Goal: Information Seeking & Learning: Learn about a topic

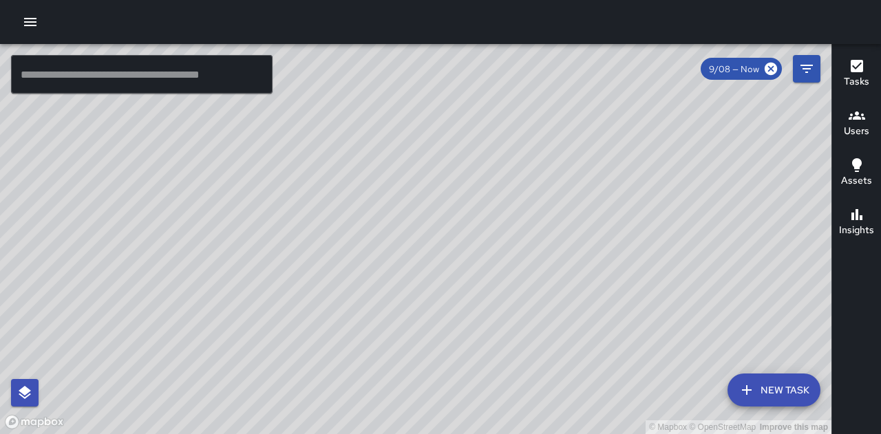
scroll to position [206, 0]
click at [808, 69] on icon "Filters" at bounding box center [806, 69] width 12 height 8
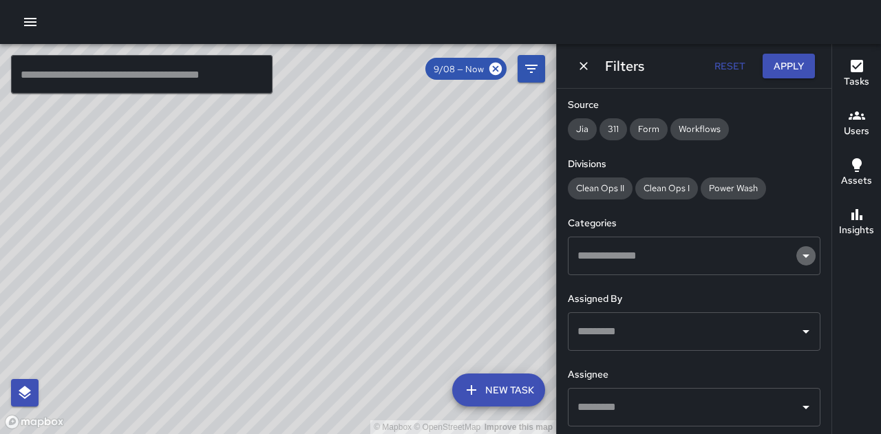
click at [797, 254] on icon "Open" at bounding box center [805, 256] width 17 height 17
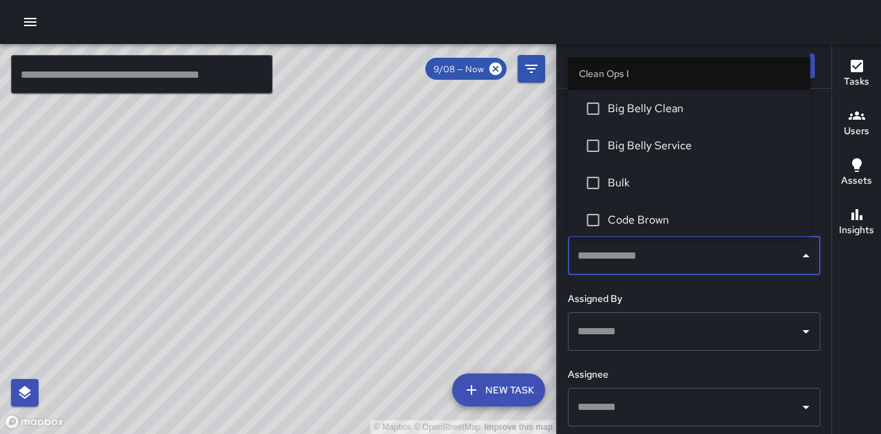
click at [736, 120] on li "Big Belly Clean" at bounding box center [689, 108] width 242 height 37
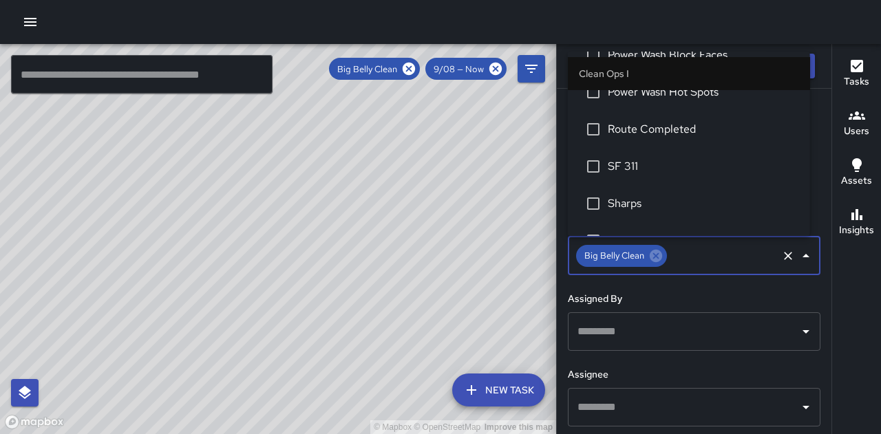
scroll to position [356, 0]
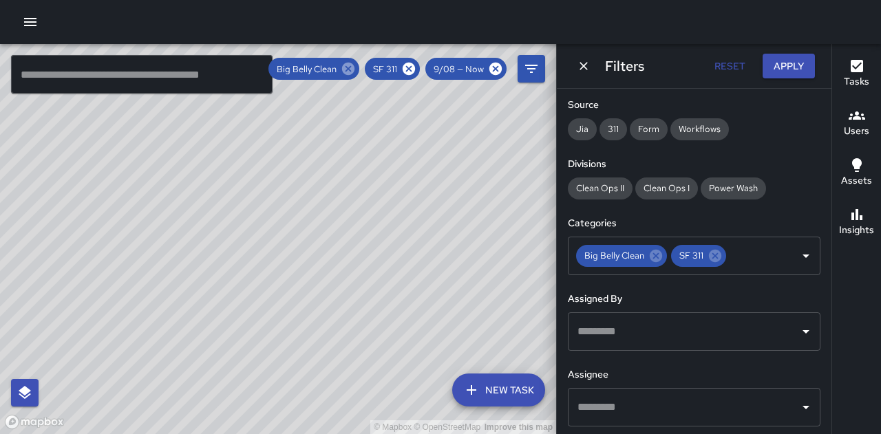
click at [349, 65] on icon at bounding box center [348, 69] width 12 height 12
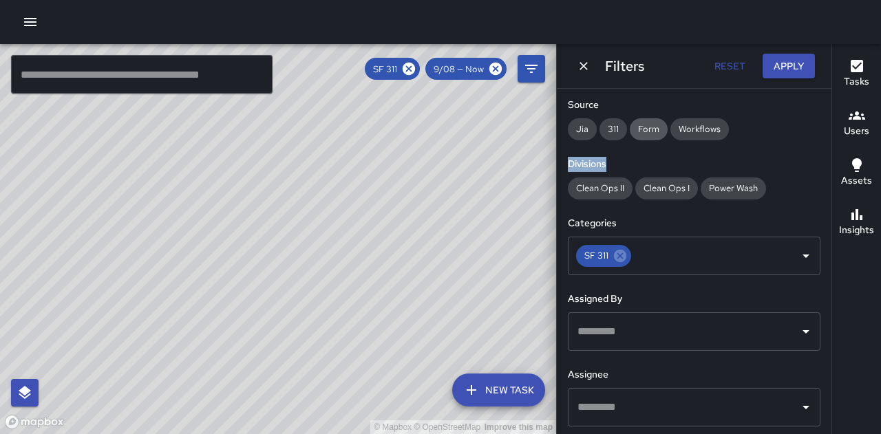
drag, startPoint x: 632, startPoint y: 154, endPoint x: 637, endPoint y: 122, distance: 32.0
click at [637, 122] on div "Date Range Now Today 9/1 9/8 8:42 am Time Range ******** ​ ******** ​ Status To…" at bounding box center [694, 261] width 274 height 345
click at [502, 173] on div "© Mapbox © OpenStreetMap Improve this map" at bounding box center [278, 239] width 556 height 390
drag, startPoint x: 583, startPoint y: 63, endPoint x: 576, endPoint y: 63, distance: 7.6
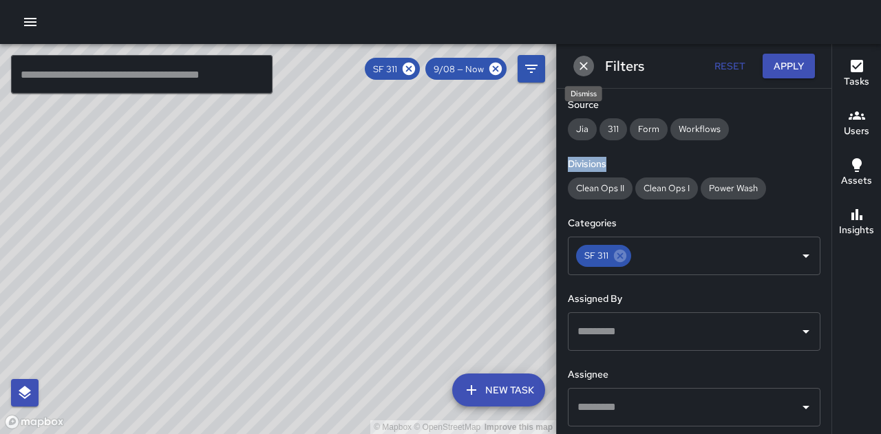
click at [576, 63] on button "Dismiss" at bounding box center [583, 66] width 21 height 21
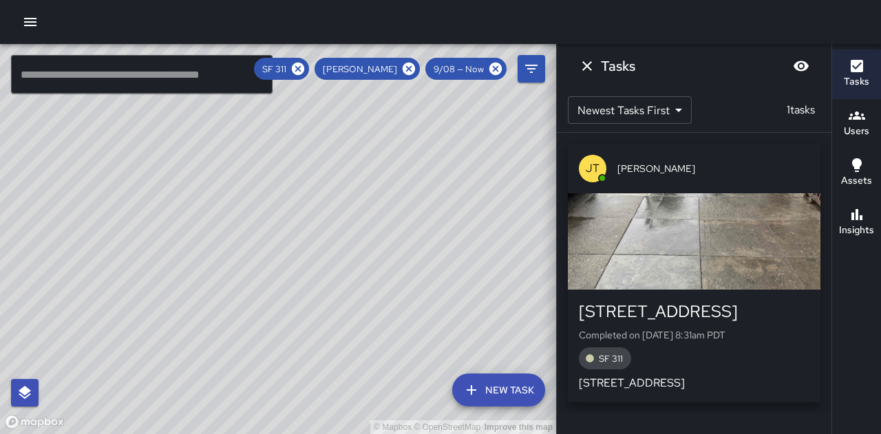
drag, startPoint x: 461, startPoint y: 164, endPoint x: 438, endPoint y: 155, distance: 25.3
drag, startPoint x: 438, startPoint y: 155, endPoint x: 421, endPoint y: 158, distance: 16.9
drag, startPoint x: 421, startPoint y: 158, endPoint x: 389, endPoint y: 113, distance: 55.3
click at [389, 113] on div "© Mapbox © OpenStreetMap Improve this map" at bounding box center [278, 239] width 556 height 390
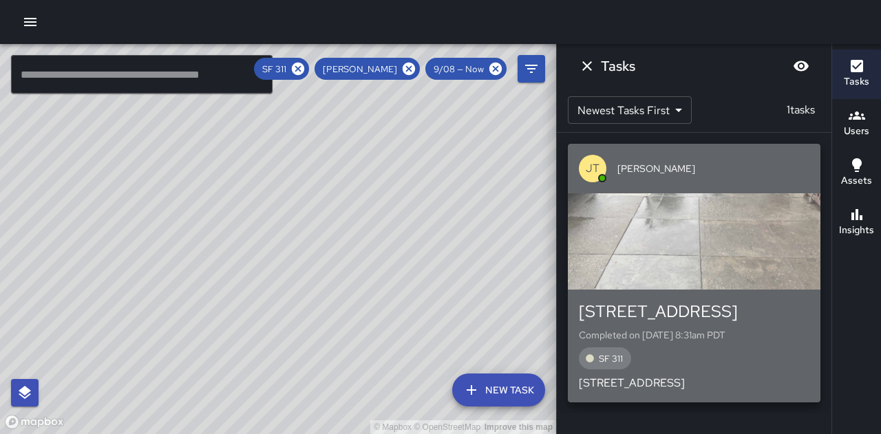
drag, startPoint x: 724, startPoint y: 319, endPoint x: 693, endPoint y: 309, distance: 31.8
click at [693, 309] on div "356 Hyde Street" at bounding box center [694, 312] width 230 height 22
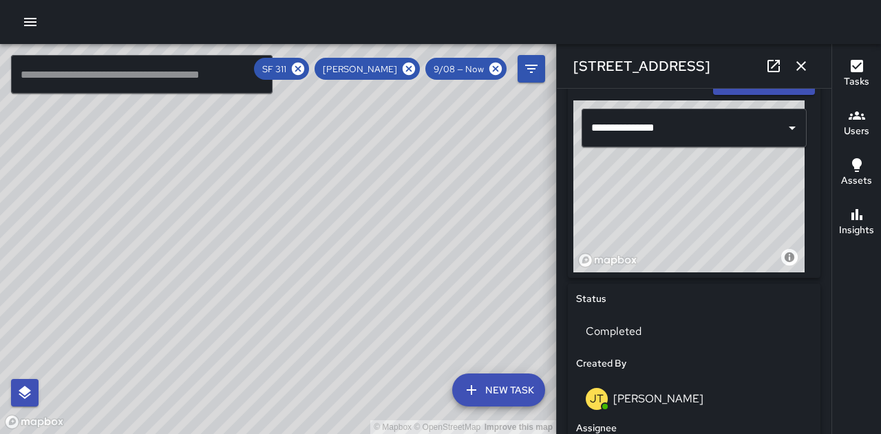
scroll to position [450, 0]
type input "**********"
click at [802, 66] on icon "button" at bounding box center [801, 66] width 17 height 17
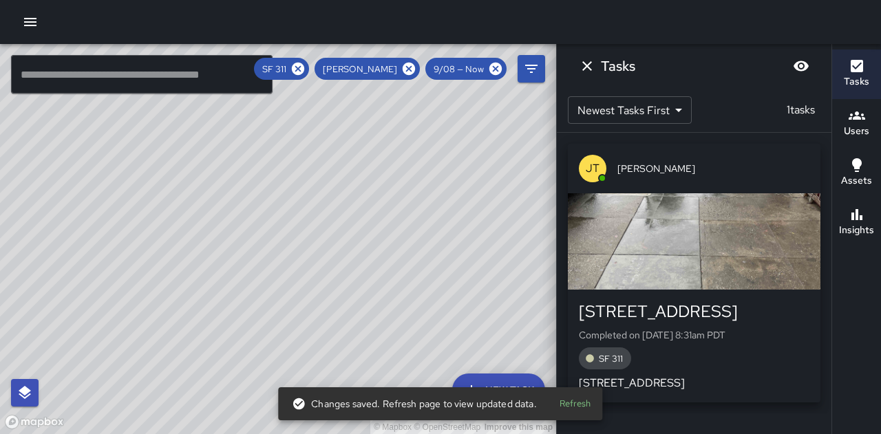
click at [764, 417] on div "Tasks Newest Tasks First * ​ 1 tasks JT James Trevena 356 Hyde Street Completed…" at bounding box center [693, 217] width 275 height 434
click at [567, 413] on button "Refresh" at bounding box center [575, 403] width 44 height 21
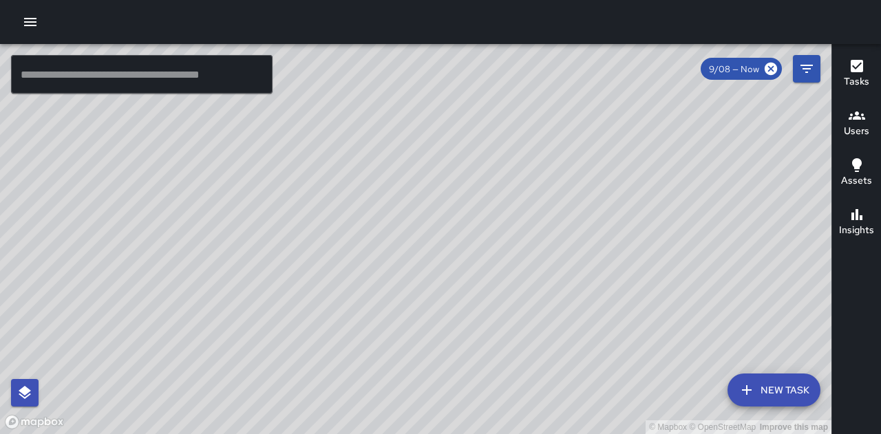
click at [394, 257] on div "© Mapbox © OpenStreetMap Improve this map" at bounding box center [415, 239] width 831 height 390
click at [402, 264] on div "© Mapbox © OpenStreetMap Improve this map" at bounding box center [415, 239] width 831 height 390
click at [392, 233] on div "© Mapbox © OpenStreetMap Improve this map" at bounding box center [415, 239] width 831 height 390
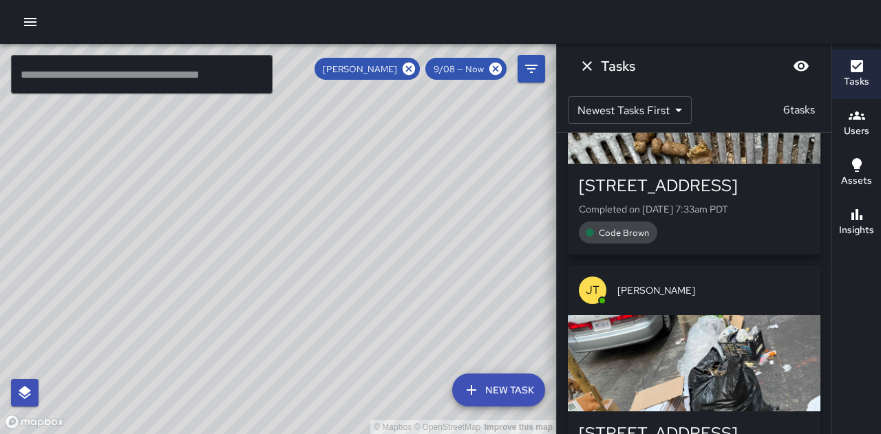
scroll to position [1163, 0]
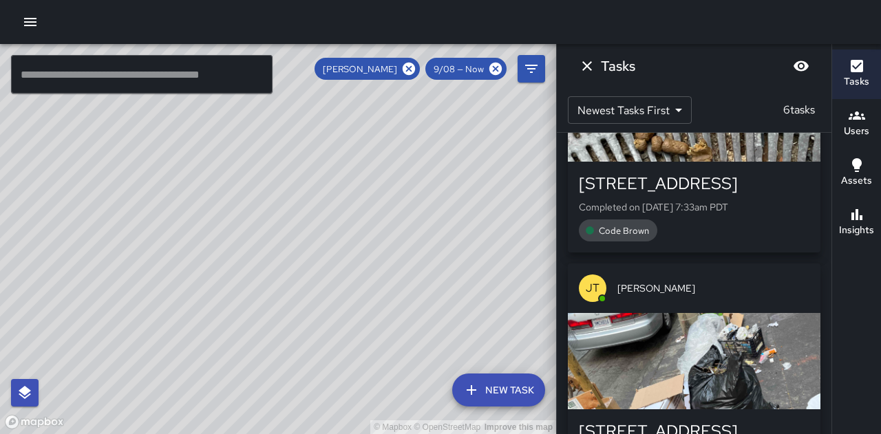
click at [751, 385] on div "button" at bounding box center [694, 361] width 252 height 96
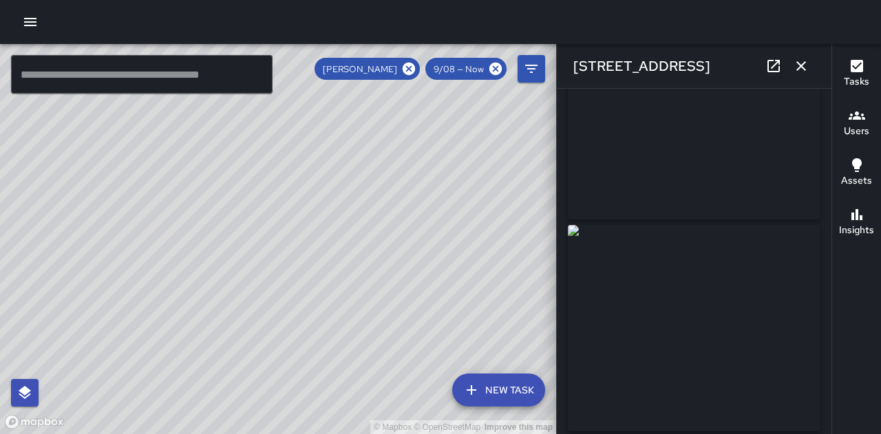
scroll to position [87, 0]
click at [799, 69] on icon "button" at bounding box center [801, 66] width 17 height 17
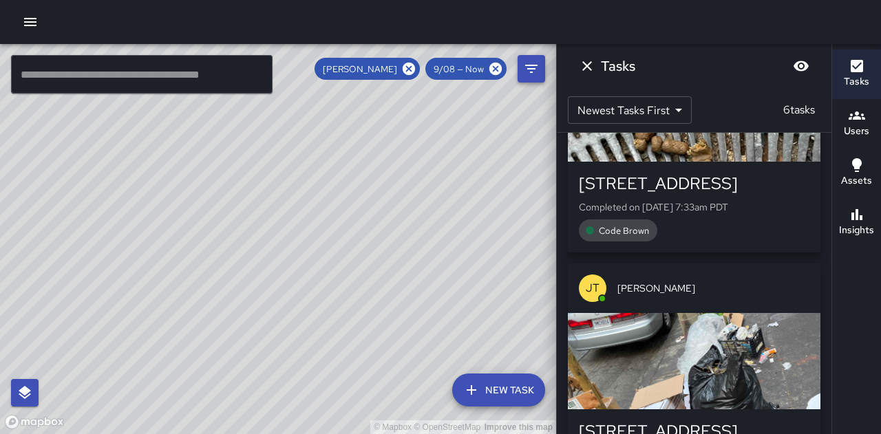
click at [530, 72] on icon "Filters" at bounding box center [531, 69] width 12 height 8
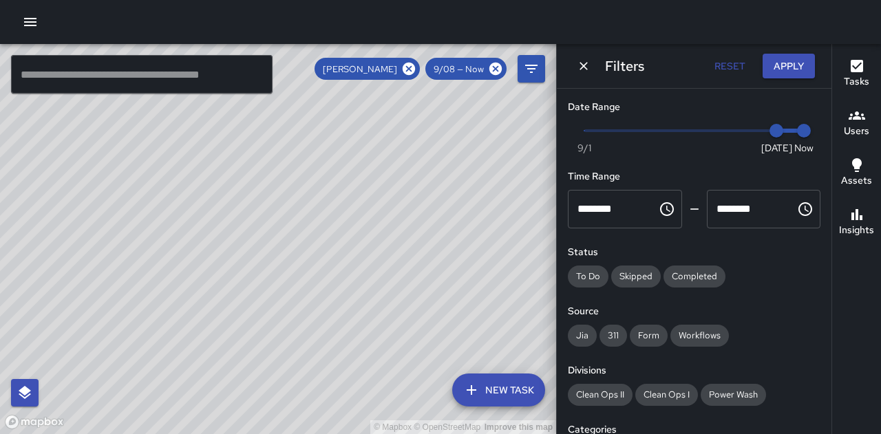
click at [581, 69] on icon "Dismiss" at bounding box center [583, 66] width 14 height 14
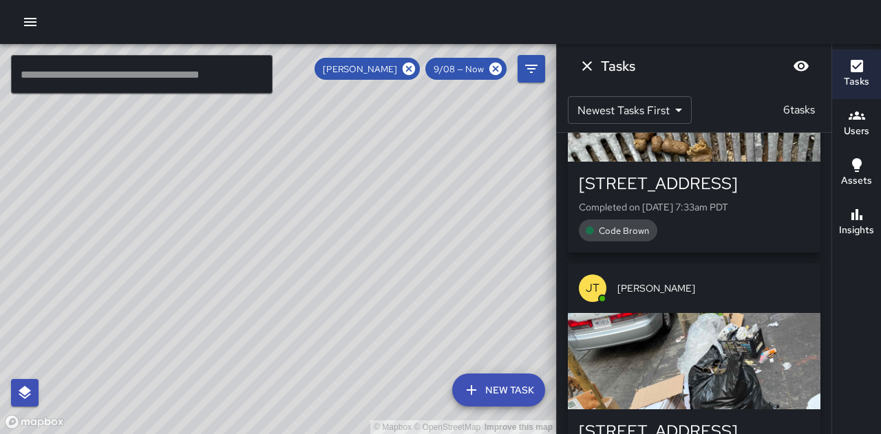
click at [588, 64] on icon "Dismiss" at bounding box center [587, 66] width 10 height 10
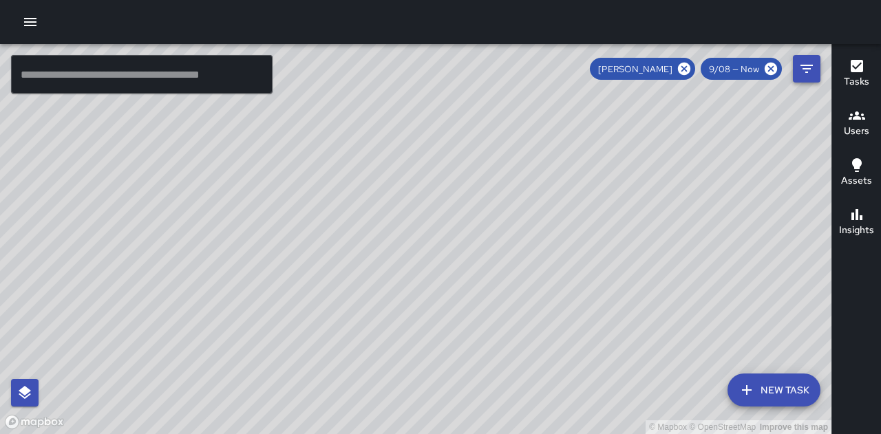
click at [814, 69] on icon "Filters" at bounding box center [806, 69] width 17 height 17
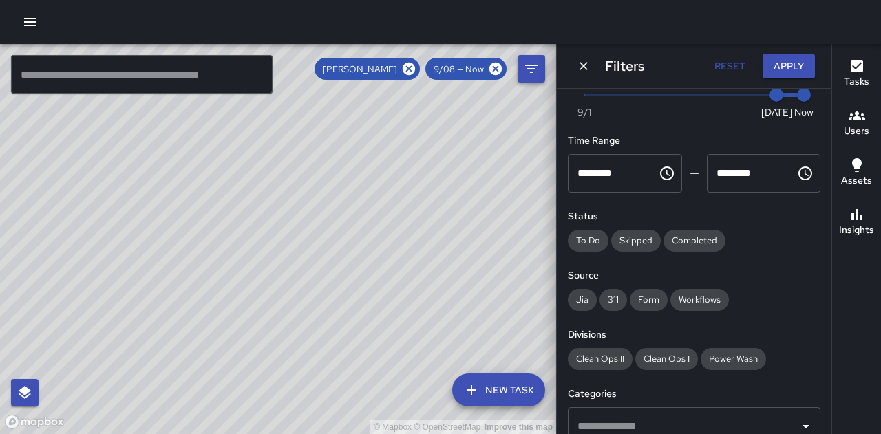
scroll to position [0, 0]
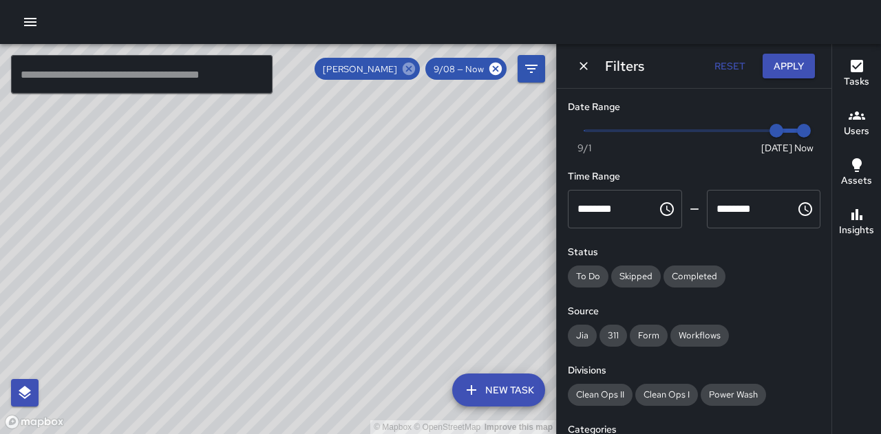
click at [406, 72] on icon at bounding box center [408, 69] width 12 height 12
click at [494, 71] on icon at bounding box center [495, 69] width 12 height 12
click at [538, 72] on icon "Filters" at bounding box center [531, 69] width 17 height 17
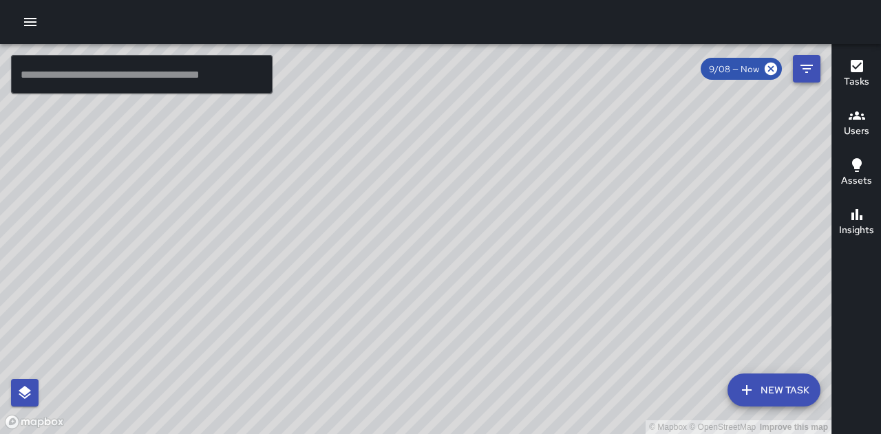
click at [810, 72] on icon "Filters" at bounding box center [806, 69] width 17 height 17
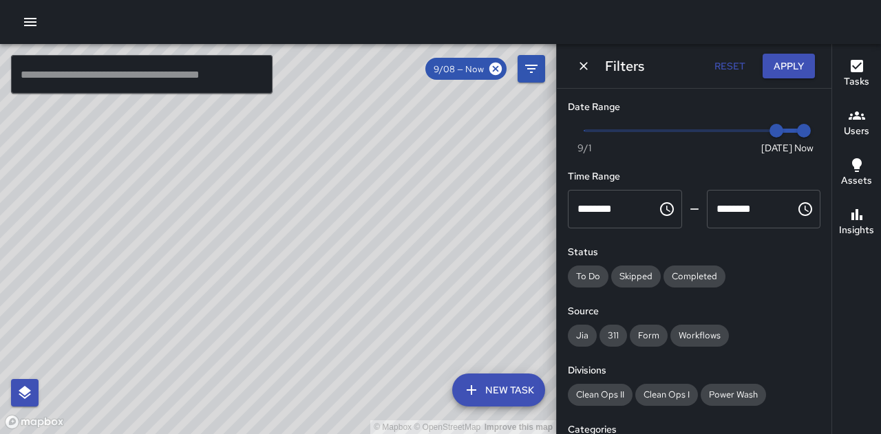
click at [579, 74] on button "Dismiss" at bounding box center [583, 66] width 21 height 21
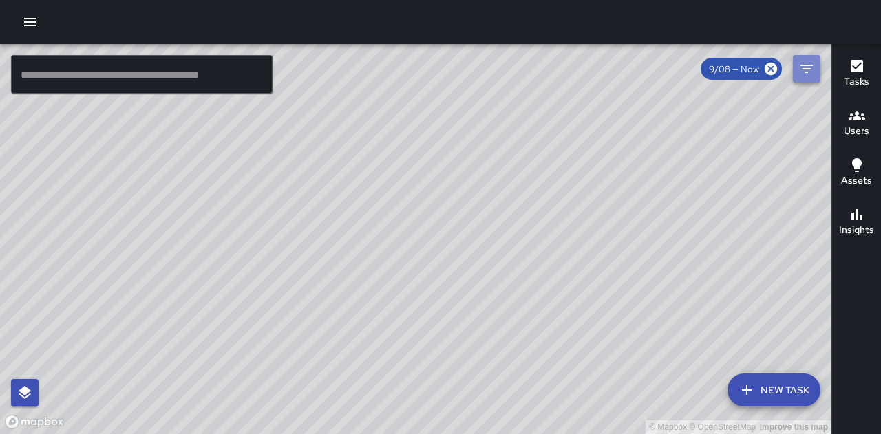
click at [815, 69] on button "Filters" at bounding box center [807, 69] width 28 height 28
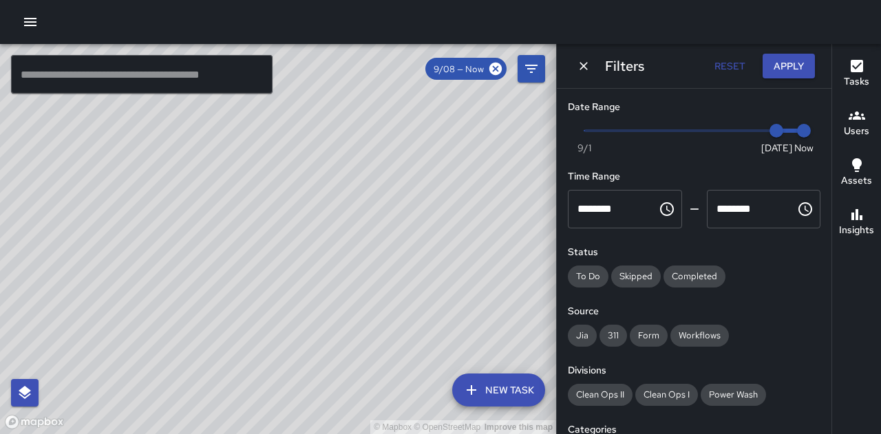
click at [735, 62] on button "Reset" at bounding box center [729, 66] width 44 height 25
click at [732, 72] on button "Reset" at bounding box center [729, 66] width 44 height 25
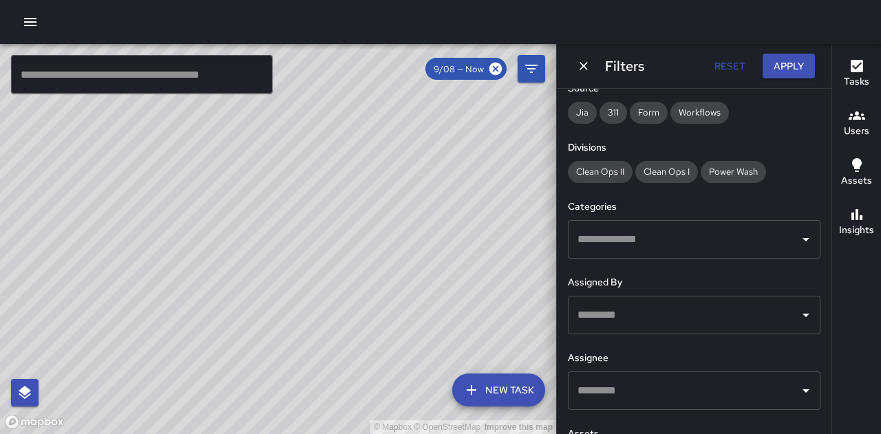
scroll to position [230, 0]
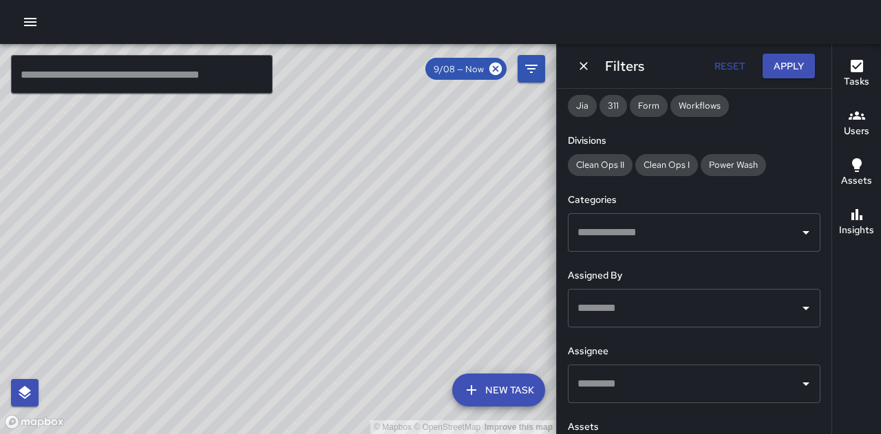
click at [797, 230] on icon "Open" at bounding box center [805, 232] width 17 height 17
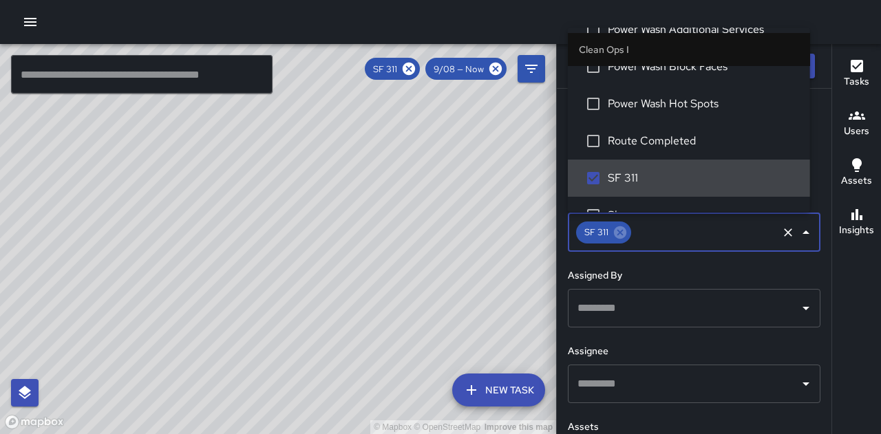
scroll to position [788, 0]
click at [781, 237] on icon "Clear" at bounding box center [788, 233] width 14 height 14
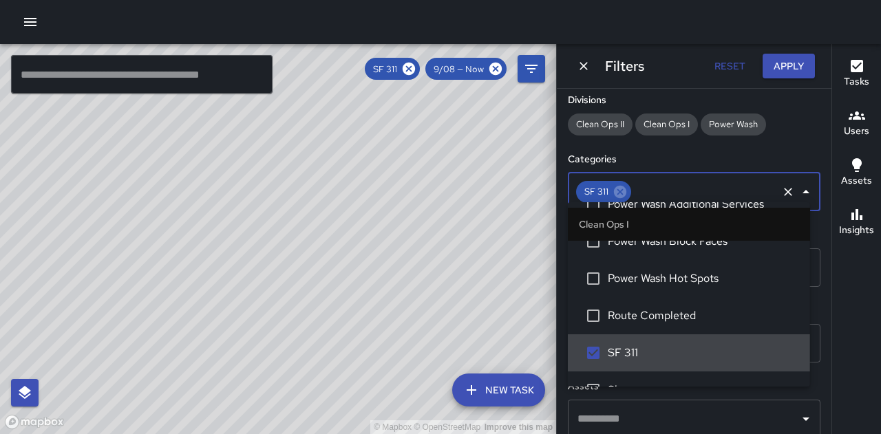
scroll to position [279, 0]
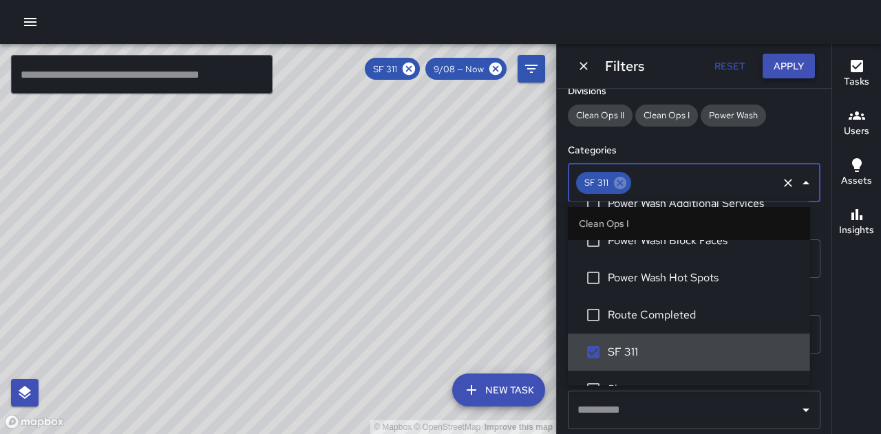
click at [790, 68] on button "Apply" at bounding box center [788, 66] width 52 height 25
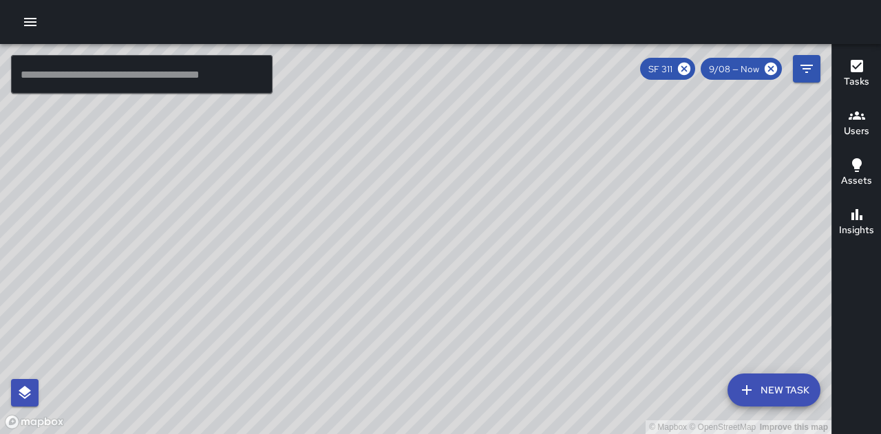
click at [530, 257] on div "© Mapbox © OpenStreetMap Improve this map" at bounding box center [415, 239] width 831 height 390
click at [431, 144] on div "© Mapbox © OpenStreetMap Improve this map" at bounding box center [415, 239] width 831 height 390
click at [431, 140] on div "© Mapbox © OpenStreetMap Improve this map" at bounding box center [415, 239] width 831 height 390
click at [186, 128] on div "© Mapbox © OpenStreetMap Improve this map" at bounding box center [415, 239] width 831 height 390
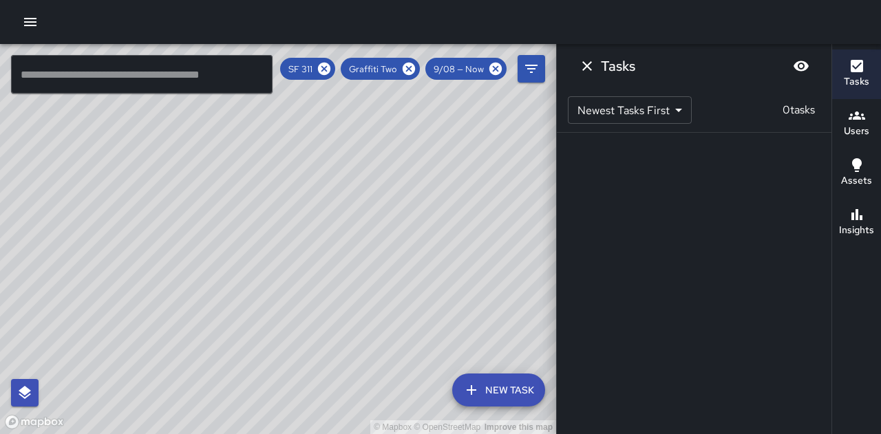
scroll to position [0, 0]
click at [123, 209] on div "© Mapbox © OpenStreetMap Improve this map" at bounding box center [278, 239] width 556 height 390
click at [409, 71] on icon at bounding box center [408, 69] width 12 height 12
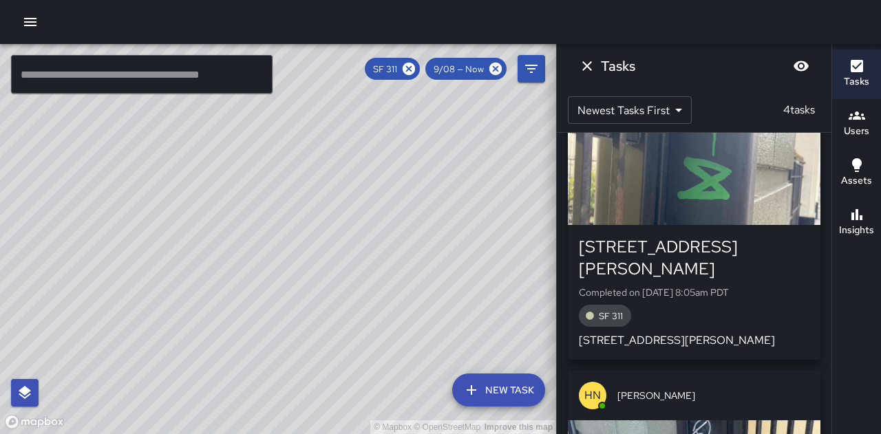
scroll to position [604, 0]
click at [725, 177] on div "button" at bounding box center [694, 177] width 252 height 96
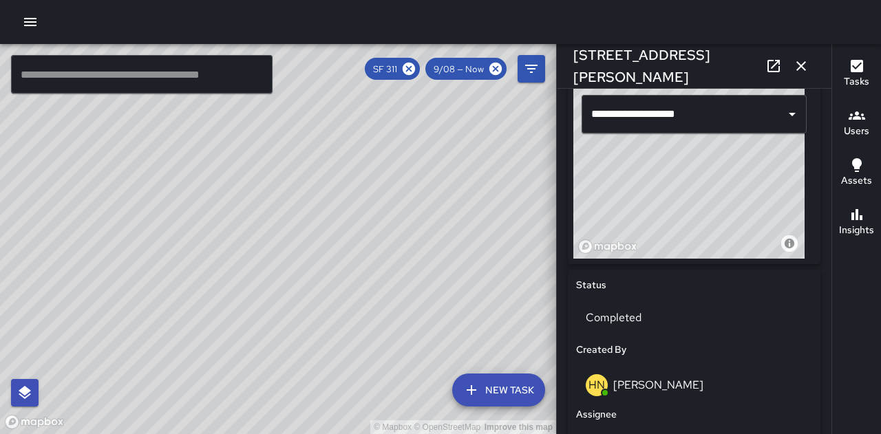
scroll to position [465, 0]
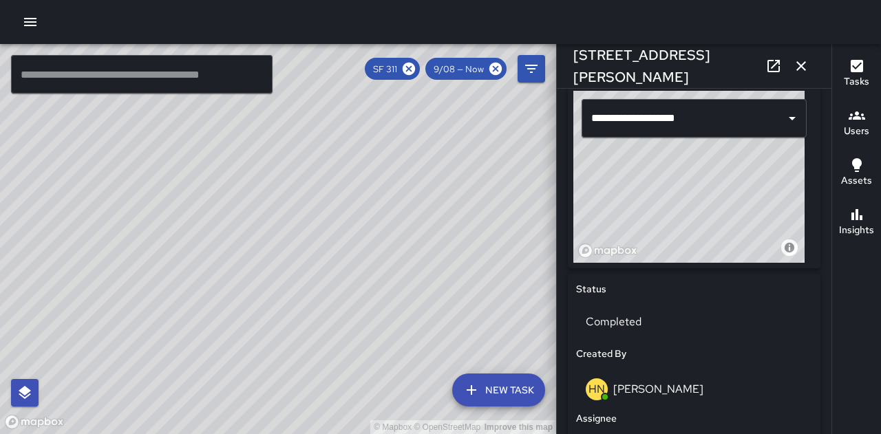
type input "**********"
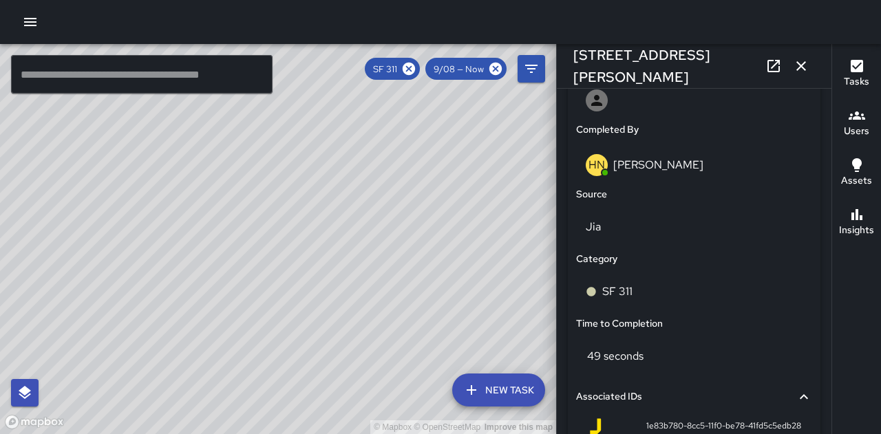
scroll to position [823, 0]
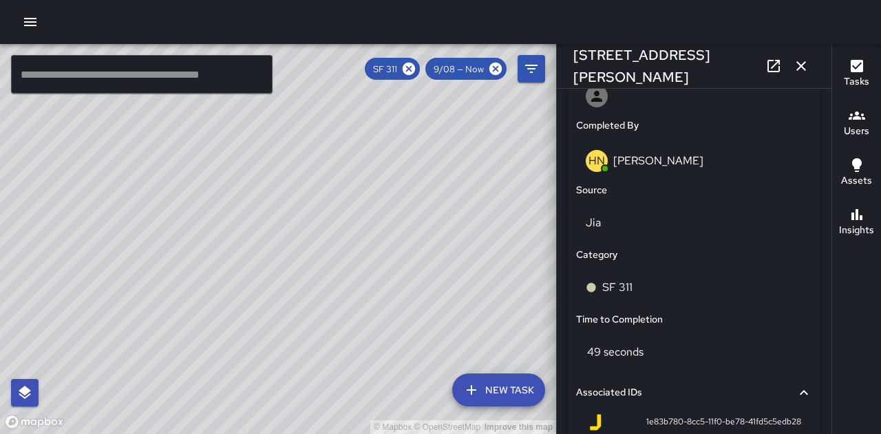
click at [416, 160] on div "© Mapbox © OpenStreetMap Improve this map" at bounding box center [278, 239] width 556 height 390
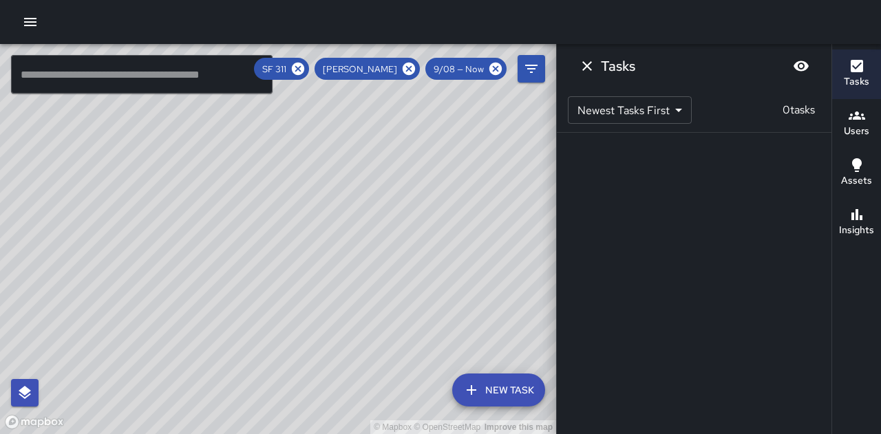
scroll to position [0, 0]
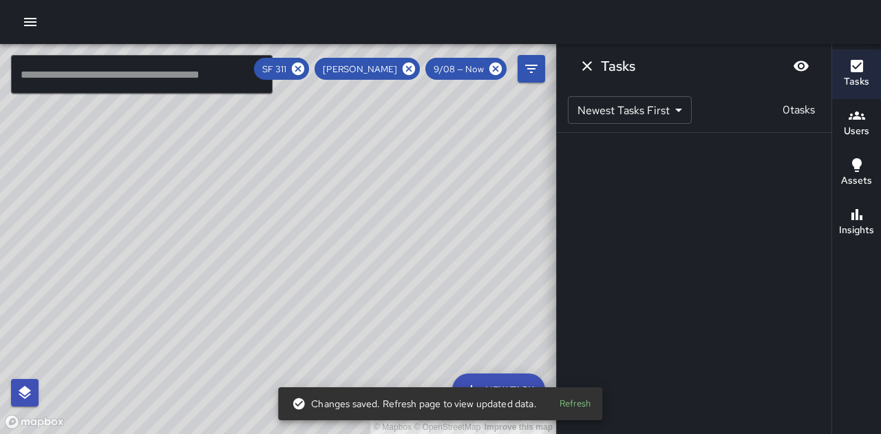
click at [585, 406] on button "Refresh" at bounding box center [575, 403] width 44 height 21
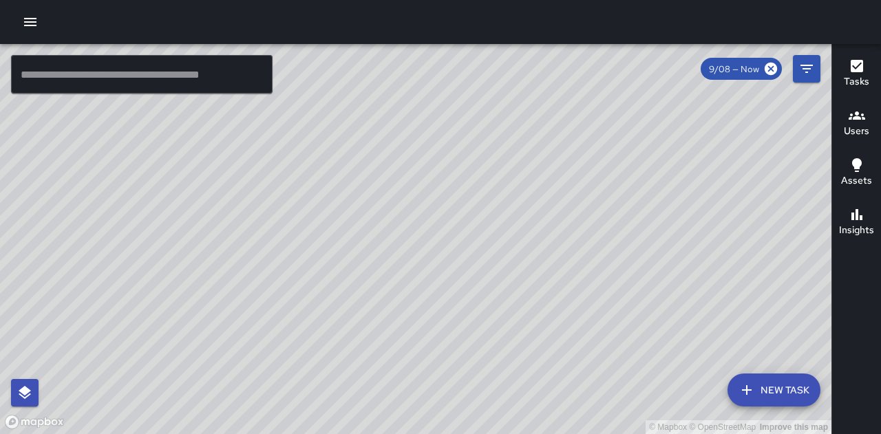
click at [490, 219] on div "© Mapbox © OpenStreetMap Improve this map" at bounding box center [415, 239] width 831 height 390
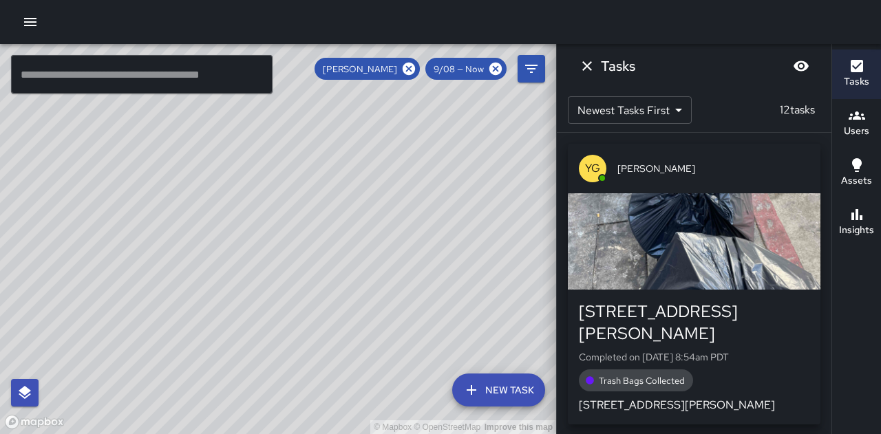
click at [713, 350] on p "Completed on 9/8/2025, 8:54am PDT" at bounding box center [694, 357] width 230 height 14
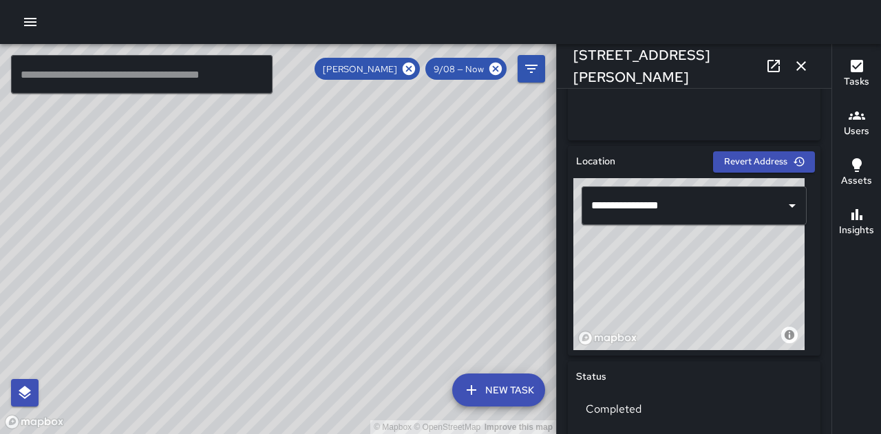
scroll to position [380, 0]
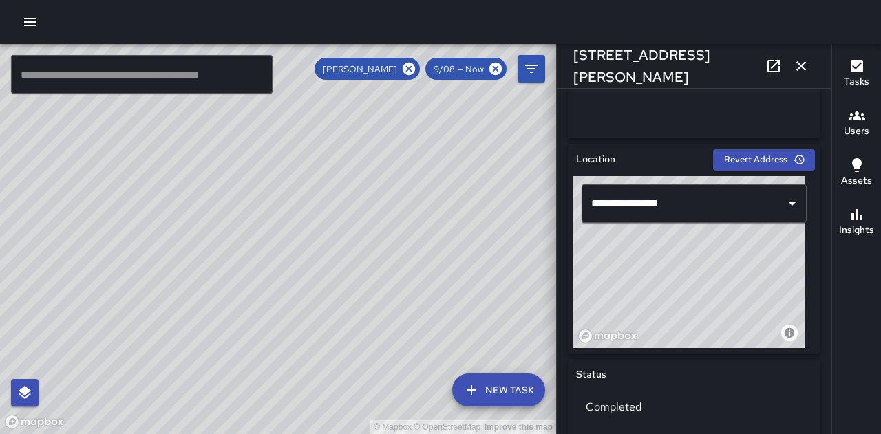
type input "**********"
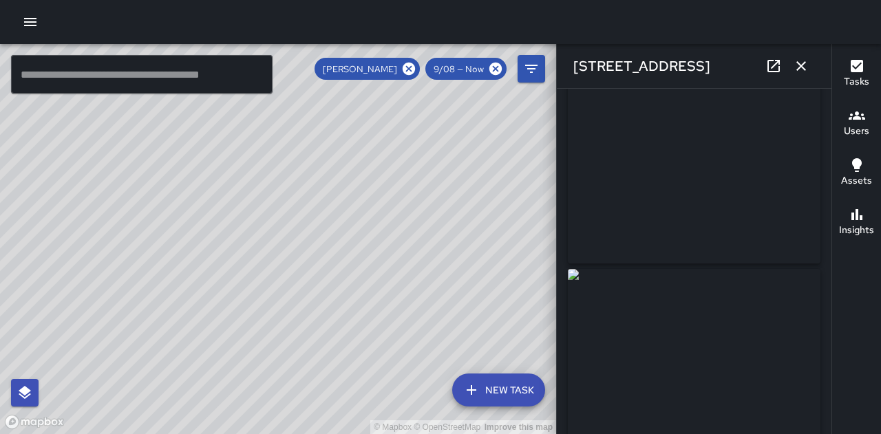
scroll to position [0, 0]
click at [530, 76] on icon "Filters" at bounding box center [531, 69] width 17 height 17
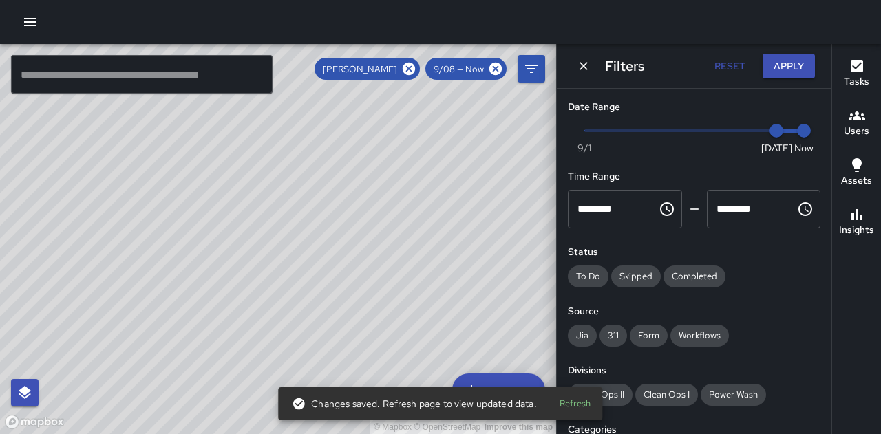
click at [579, 406] on button "Refresh" at bounding box center [575, 403] width 44 height 21
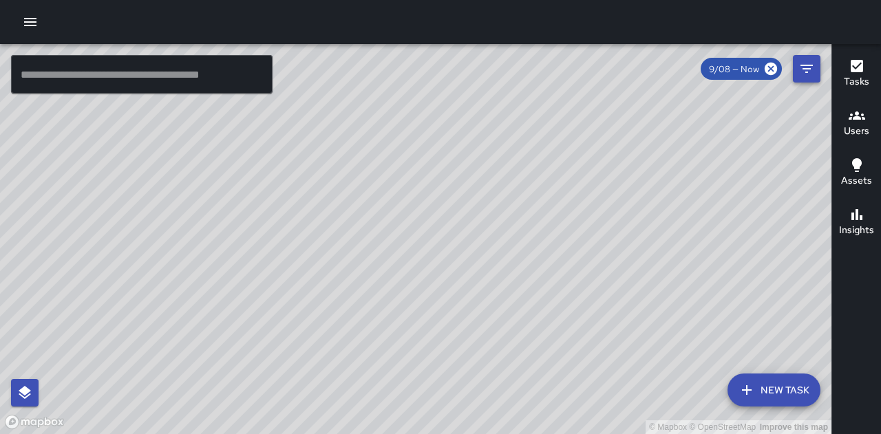
click at [808, 69] on icon "Filters" at bounding box center [806, 69] width 17 height 17
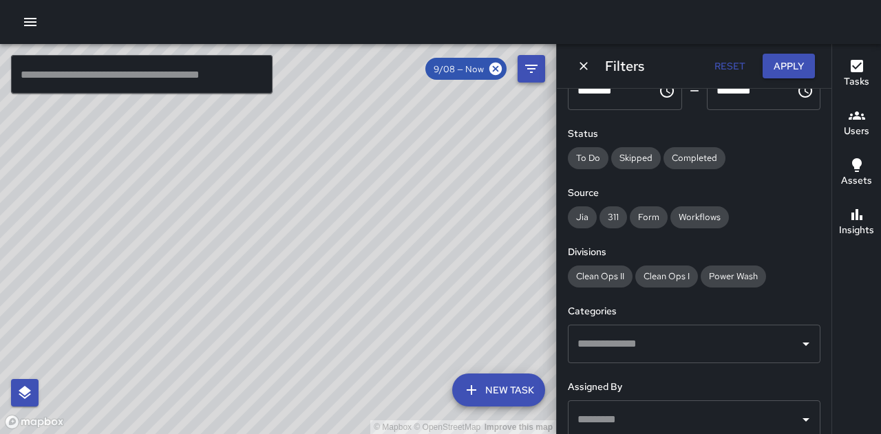
scroll to position [138, 0]
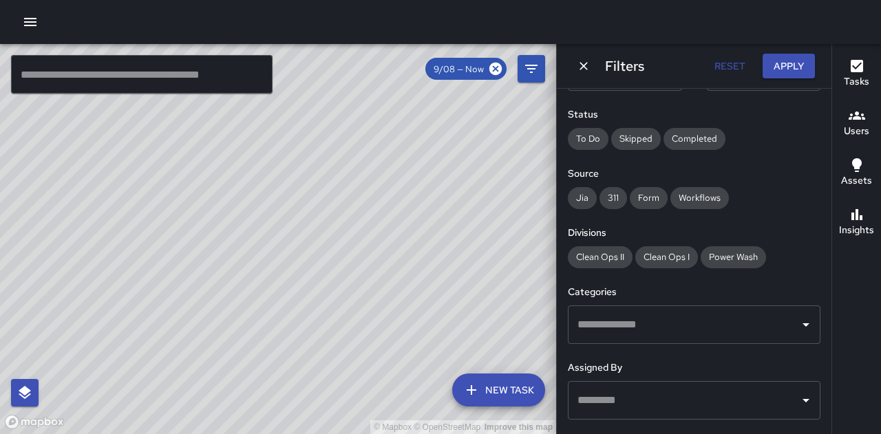
click at [802, 324] on icon "Open" at bounding box center [805, 324] width 7 height 3
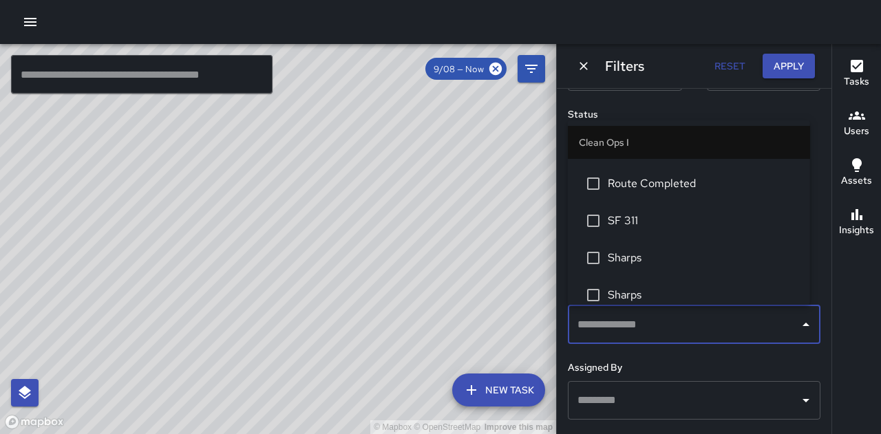
scroll to position [366, 0]
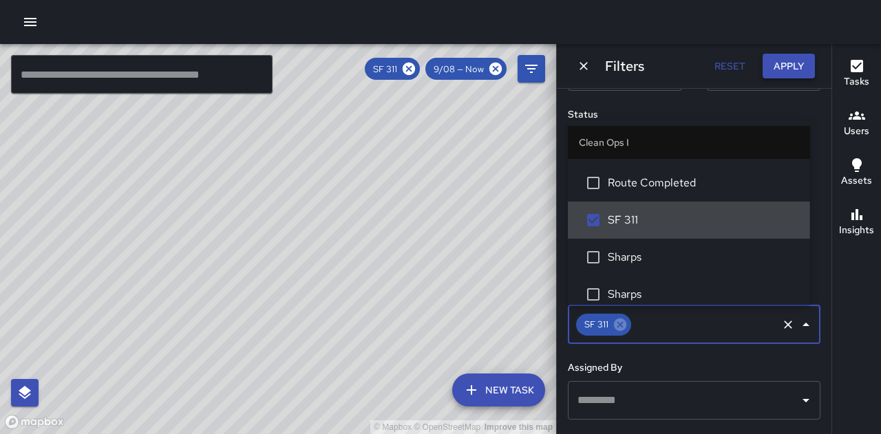
click at [799, 68] on button "Apply" at bounding box center [788, 66] width 52 height 25
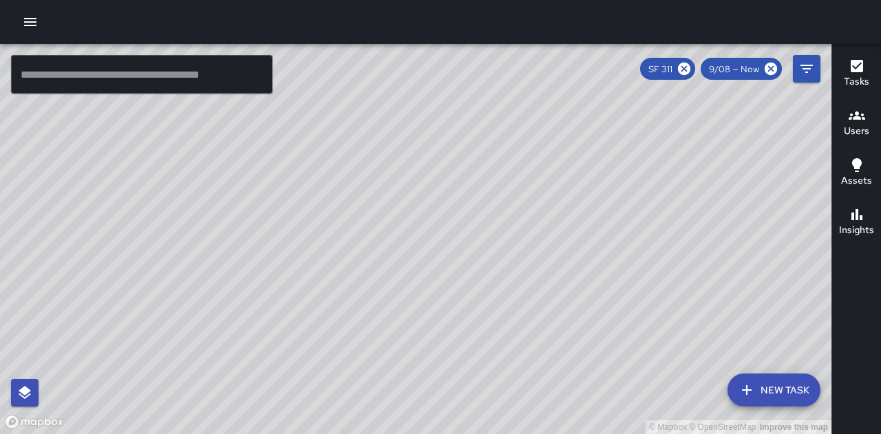
click at [477, 223] on div "© Mapbox © OpenStreetMap Improve this map" at bounding box center [415, 239] width 831 height 390
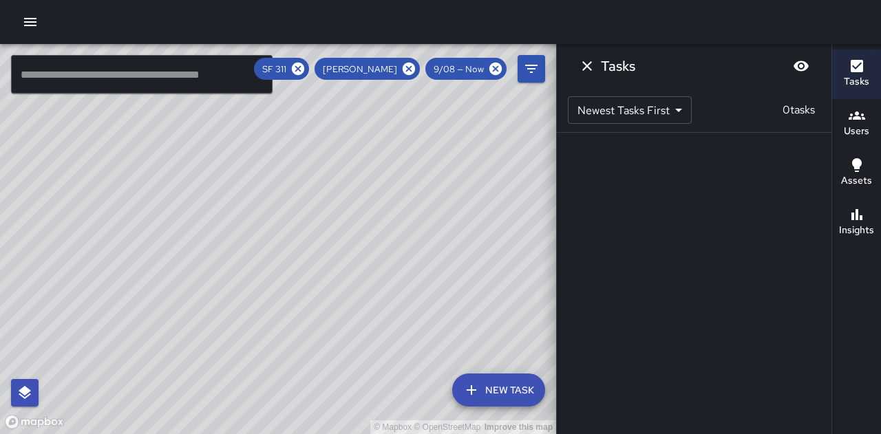
click at [343, 215] on div "© Mapbox © OpenStreetMap Improve this map" at bounding box center [278, 239] width 556 height 390
click at [738, 297] on div "Tasks Newest Tasks First * ​ 0 tasks" at bounding box center [693, 217] width 275 height 434
click at [342, 217] on div "© Mapbox © OpenStreetMap Improve this map" at bounding box center [278, 239] width 556 height 390
click at [338, 219] on div "© Mapbox © OpenStreetMap Improve this map" at bounding box center [278, 239] width 556 height 390
click at [262, 180] on div "© Mapbox © OpenStreetMap Improve this map" at bounding box center [278, 239] width 556 height 390
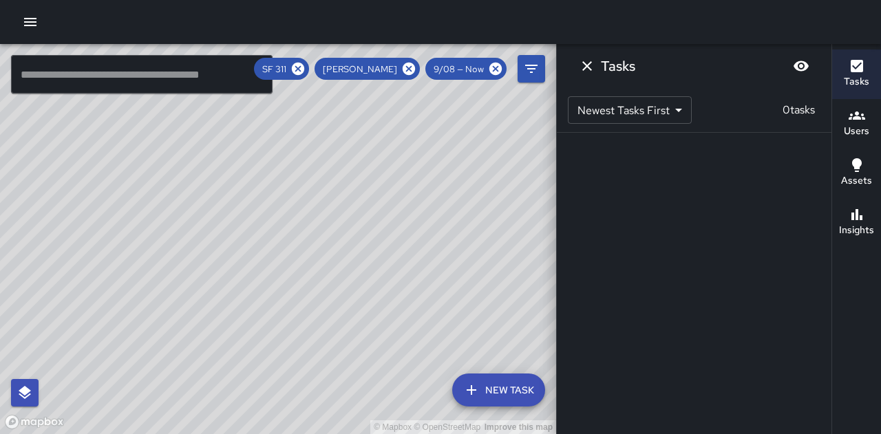
click at [787, 253] on div "Tasks Newest Tasks First * ​ 0 tasks" at bounding box center [693, 217] width 275 height 434
click at [590, 66] on icon "Dismiss" at bounding box center [587, 66] width 17 height 17
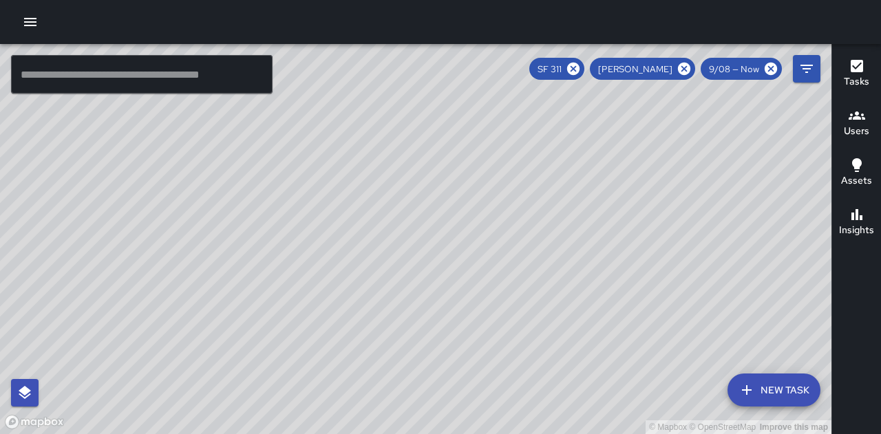
click at [407, 176] on div "© Mapbox © OpenStreetMap Improve this map" at bounding box center [415, 239] width 831 height 390
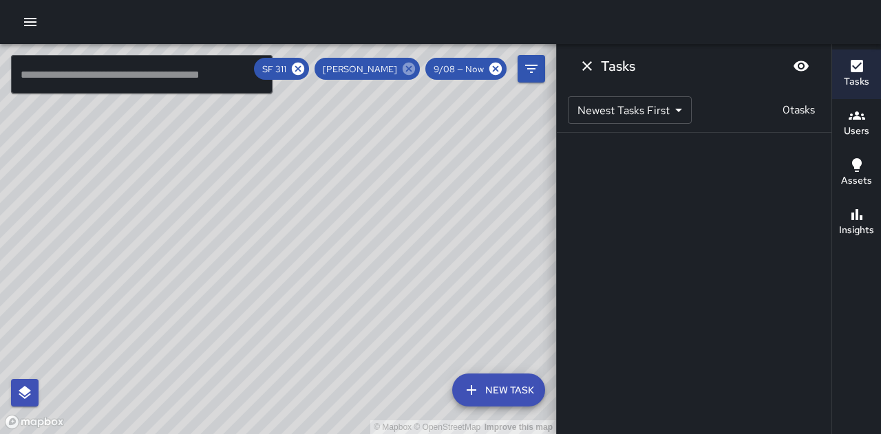
click at [410, 76] on icon at bounding box center [408, 68] width 15 height 15
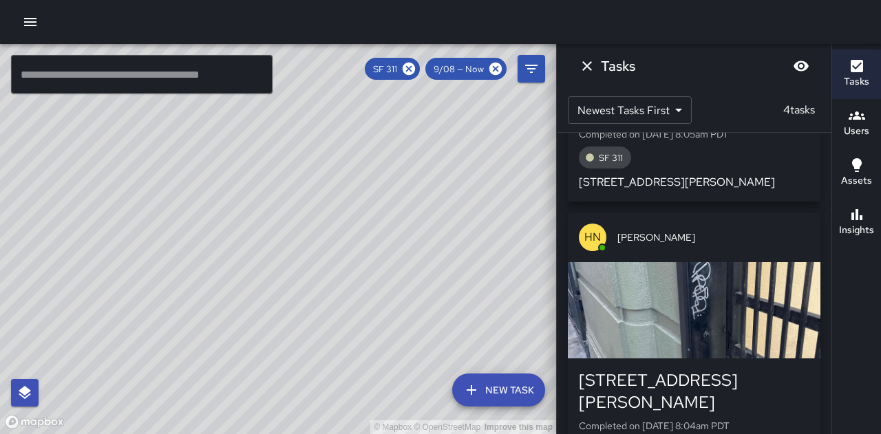
scroll to position [788, 0]
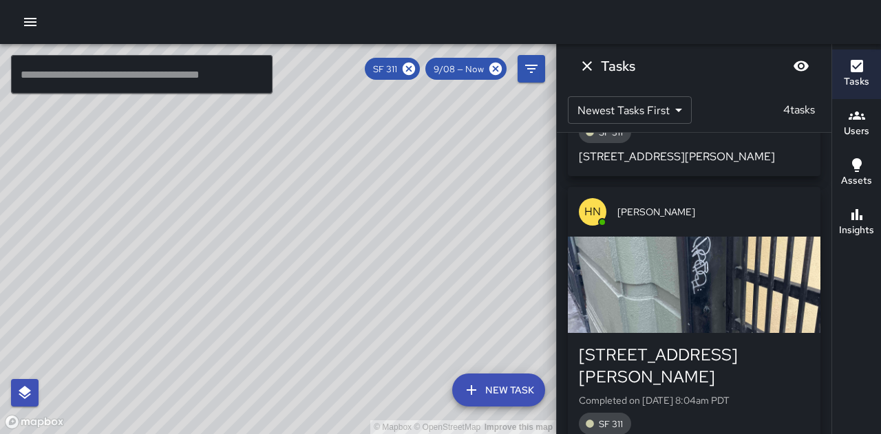
click at [261, 174] on div "© Mapbox © OpenStreetMap Improve this map" at bounding box center [278, 239] width 556 height 390
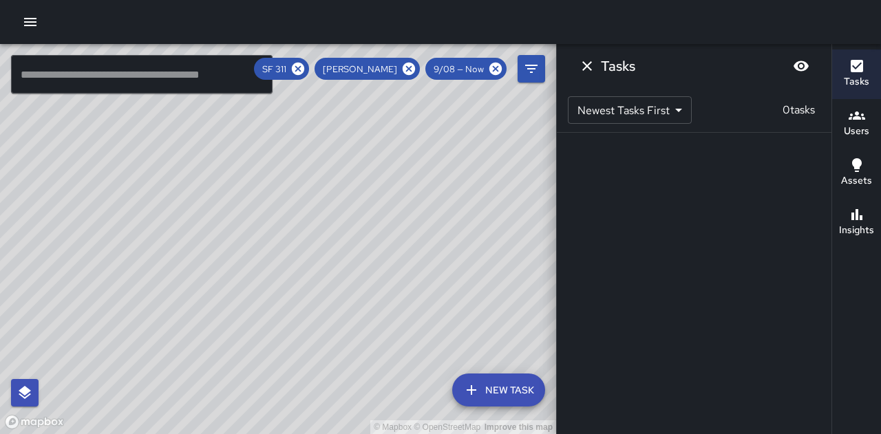
scroll to position [0, 0]
click at [413, 69] on icon at bounding box center [408, 69] width 12 height 12
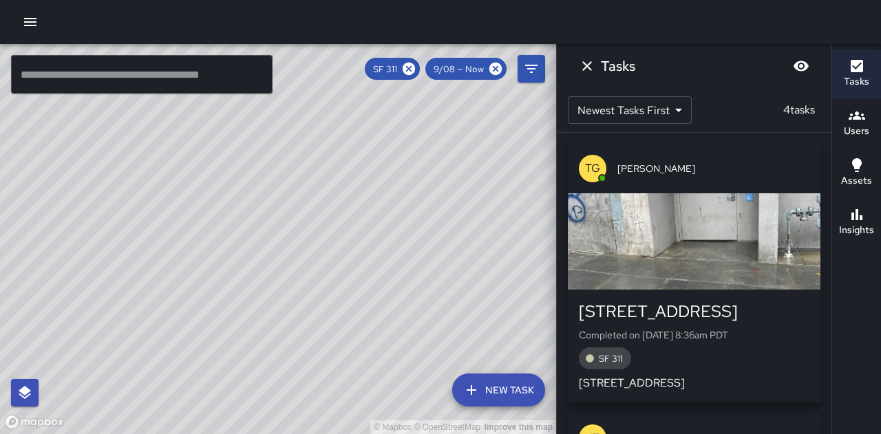
click at [210, 336] on div "© Mapbox © OpenStreetMap Improve this map" at bounding box center [278, 239] width 556 height 390
click at [413, 67] on icon at bounding box center [408, 69] width 12 height 12
click at [793, 105] on p "4 tasks" at bounding box center [798, 110] width 43 height 17
click at [680, 107] on body "© Mapbox © OpenStreetMap Improve this map ​ New Task SF 311 9/08 — Now Map Laye…" at bounding box center [440, 217] width 881 height 434
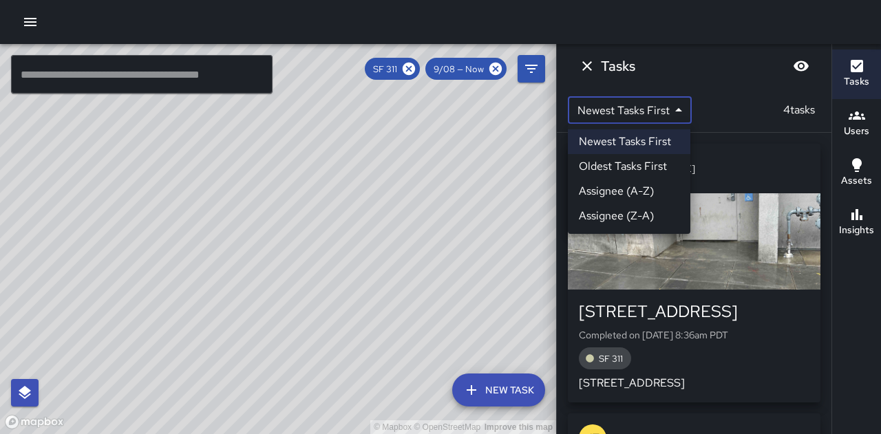
click at [648, 191] on li "Assignee (A-Z)" at bounding box center [629, 191] width 122 height 25
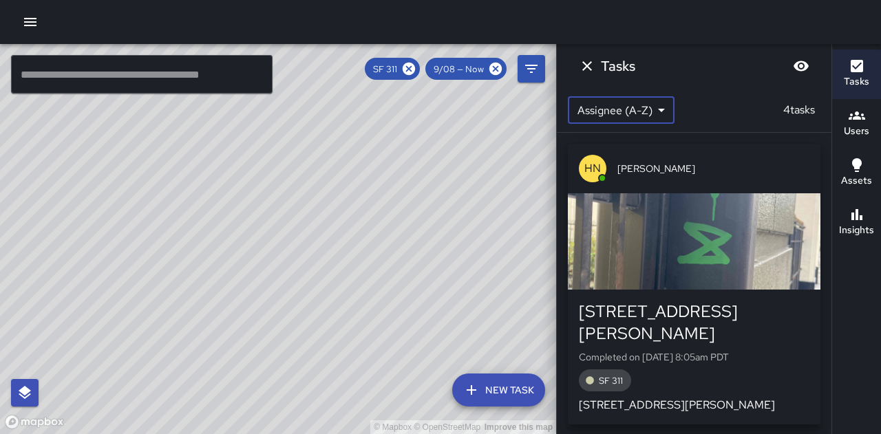
click at [669, 111] on body "© Mapbox © OpenStreetMap Improve this map ​ New Task SF 311 9/08 — Now Map Laye…" at bounding box center [440, 217] width 881 height 434
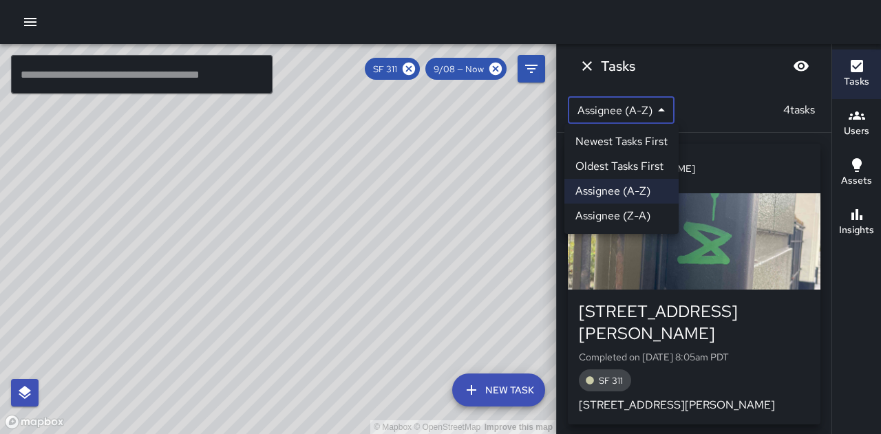
click at [648, 140] on li "Newest Tasks First" at bounding box center [621, 141] width 114 height 25
type input "*"
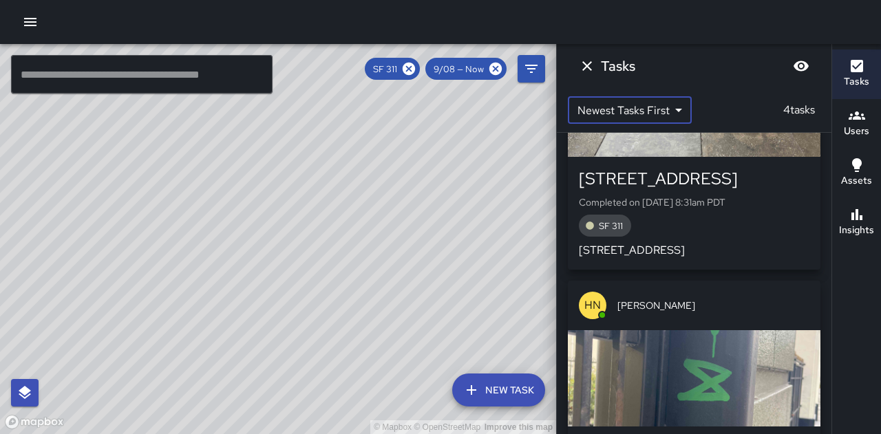
scroll to position [407, 0]
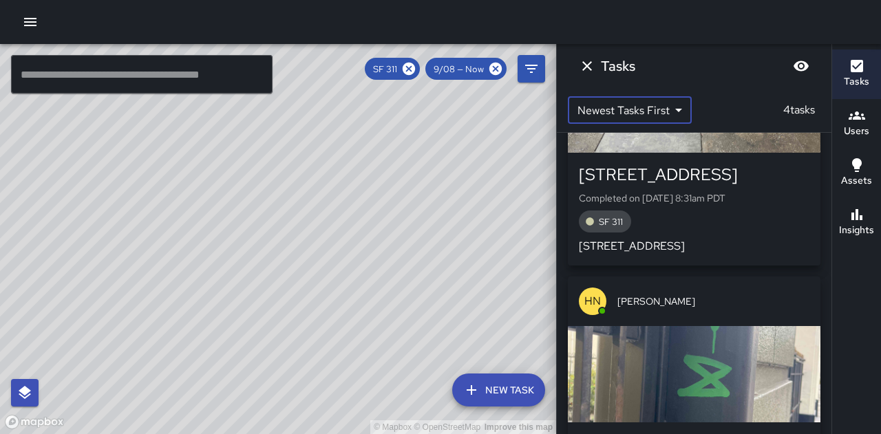
click at [378, 235] on div "© Mapbox © OpenStreetMap Improve this map" at bounding box center [278, 239] width 556 height 390
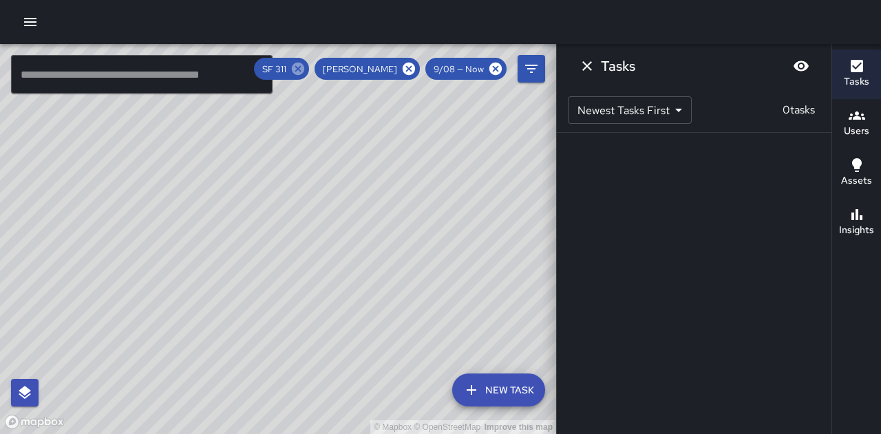
click at [304, 73] on icon at bounding box center [298, 69] width 12 height 12
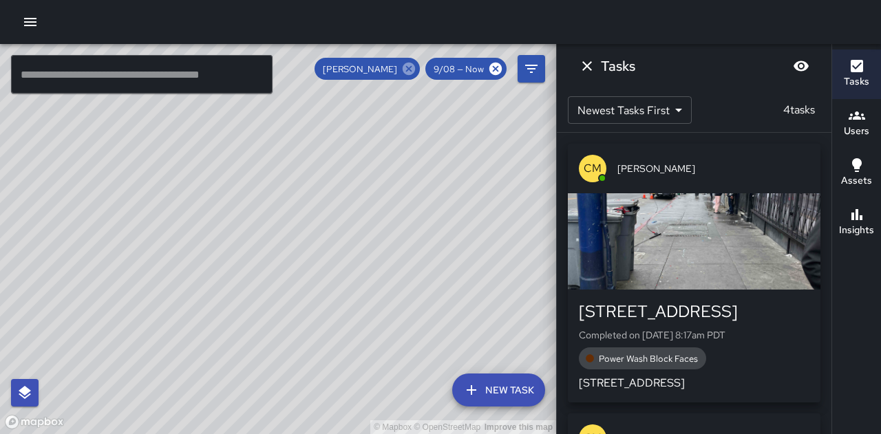
click at [407, 69] on icon at bounding box center [408, 69] width 12 height 12
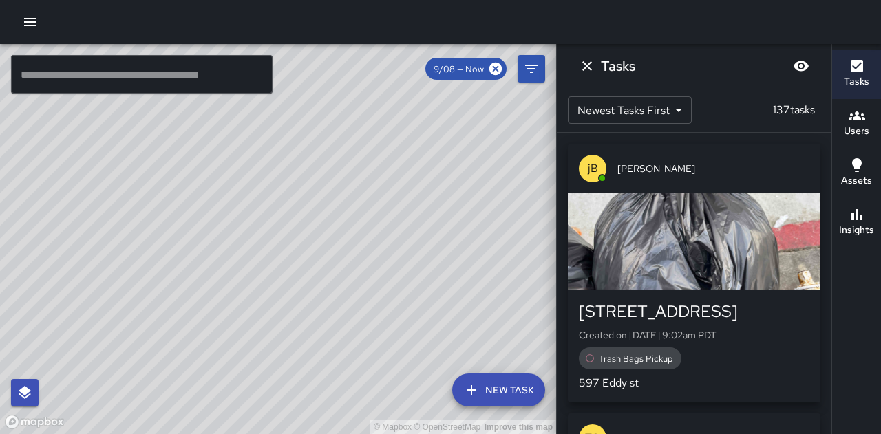
click at [590, 65] on icon "Dismiss" at bounding box center [587, 66] width 17 height 17
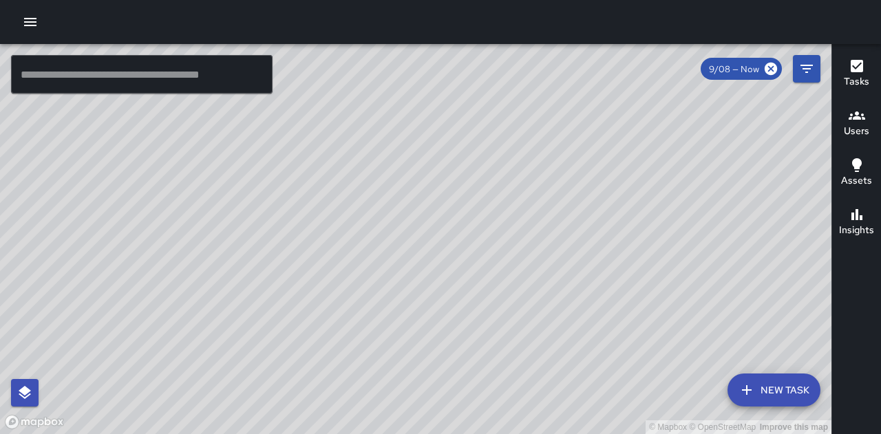
click at [861, 177] on h6 "Assets" at bounding box center [856, 180] width 31 height 15
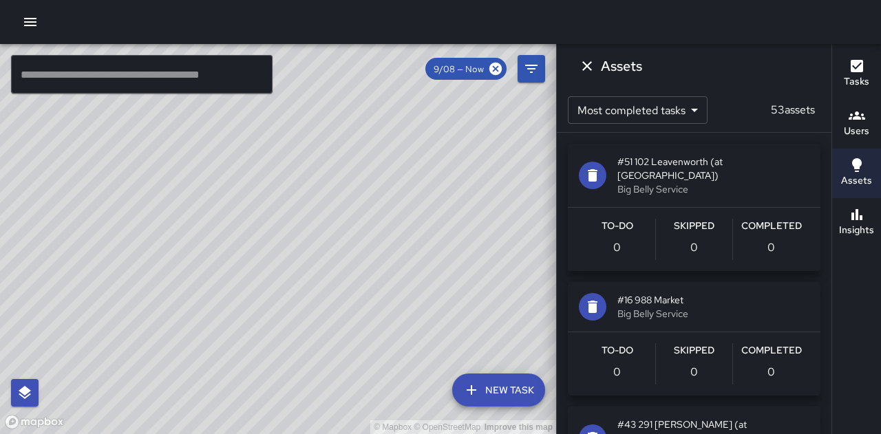
click at [861, 118] on icon "button" at bounding box center [856, 115] width 17 height 17
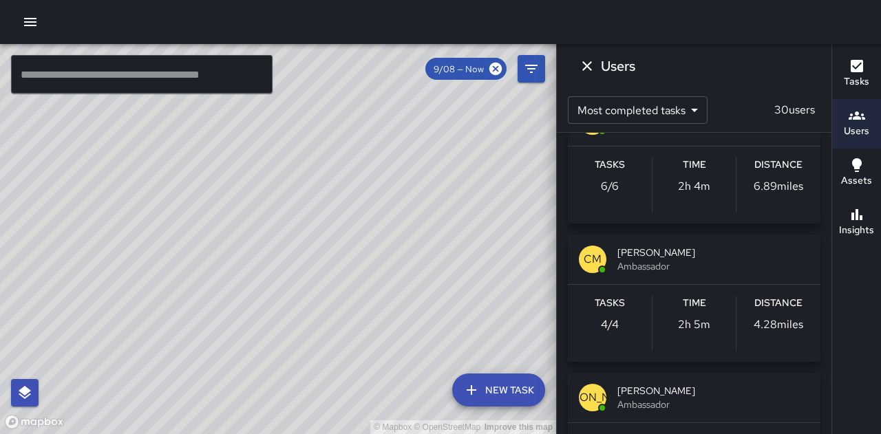
scroll to position [878, 0]
click at [671, 256] on span "[PERSON_NAME]" at bounding box center [713, 252] width 192 height 14
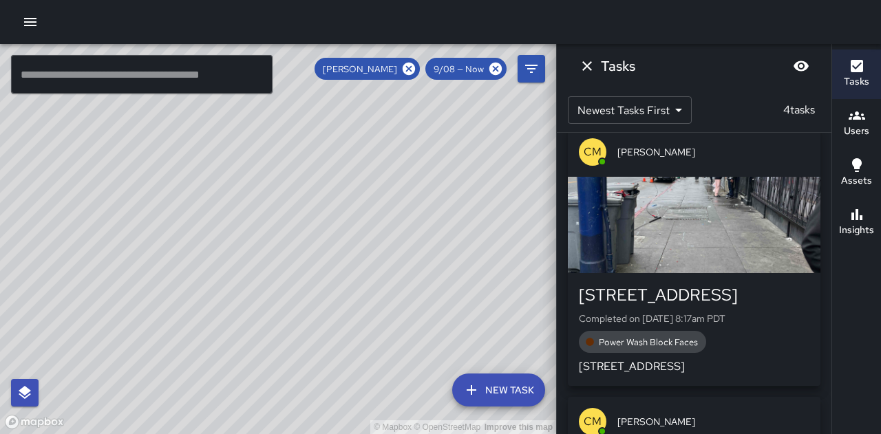
scroll to position [14, 0]
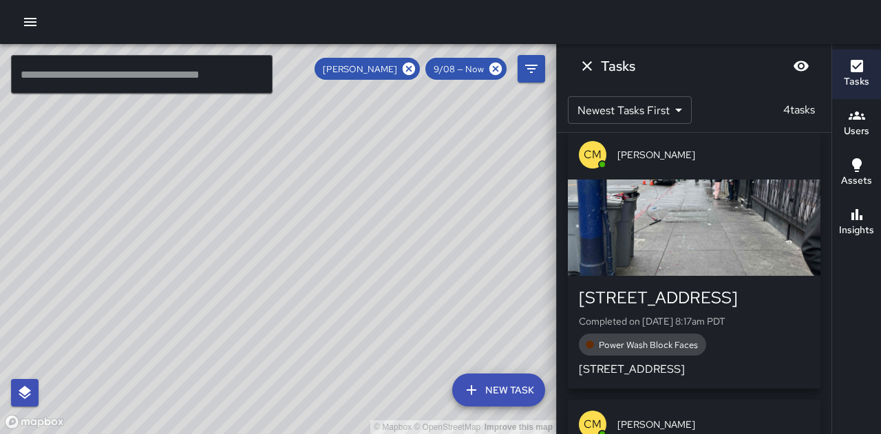
click at [710, 220] on div "button" at bounding box center [694, 228] width 252 height 96
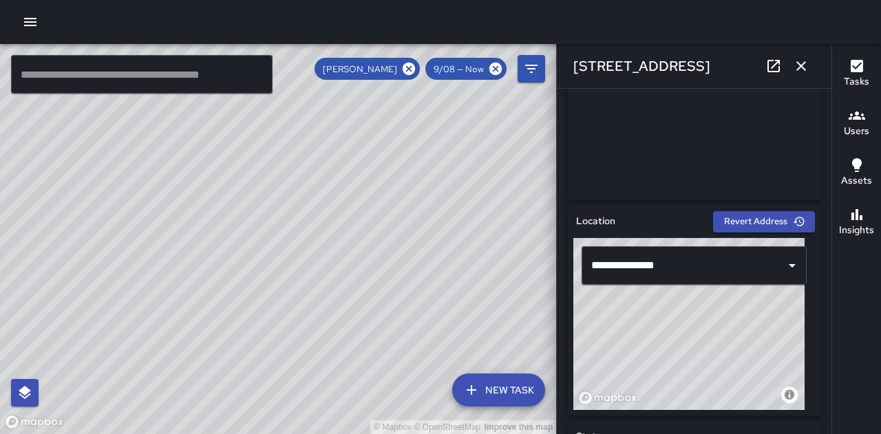
scroll to position [320, 0]
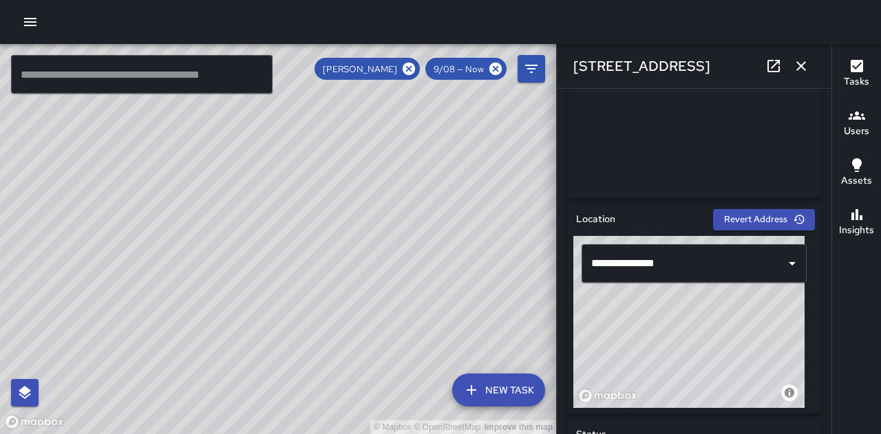
type input "**********"
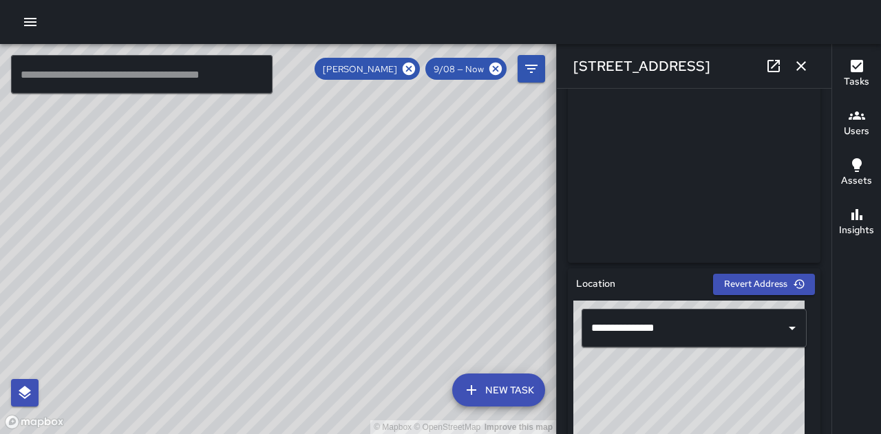
scroll to position [275, 0]
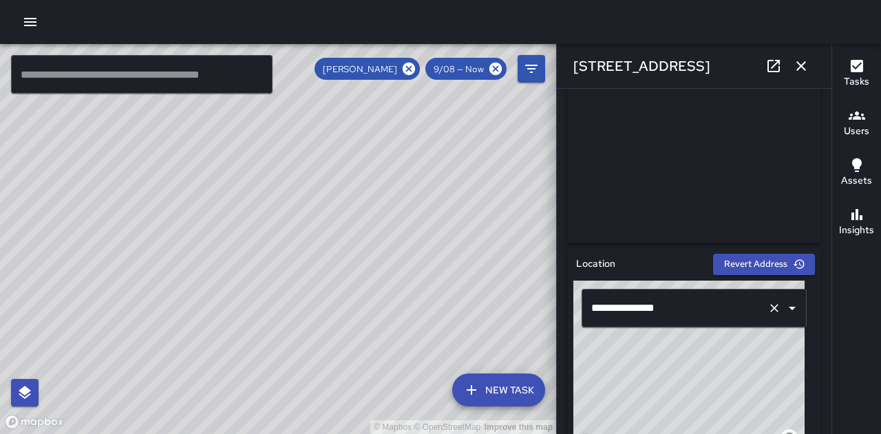
click at [784, 310] on icon "Open" at bounding box center [792, 308] width 17 height 17
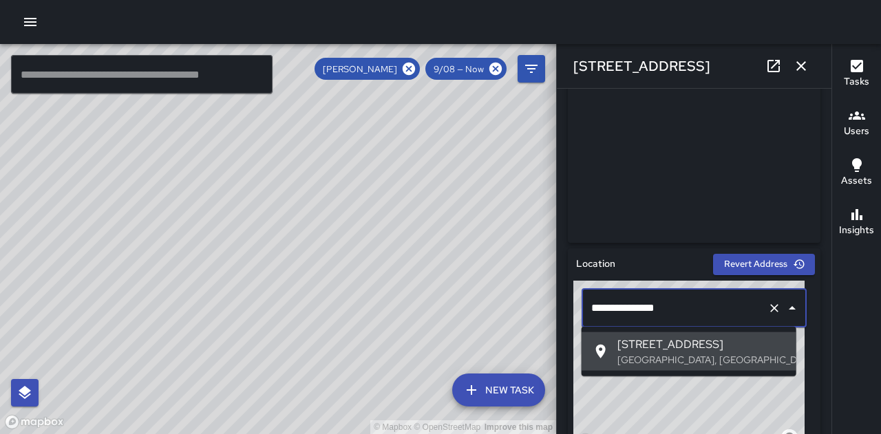
click at [767, 311] on icon "Clear" at bounding box center [774, 308] width 14 height 14
click at [718, 354] on p "San Francisco, CA, USA" at bounding box center [701, 360] width 168 height 14
type input "**********"
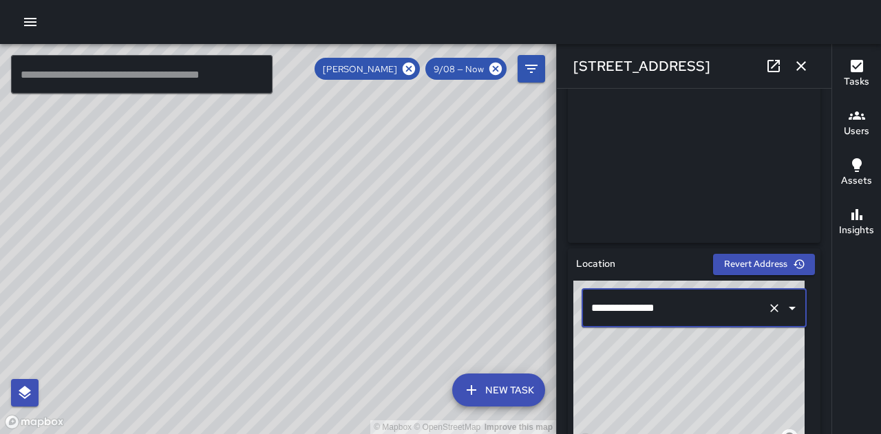
click at [767, 311] on icon "Clear" at bounding box center [774, 308] width 14 height 14
click at [721, 190] on img at bounding box center [694, 139] width 252 height 206
click at [784, 314] on icon "Open" at bounding box center [792, 308] width 17 height 17
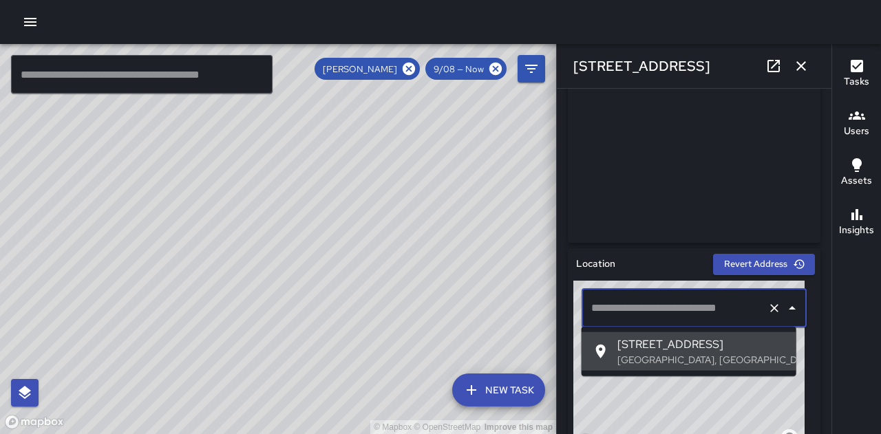
click at [725, 346] on span "222 Hyde Street" at bounding box center [701, 344] width 168 height 17
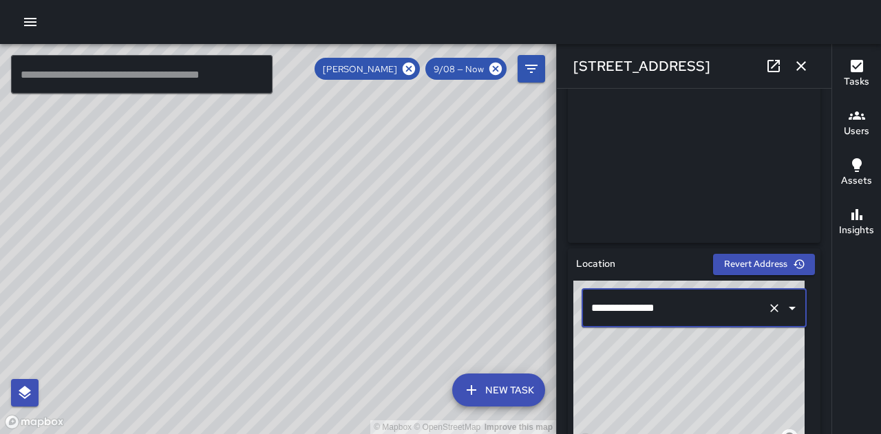
click at [714, 191] on img at bounding box center [694, 139] width 252 height 206
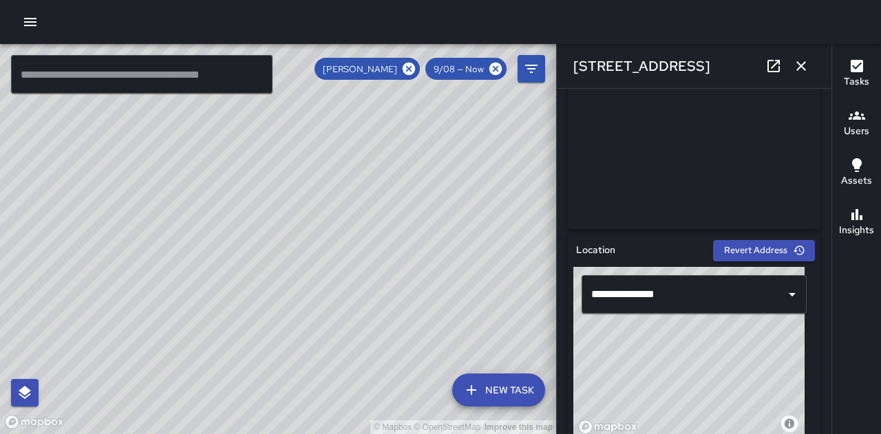
scroll to position [290, 0]
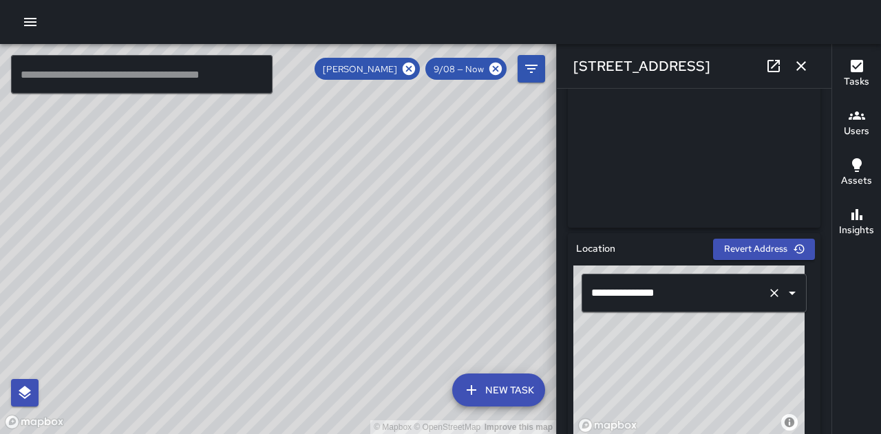
click at [704, 296] on input "**********" at bounding box center [674, 293] width 174 height 26
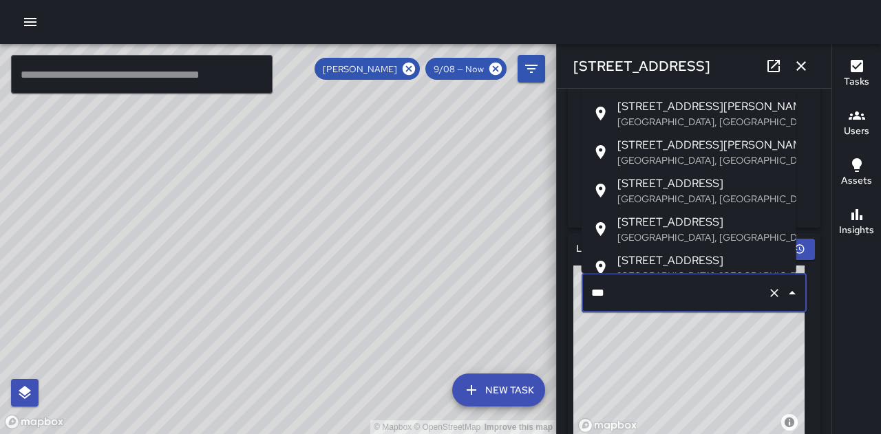
click at [687, 227] on span "[STREET_ADDRESS]" at bounding box center [701, 222] width 168 height 17
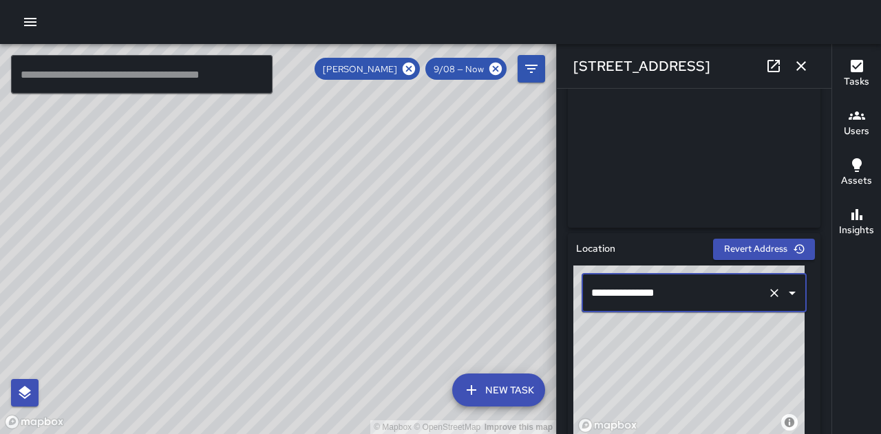
type input "**********"
click at [748, 170] on img at bounding box center [694, 124] width 252 height 206
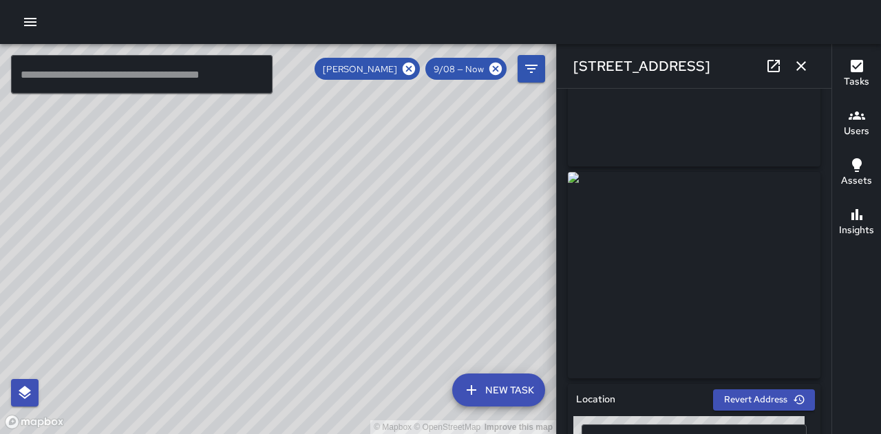
scroll to position [142, 0]
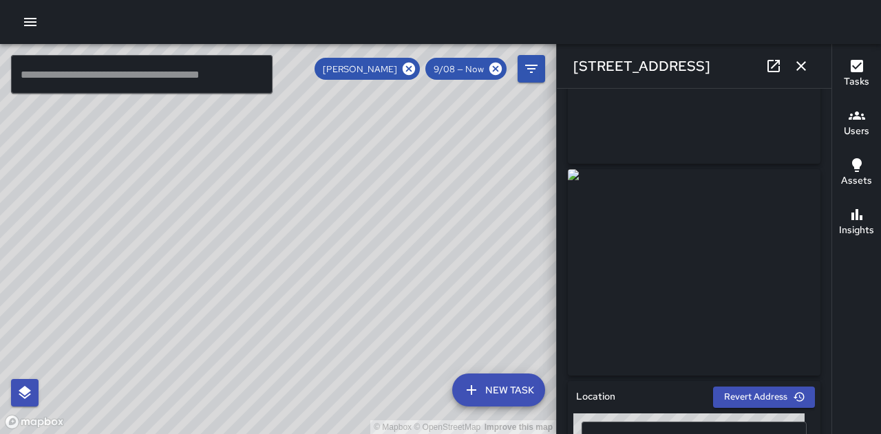
click at [726, 272] on img at bounding box center [694, 272] width 252 height 206
click at [736, 262] on img at bounding box center [694, 272] width 252 height 206
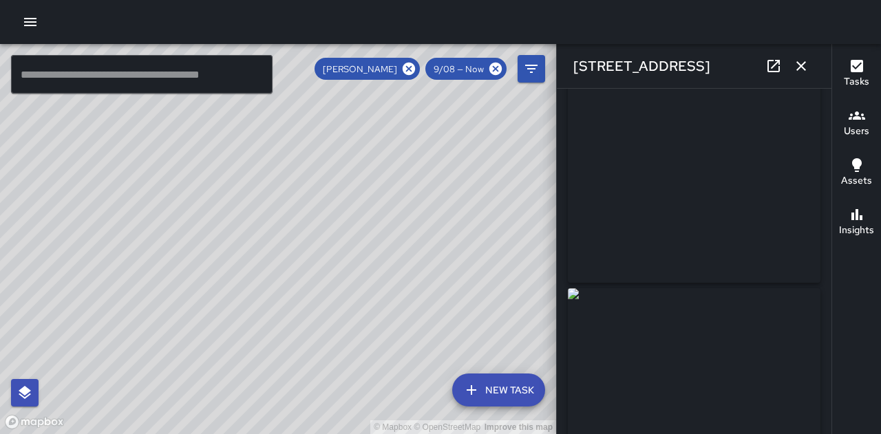
scroll to position [0, 0]
click at [409, 66] on icon at bounding box center [408, 69] width 12 height 12
click at [296, 264] on div "© Mapbox © OpenStreetMap Improve this map" at bounding box center [278, 239] width 556 height 390
click at [804, 65] on icon "button" at bounding box center [801, 66] width 17 height 17
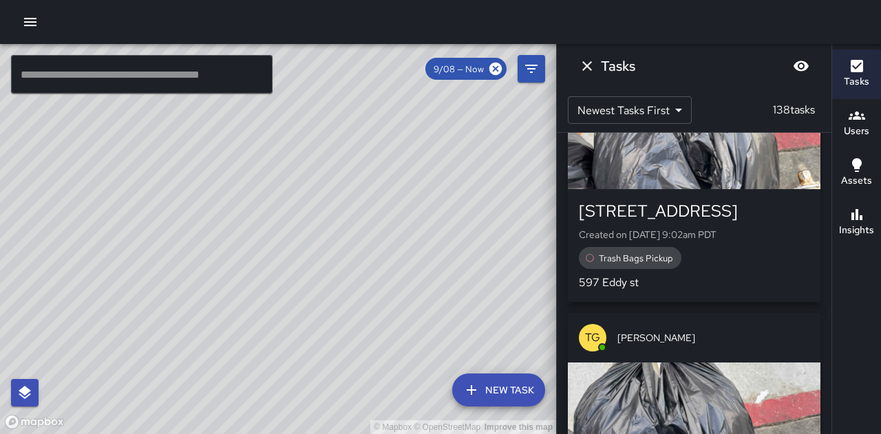
scroll to position [349, 0]
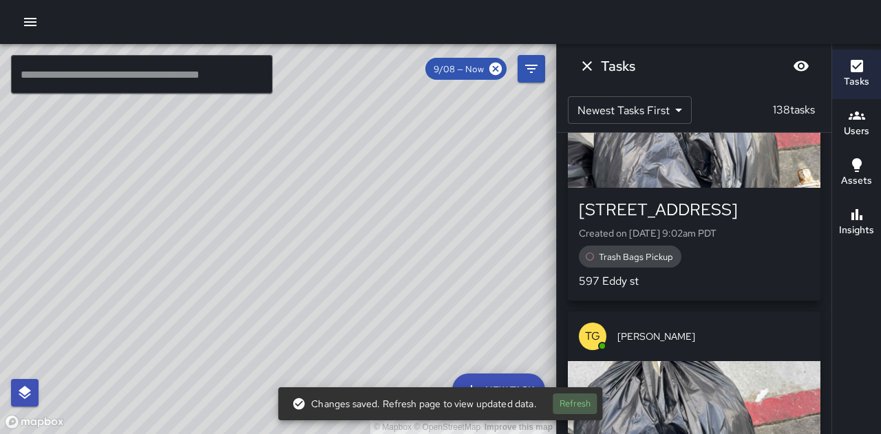
click at [586, 410] on button "Refresh" at bounding box center [575, 403] width 44 height 21
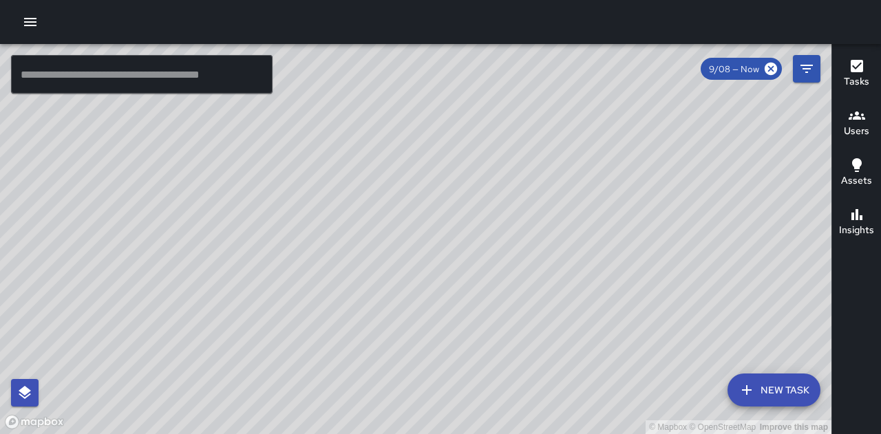
click at [857, 223] on h6 "Insights" at bounding box center [856, 230] width 35 height 15
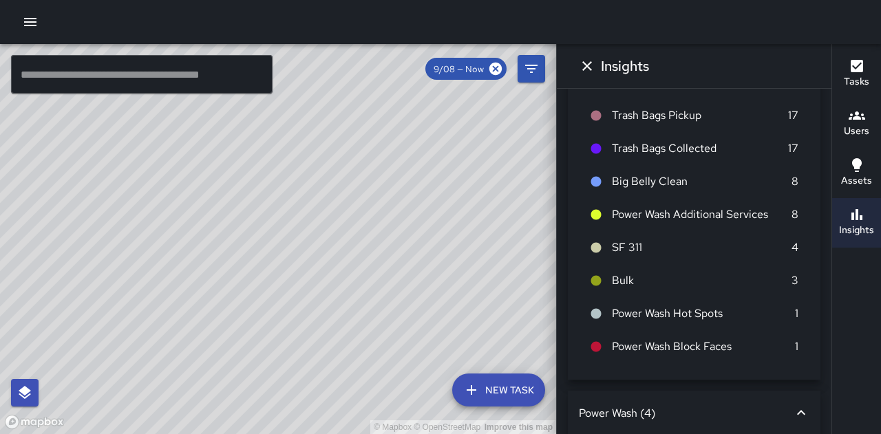
scroll to position [155, 0]
click at [641, 246] on span "SF 311" at bounding box center [702, 247] width 180 height 17
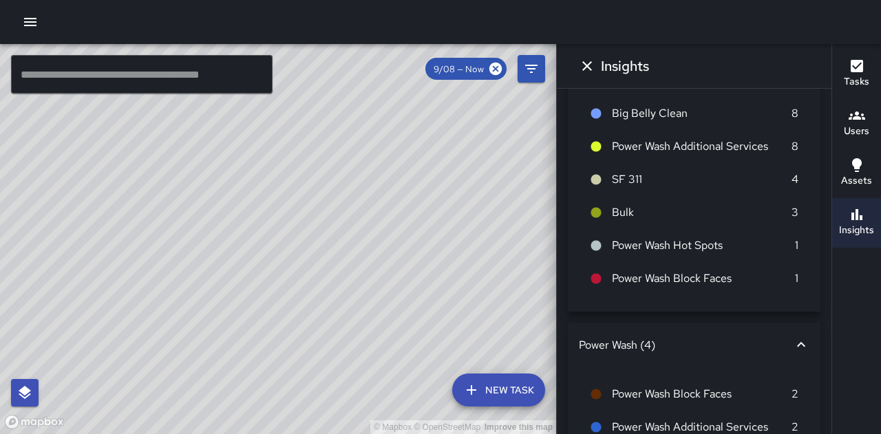
scroll to position [259, 0]
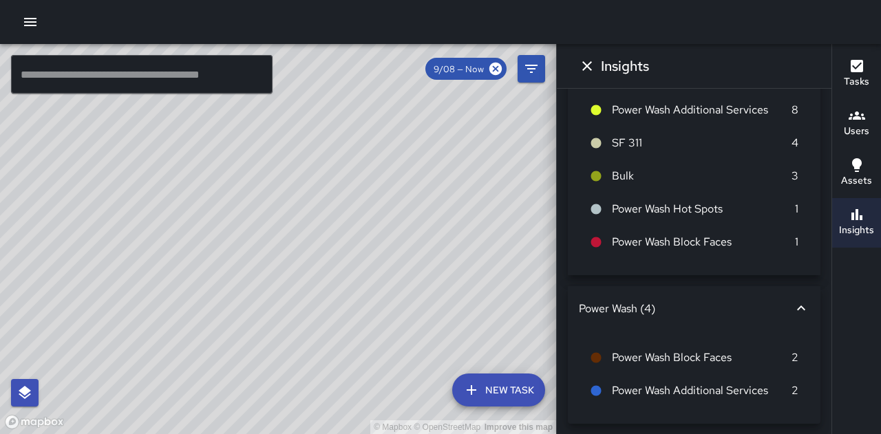
click at [736, 396] on span "Power Wash Additional Services" at bounding box center [702, 390] width 180 height 17
click at [708, 358] on span "Power Wash Block Faces" at bounding box center [702, 357] width 180 height 17
click at [791, 356] on p "2" at bounding box center [794, 357] width 7 height 17
click at [797, 300] on icon at bounding box center [801, 308] width 17 height 17
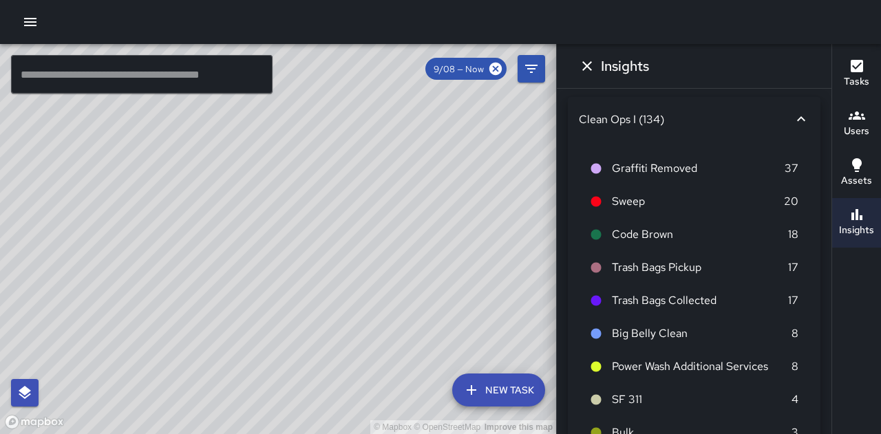
scroll to position [2, 0]
click at [793, 114] on icon at bounding box center [801, 119] width 17 height 17
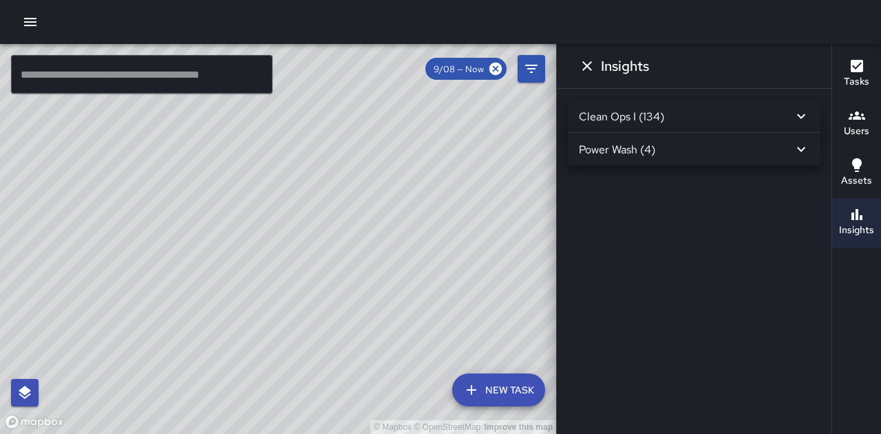
scroll to position [0, 0]
click at [590, 67] on icon "Dismiss" at bounding box center [587, 66] width 17 height 17
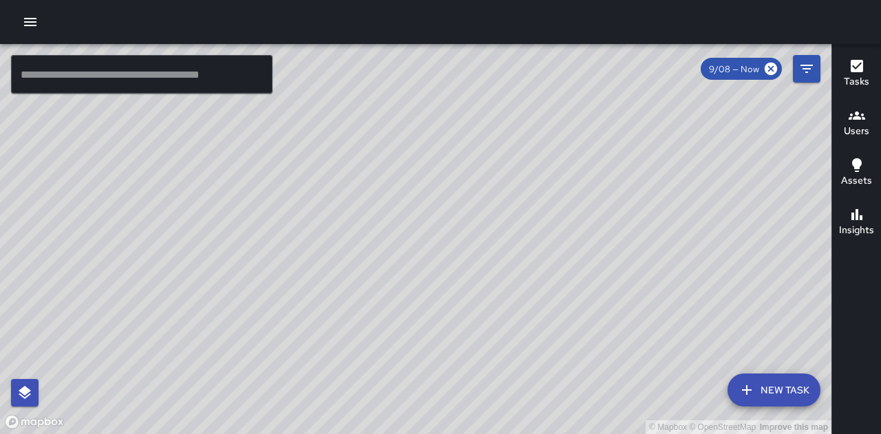
click at [862, 226] on h6 "Insights" at bounding box center [856, 230] width 35 height 15
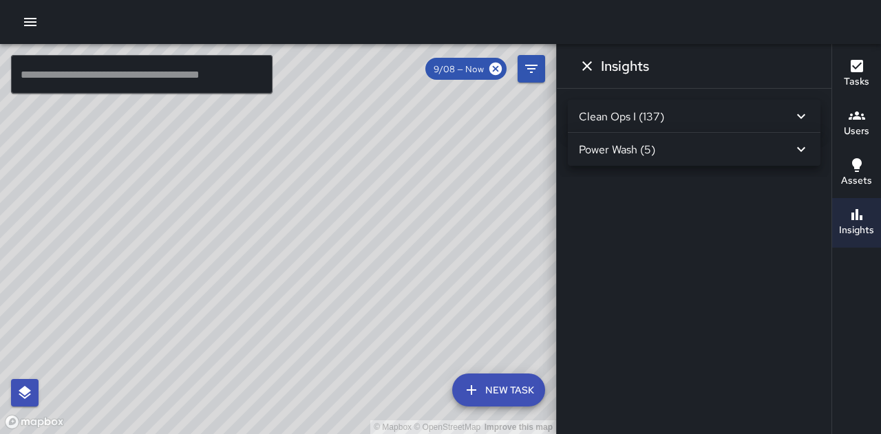
click at [802, 149] on icon at bounding box center [801, 149] width 8 height 5
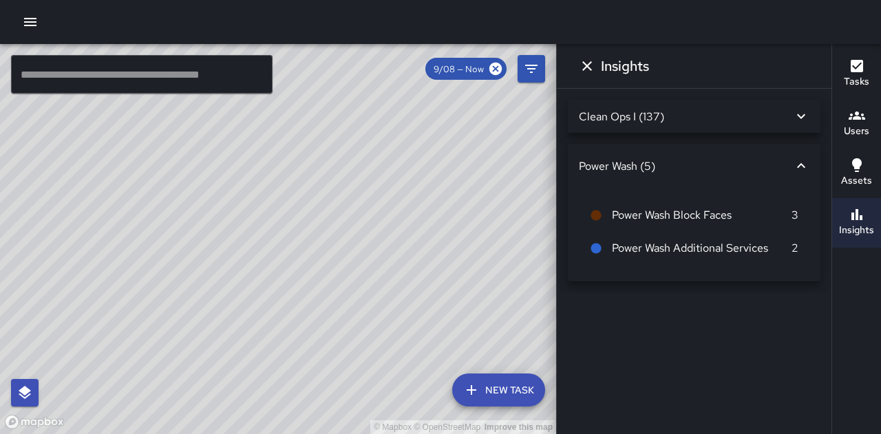
click at [797, 162] on icon at bounding box center [801, 166] width 17 height 17
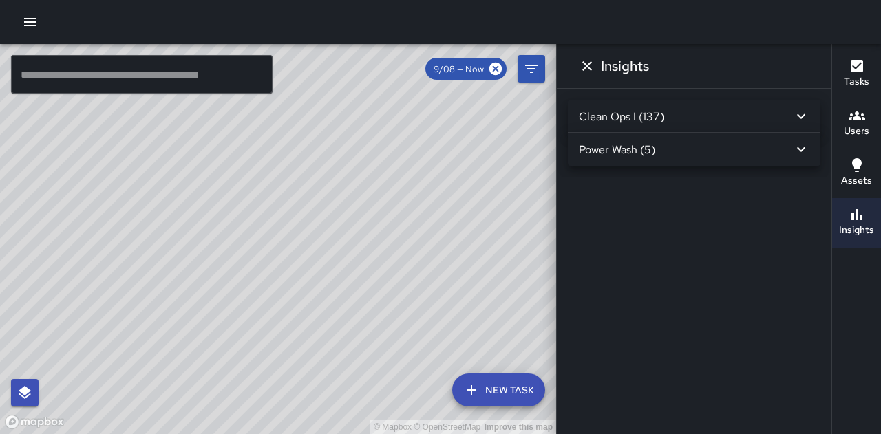
click at [805, 112] on icon at bounding box center [801, 116] width 17 height 17
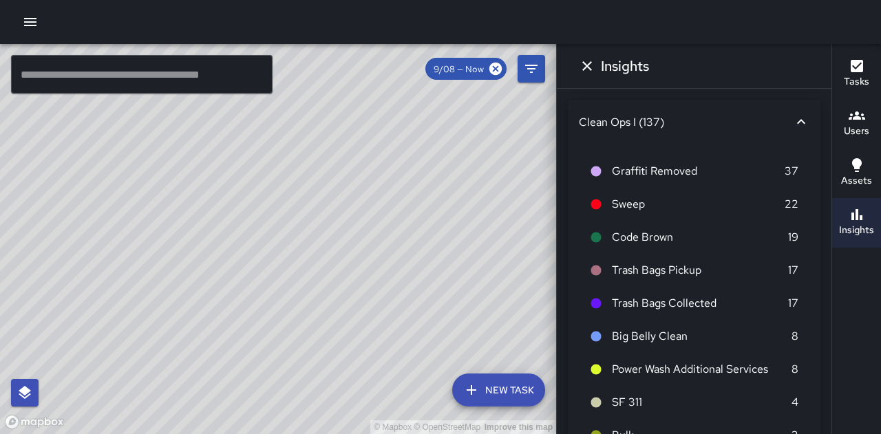
click at [658, 260] on li "Trash Bags Pickup 17" at bounding box center [694, 270] width 230 height 33
click at [600, 279] on li "Trash Bags Pickup 17" at bounding box center [694, 270] width 230 height 33
click at [636, 271] on span "Trash Bags Pickup" at bounding box center [700, 270] width 176 height 17
click at [595, 270] on icon at bounding box center [596, 271] width 10 height 10
click at [633, 274] on span "Trash Bags Pickup" at bounding box center [700, 270] width 176 height 17
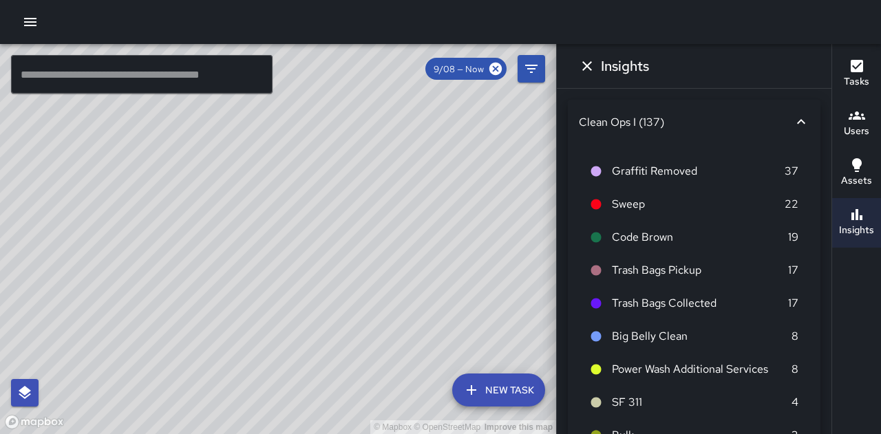
click at [594, 272] on icon at bounding box center [596, 271] width 10 height 10
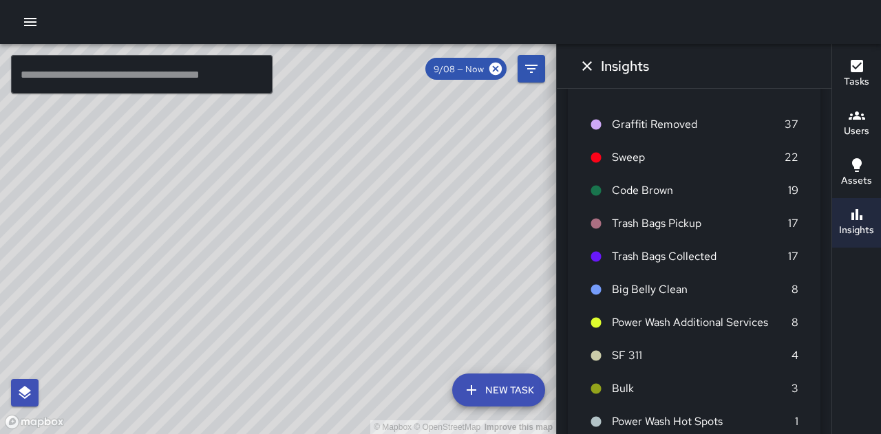
scroll to position [45, 0]
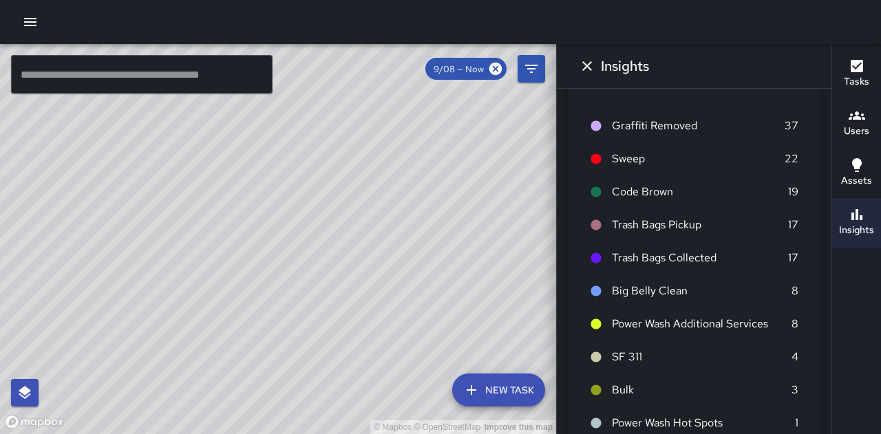
click at [676, 230] on span "Trash Bags Pickup" at bounding box center [700, 225] width 176 height 17
click at [669, 224] on span "Trash Bags Pickup" at bounding box center [700, 225] width 176 height 17
click at [788, 226] on p "17" at bounding box center [793, 225] width 10 height 17
click at [599, 230] on icon at bounding box center [596, 225] width 12 height 12
click at [382, 266] on div "© Mapbox © OpenStreetMap Improve this map" at bounding box center [278, 239] width 556 height 390
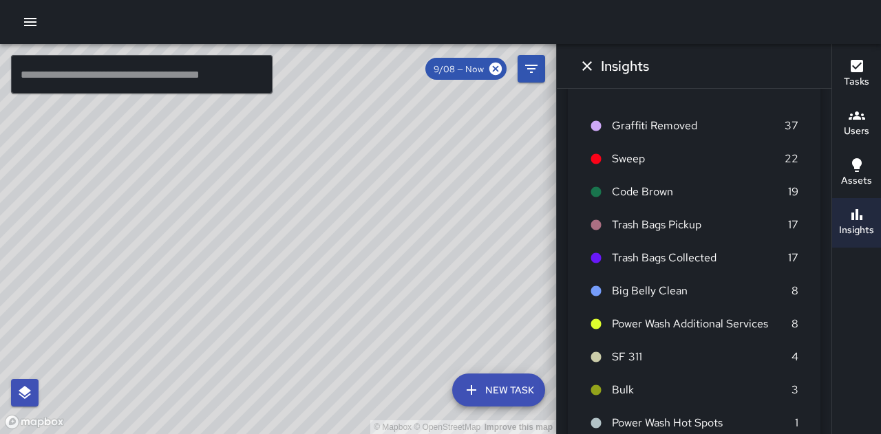
click at [391, 271] on div "© Mapbox © OpenStreetMap Improve this map" at bounding box center [278, 239] width 556 height 390
click at [394, 261] on div "© Mapbox © OpenStreetMap Improve this map" at bounding box center [278, 239] width 556 height 390
click at [396, 265] on div "© Mapbox © OpenStreetMap Improve this map" at bounding box center [278, 239] width 556 height 390
click at [378, 267] on div "© Mapbox © OpenStreetMap Improve this map" at bounding box center [278, 239] width 556 height 390
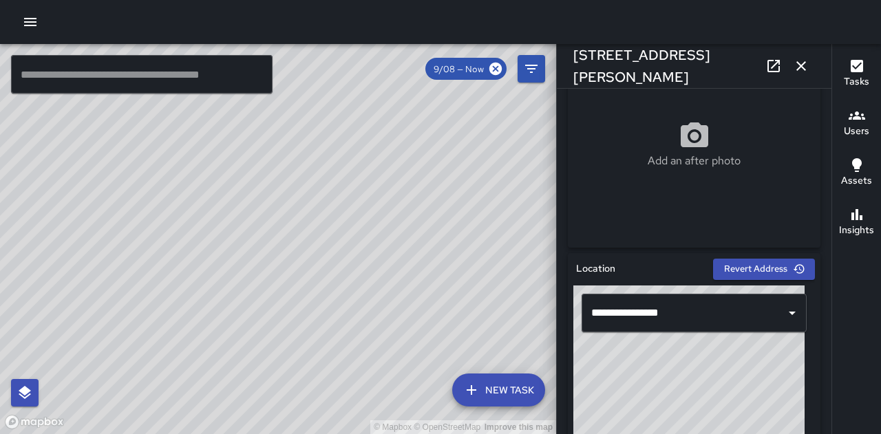
scroll to position [274, 0]
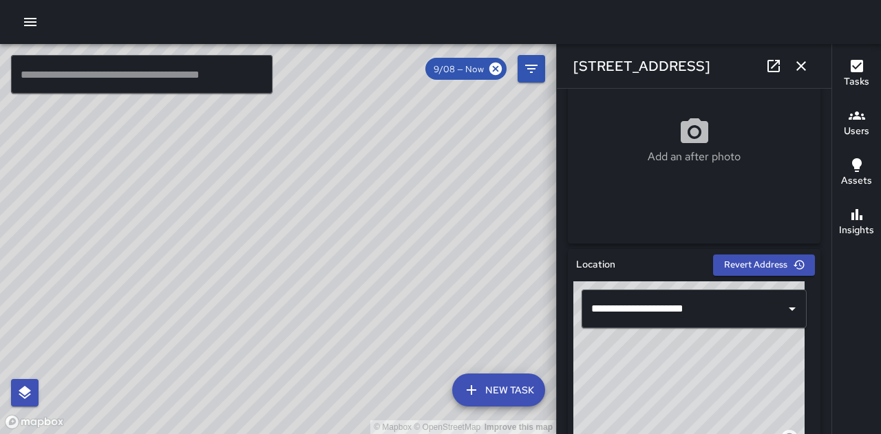
type input "**********"
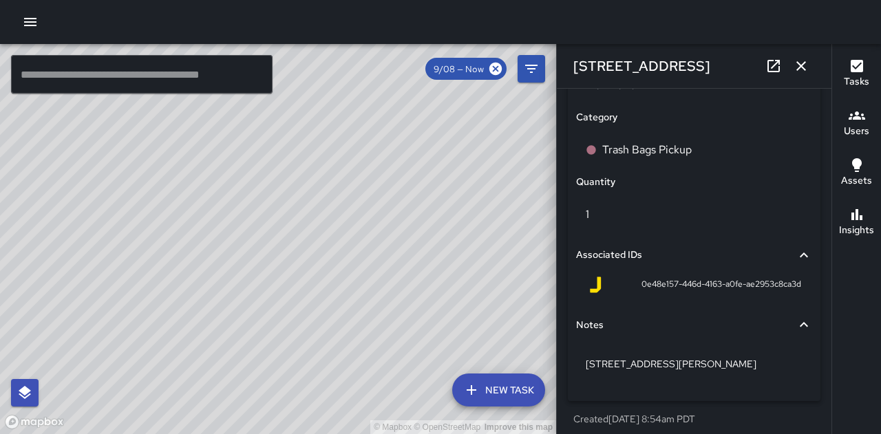
scroll to position [969, 0]
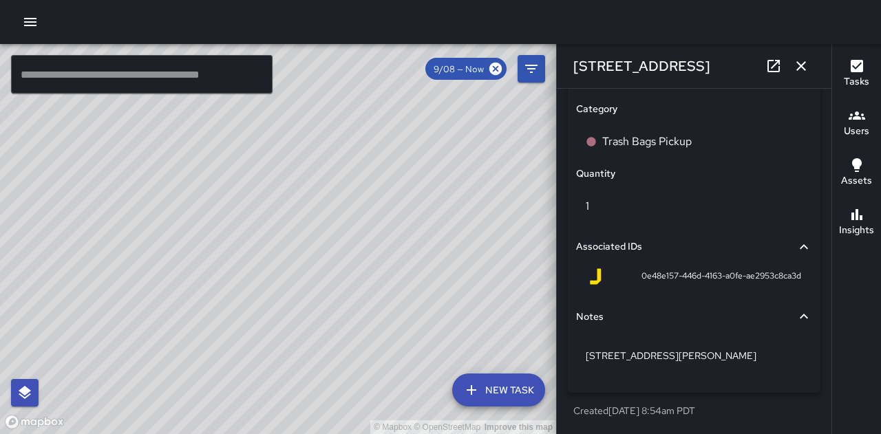
click at [812, 73] on div "334 Leavenworth Street" at bounding box center [694, 66] width 274 height 44
click at [812, 65] on button "button" at bounding box center [801, 66] width 28 height 28
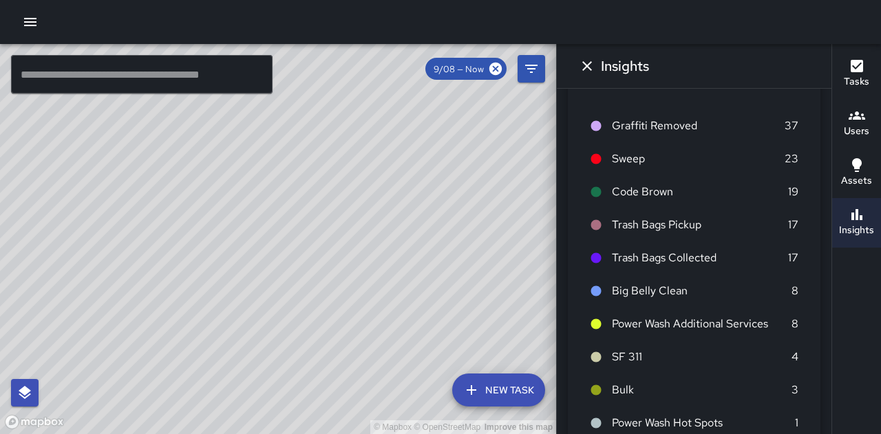
click at [679, 123] on span "Graffiti Removed" at bounding box center [698, 126] width 173 height 17
click at [598, 132] on li "Graffiti Removed 37" at bounding box center [694, 125] width 230 height 33
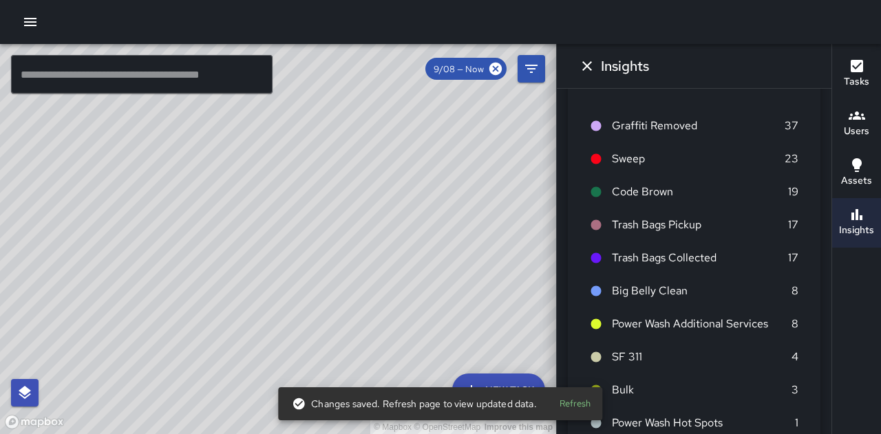
click at [585, 407] on button "Refresh" at bounding box center [575, 403] width 44 height 21
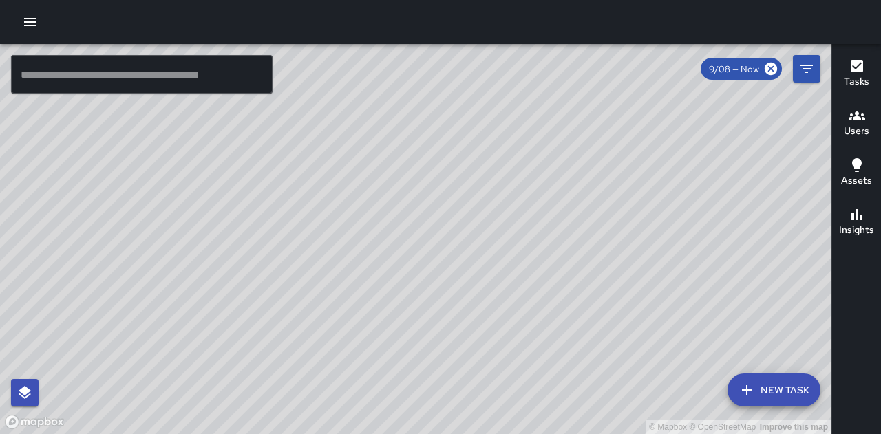
click at [859, 223] on h6 "Insights" at bounding box center [856, 230] width 35 height 15
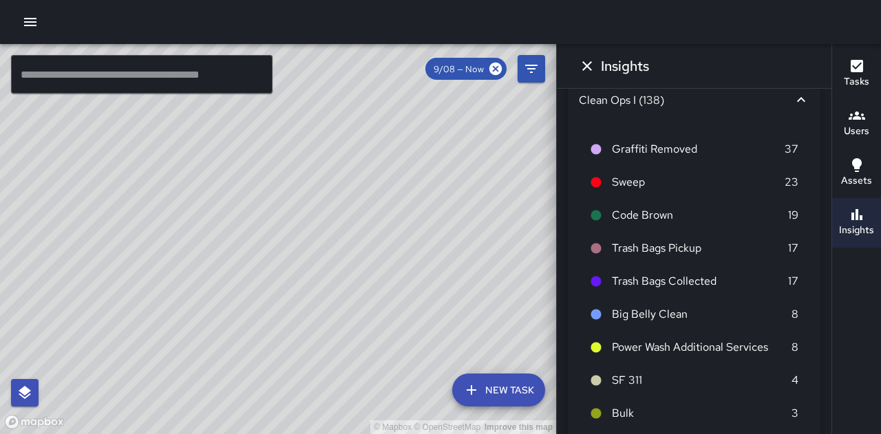
scroll to position [32, 0]
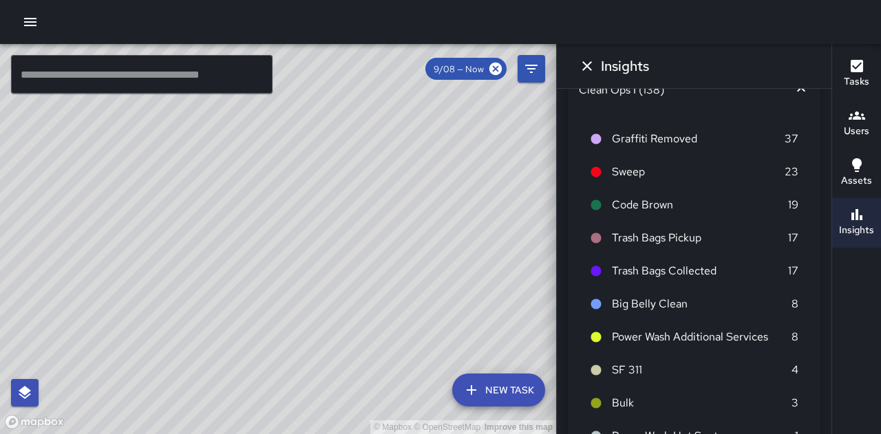
click at [590, 73] on icon "Dismiss" at bounding box center [587, 66] width 17 height 17
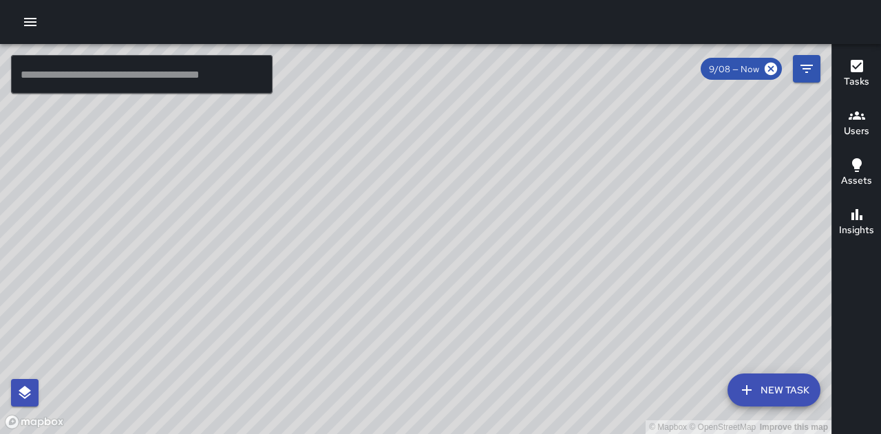
click at [351, 281] on div "© Mapbox © OpenStreetMap Improve this map" at bounding box center [415, 239] width 831 height 390
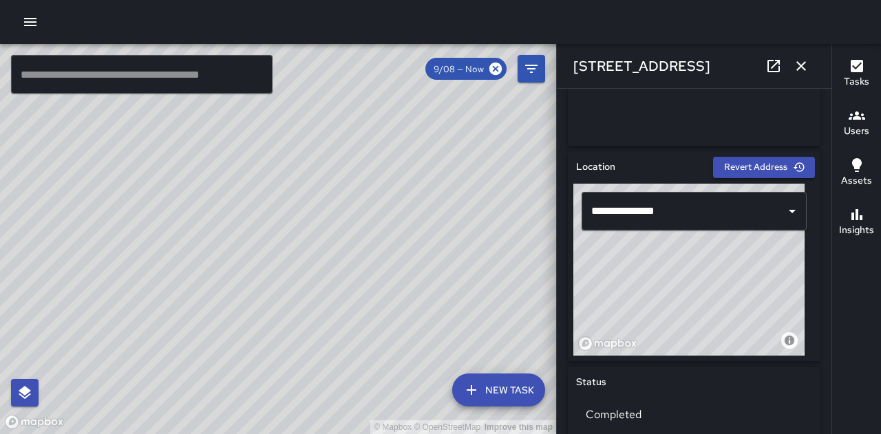
scroll to position [374, 0]
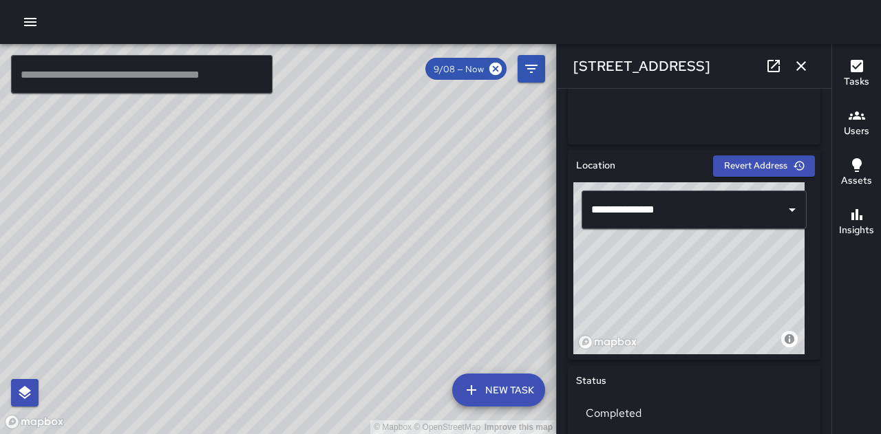
type input "**********"
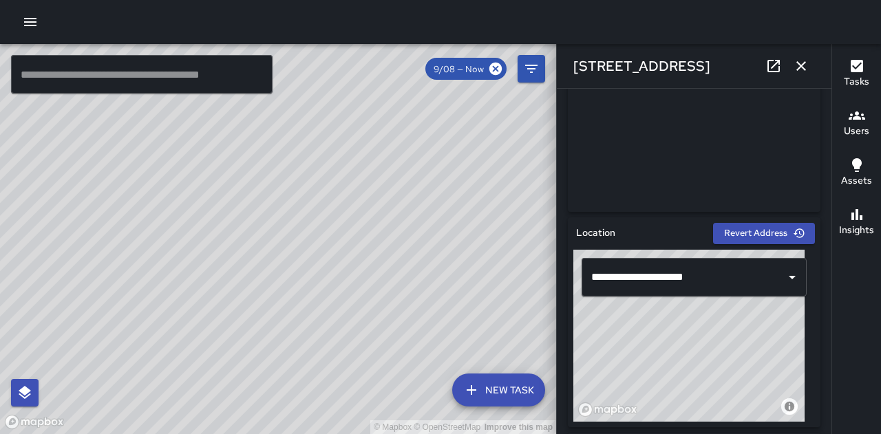
scroll to position [309, 0]
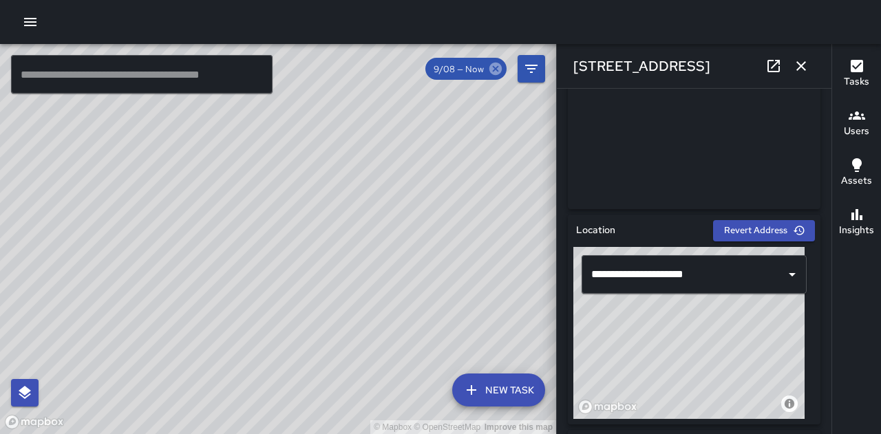
click at [497, 67] on icon at bounding box center [495, 69] width 12 height 12
click at [494, 74] on icon at bounding box center [495, 69] width 12 height 12
click at [802, 71] on icon "button" at bounding box center [801, 66] width 17 height 17
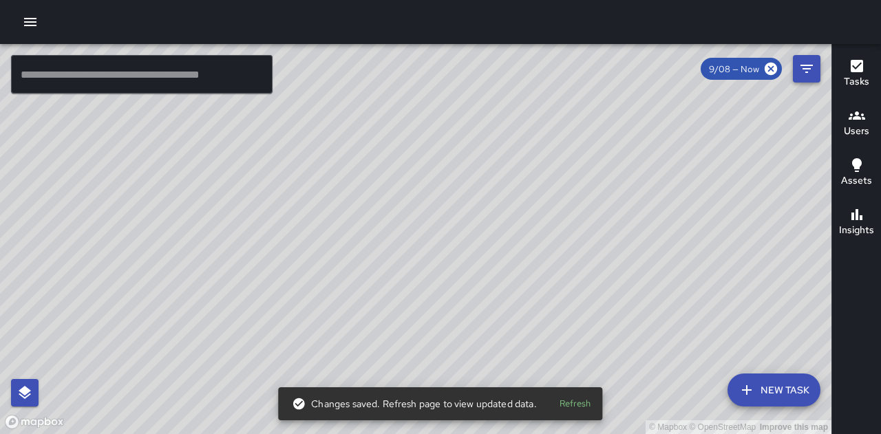
click at [810, 72] on icon "Filters" at bounding box center [806, 69] width 17 height 17
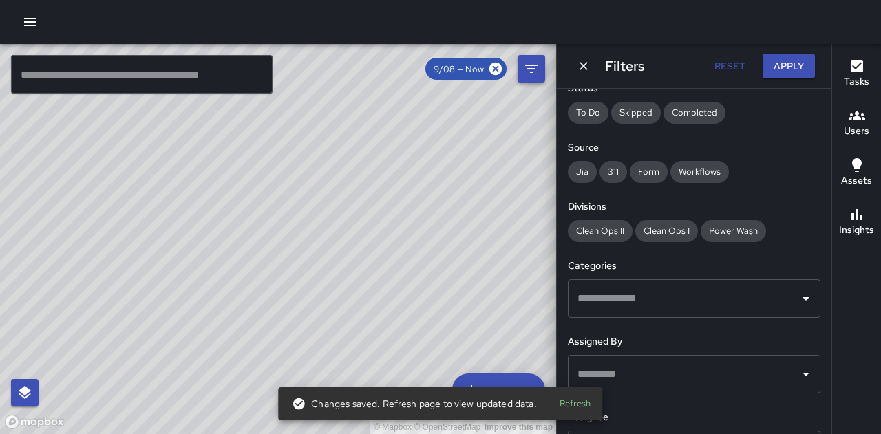
scroll to position [164, 0]
click at [797, 300] on icon "Open" at bounding box center [805, 298] width 17 height 17
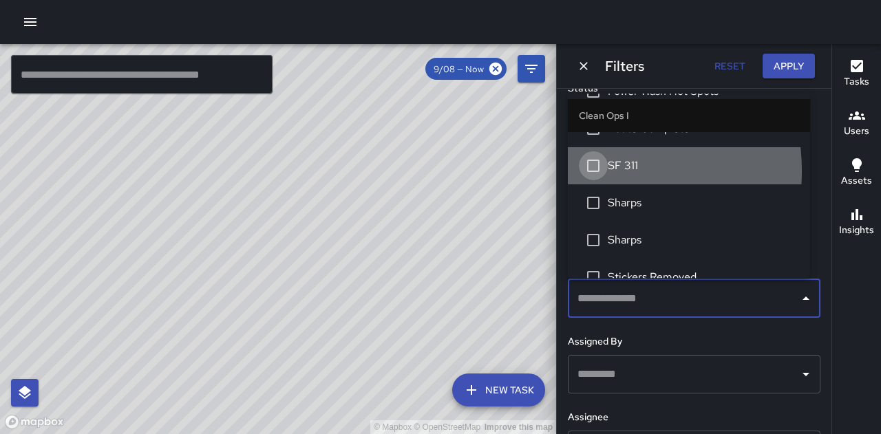
scroll to position [0, 0]
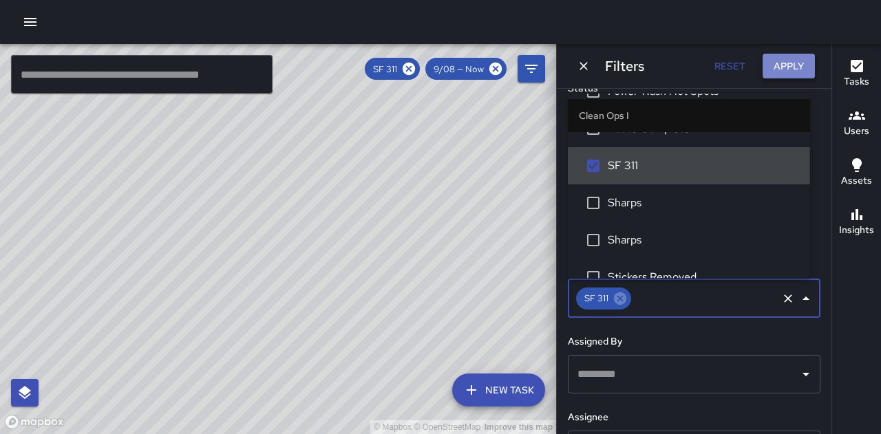
click at [790, 65] on button "Apply" at bounding box center [788, 66] width 52 height 25
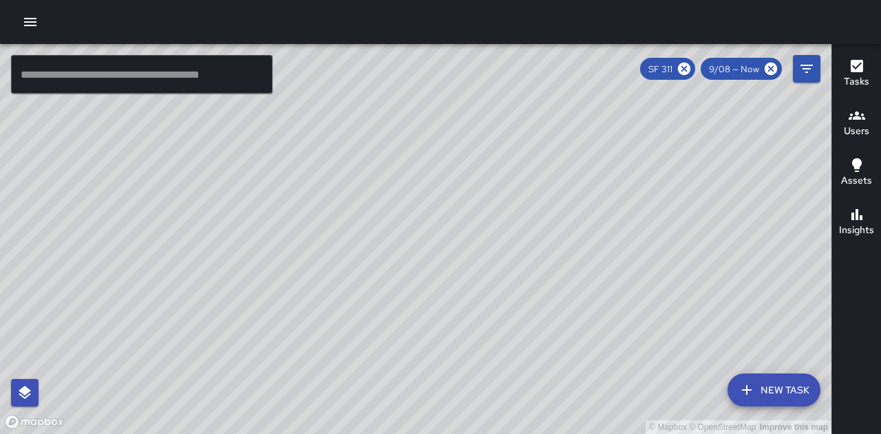
click at [860, 228] on h6 "Insights" at bounding box center [856, 230] width 35 height 15
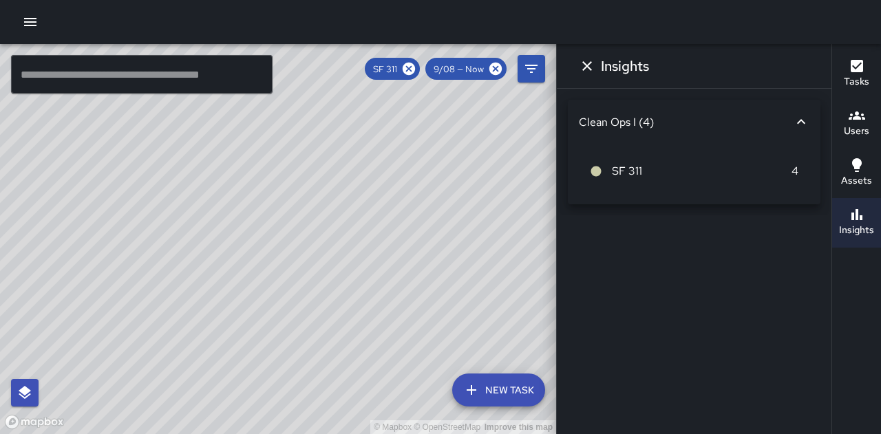
click at [799, 120] on icon at bounding box center [801, 121] width 8 height 5
click at [801, 115] on icon at bounding box center [801, 116] width 17 height 17
click at [630, 171] on span "SF 311" at bounding box center [702, 171] width 180 height 17
click at [799, 171] on li "SF 311 4" at bounding box center [694, 171] width 230 height 33
click at [585, 69] on icon "Dismiss" at bounding box center [587, 66] width 17 height 17
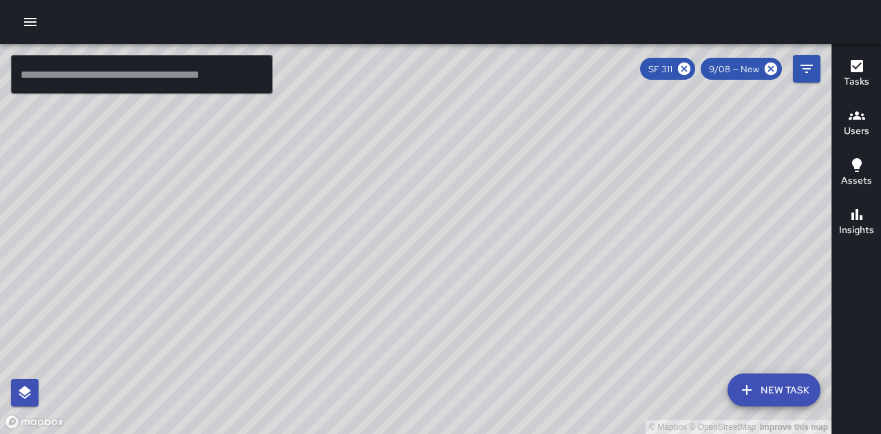
click at [367, 202] on div "© Mapbox © OpenStreetMap Improve this map" at bounding box center [415, 239] width 831 height 390
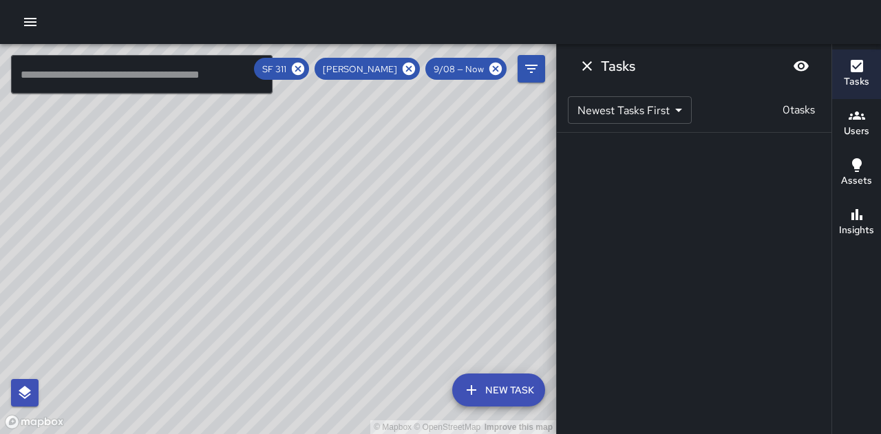
click at [588, 65] on icon "Dismiss" at bounding box center [587, 66] width 10 height 10
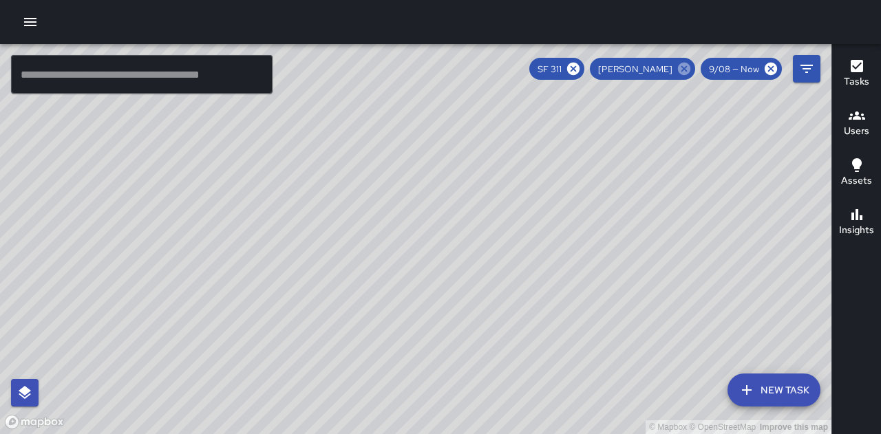
click at [691, 70] on icon at bounding box center [683, 68] width 15 height 15
click at [596, 225] on div "© Mapbox © OpenStreetMap Improve this map" at bounding box center [415, 239] width 831 height 390
click at [683, 329] on div "© Mapbox © OpenStreetMap Improve this map" at bounding box center [415, 239] width 831 height 390
click at [693, 325] on div "© Mapbox © OpenStreetMap Improve this map" at bounding box center [415, 239] width 831 height 390
click at [447, 309] on div "© Mapbox © OpenStreetMap Improve this map" at bounding box center [415, 239] width 831 height 390
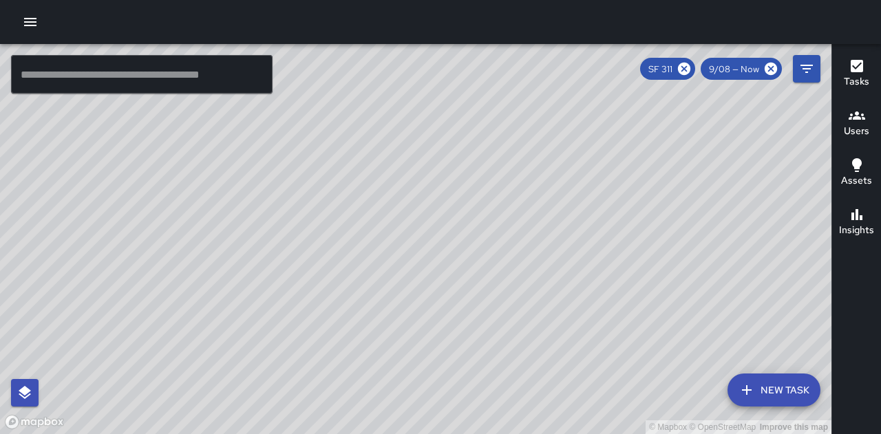
click at [707, 279] on div "© Mapbox © OpenStreetMap Improve this map" at bounding box center [415, 239] width 831 height 390
click at [859, 224] on h6 "Insights" at bounding box center [856, 230] width 35 height 15
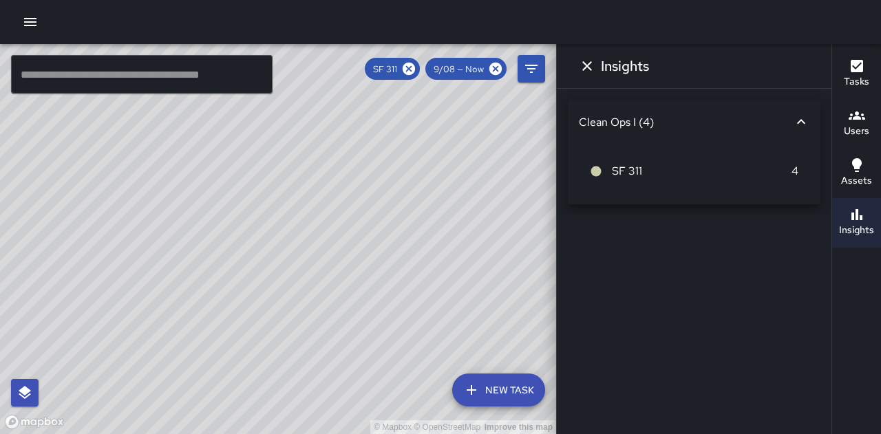
click at [594, 66] on icon "Dismiss" at bounding box center [587, 66] width 17 height 17
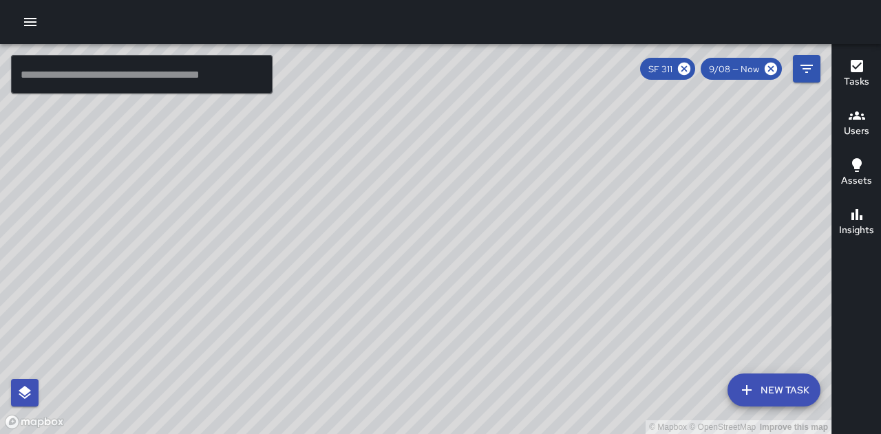
click at [468, 153] on div "© Mapbox © OpenStreetMap Improve this map" at bounding box center [415, 239] width 831 height 390
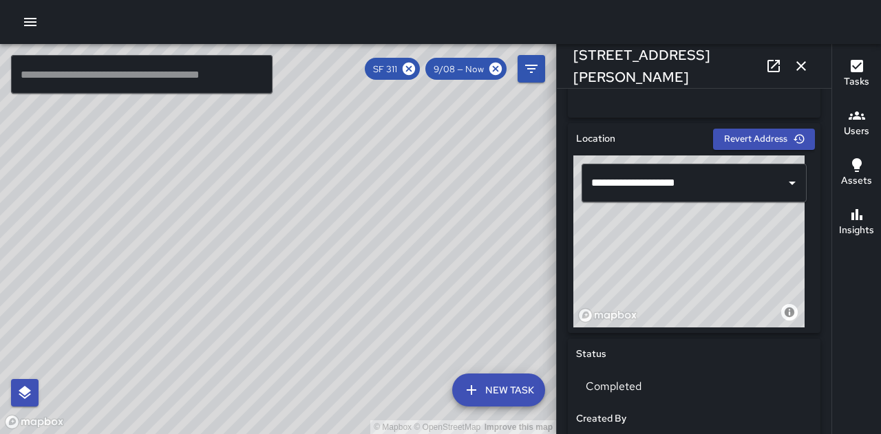
scroll to position [398, 0]
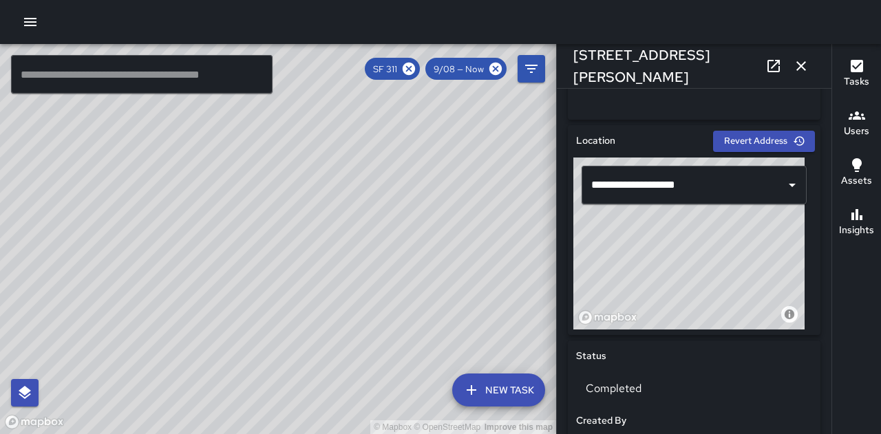
type input "**********"
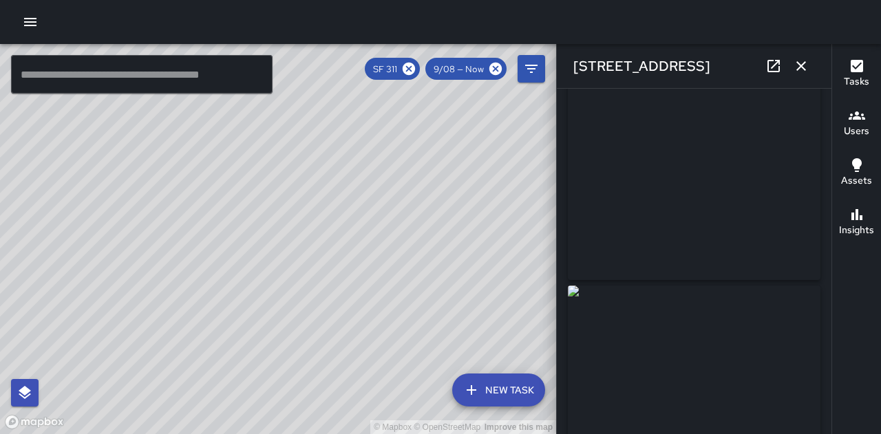
scroll to position [0, 0]
click at [280, 247] on div "© Mapbox © OpenStreetMap Improve this map" at bounding box center [278, 239] width 556 height 390
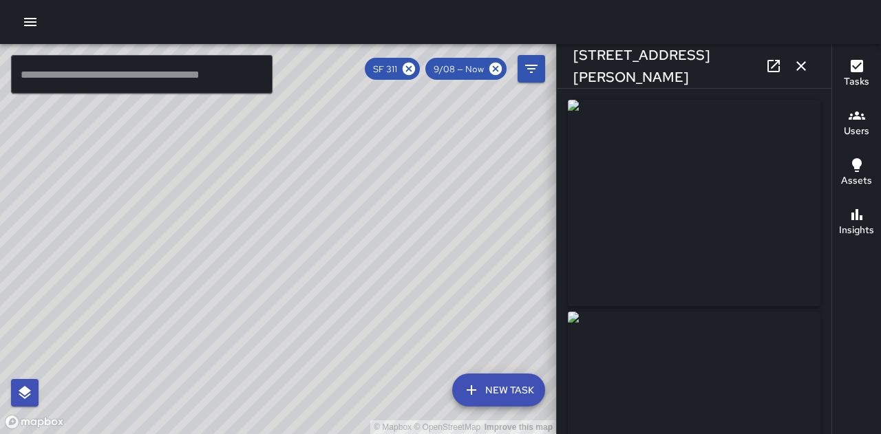
click at [805, 65] on icon "button" at bounding box center [801, 66] width 17 height 17
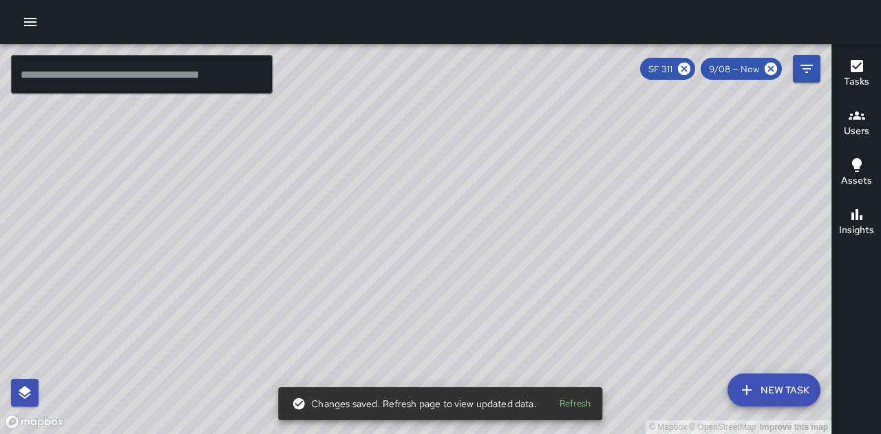
click at [490, 348] on div "© Mapbox © OpenStreetMap Improve this map" at bounding box center [415, 239] width 831 height 390
click at [501, 347] on div "© Mapbox © OpenStreetMap Improve this map" at bounding box center [415, 239] width 831 height 390
click at [579, 409] on button "Refresh" at bounding box center [575, 403] width 44 height 21
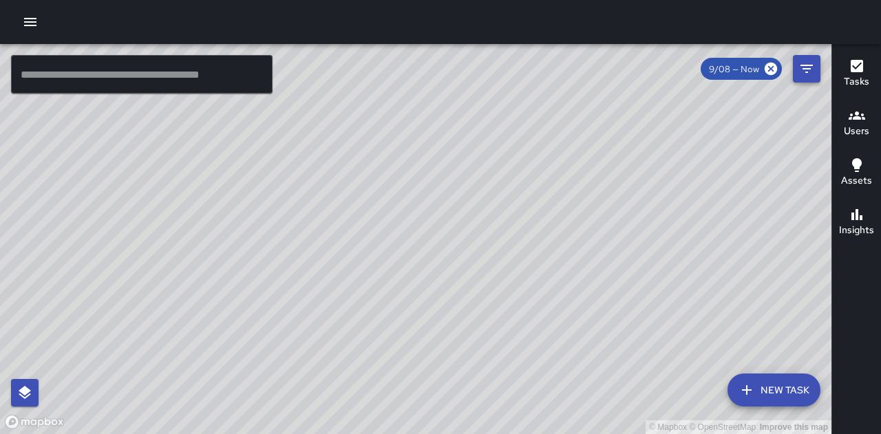
click at [806, 69] on icon "Filters" at bounding box center [806, 69] width 17 height 17
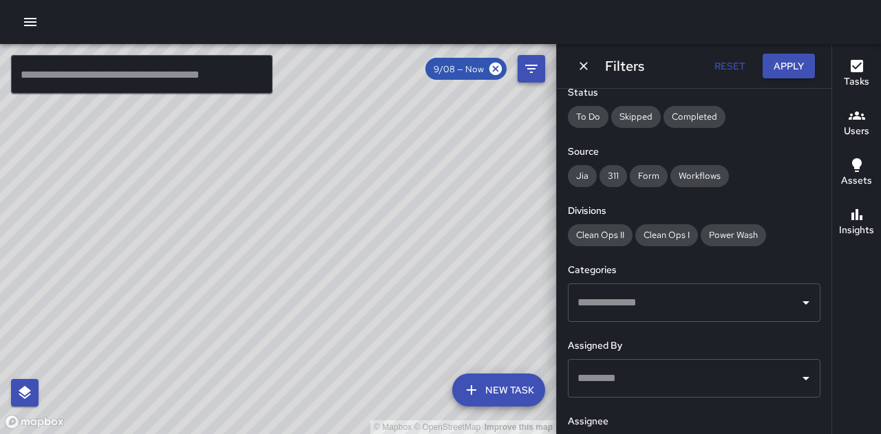
scroll to position [161, 0]
click at [680, 239] on div "Clean Ops I" at bounding box center [666, 234] width 63 height 22
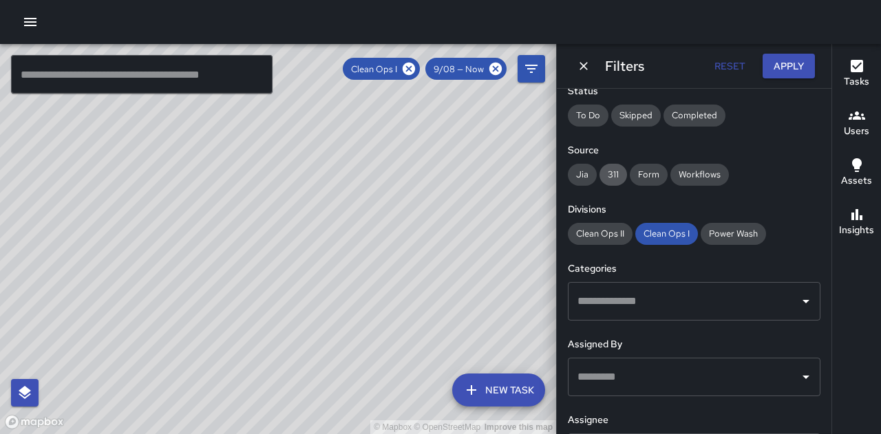
click at [618, 180] on span "311" at bounding box center [613, 175] width 28 height 12
click at [797, 67] on button "Apply" at bounding box center [788, 66] width 52 height 25
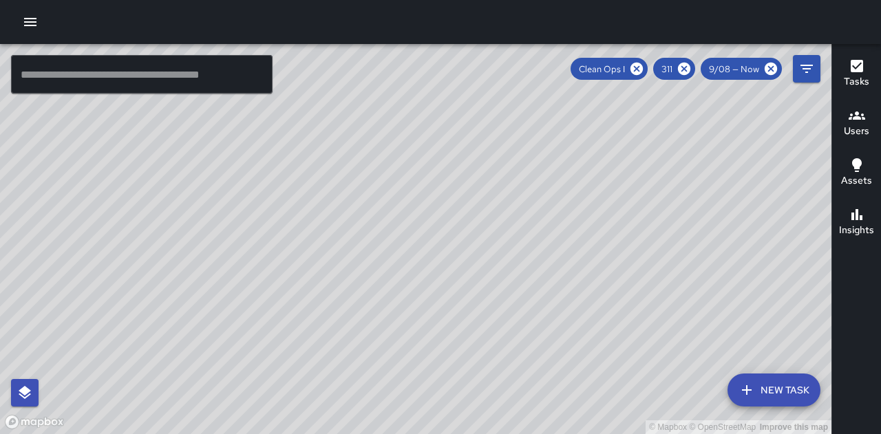
click at [860, 69] on icon "button" at bounding box center [856, 66] width 12 height 12
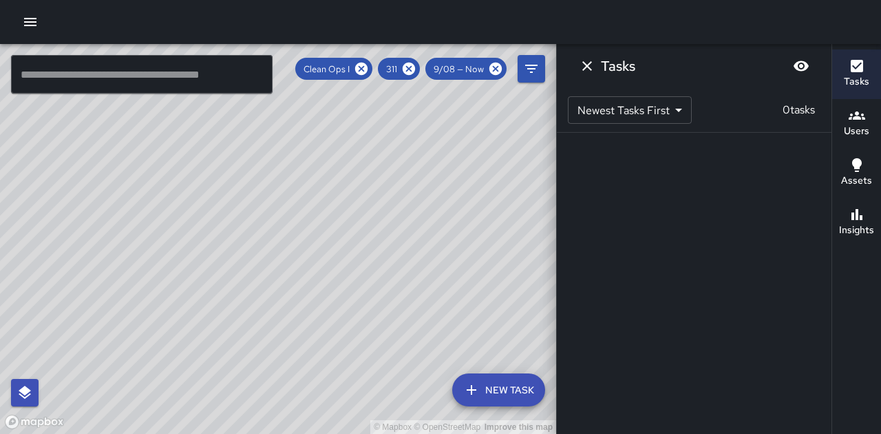
click at [860, 124] on h6 "Users" at bounding box center [855, 131] width 25 height 15
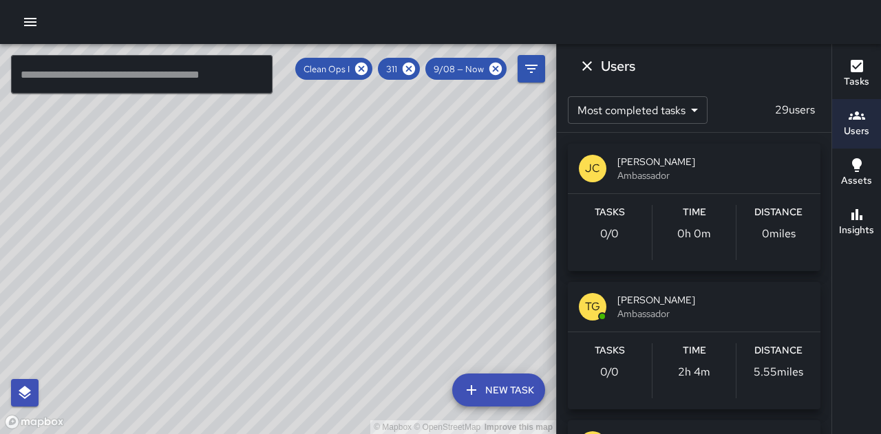
click at [857, 176] on h6 "Assets" at bounding box center [856, 180] width 31 height 15
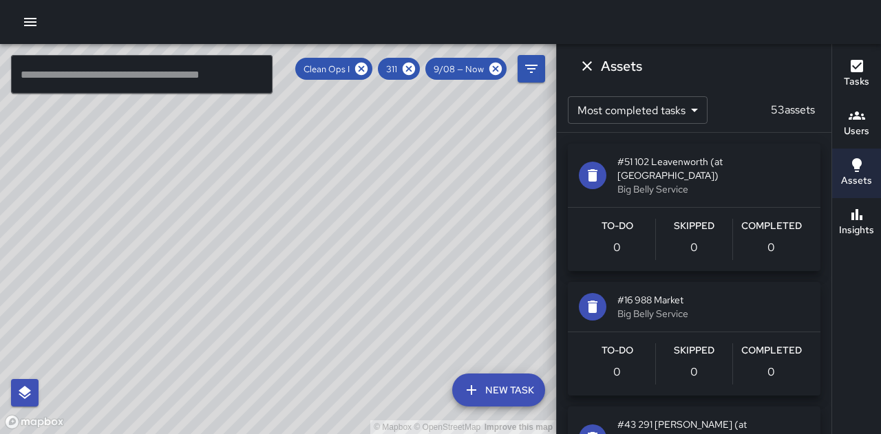
click at [859, 230] on h6 "Insights" at bounding box center [856, 230] width 35 height 15
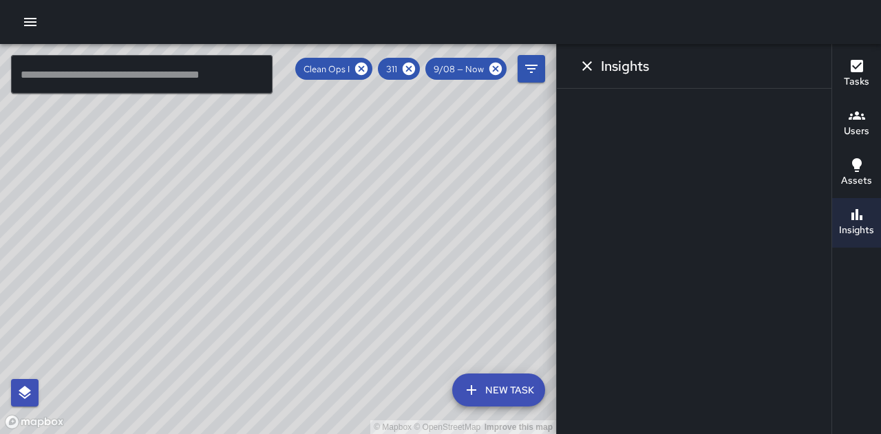
click at [859, 226] on h6 "Insights" at bounding box center [856, 230] width 35 height 15
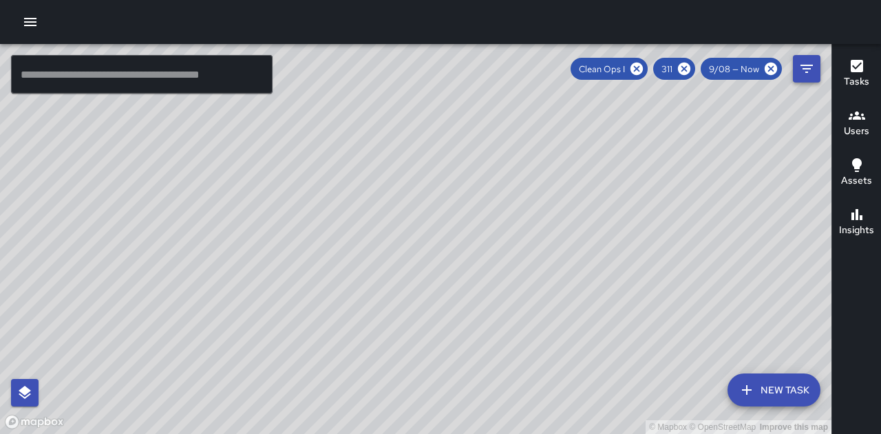
click at [805, 70] on icon "Filters" at bounding box center [806, 69] width 17 height 17
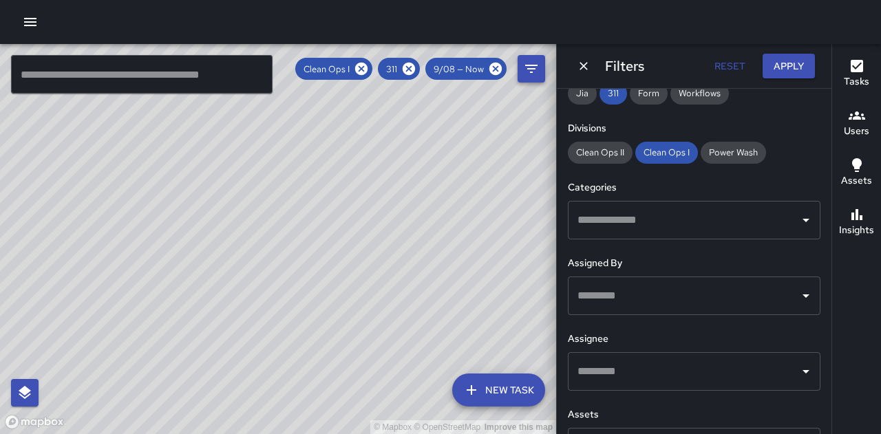
scroll to position [285, 0]
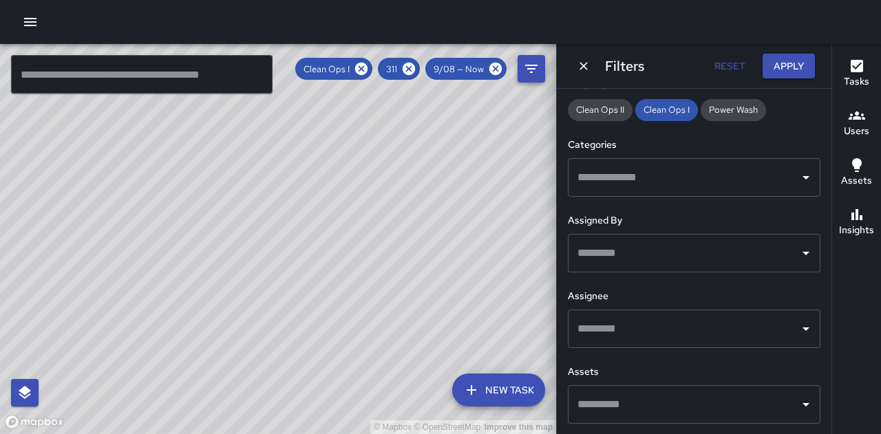
click at [799, 172] on icon "Open" at bounding box center [805, 177] width 17 height 17
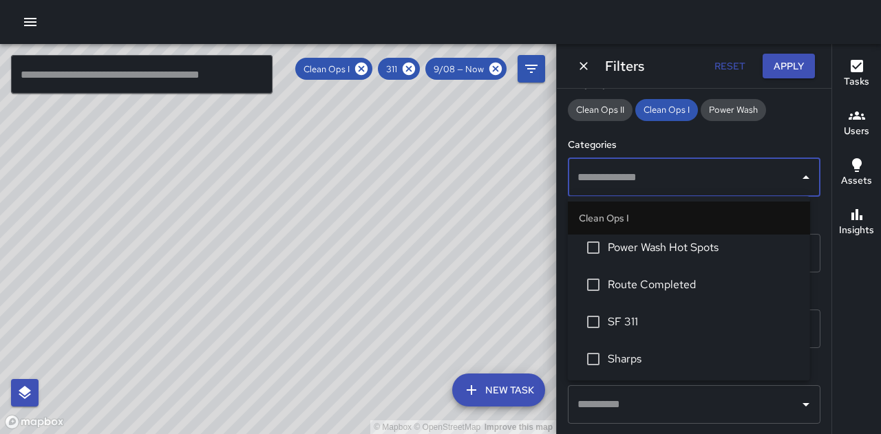
scroll to position [340, 0]
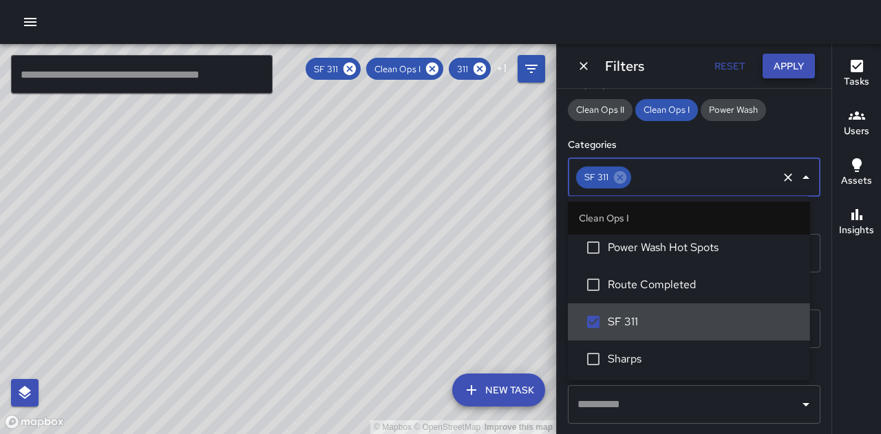
click at [793, 65] on button "Apply" at bounding box center [788, 66] width 52 height 25
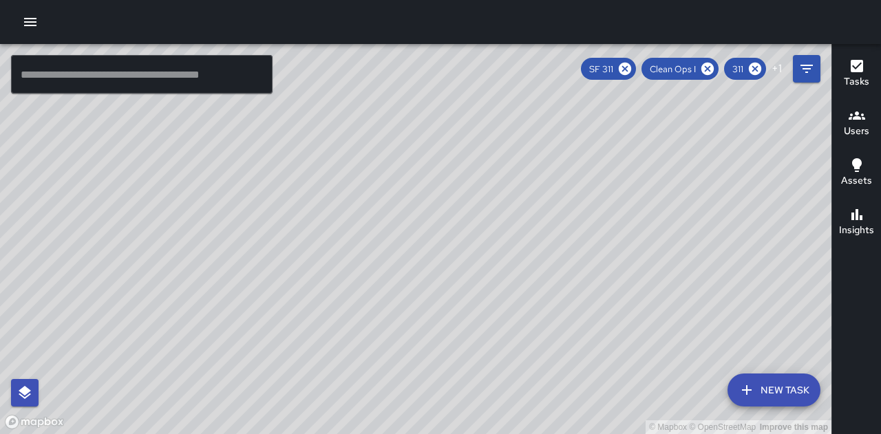
click at [859, 124] on h6 "Users" at bounding box center [855, 131] width 25 height 15
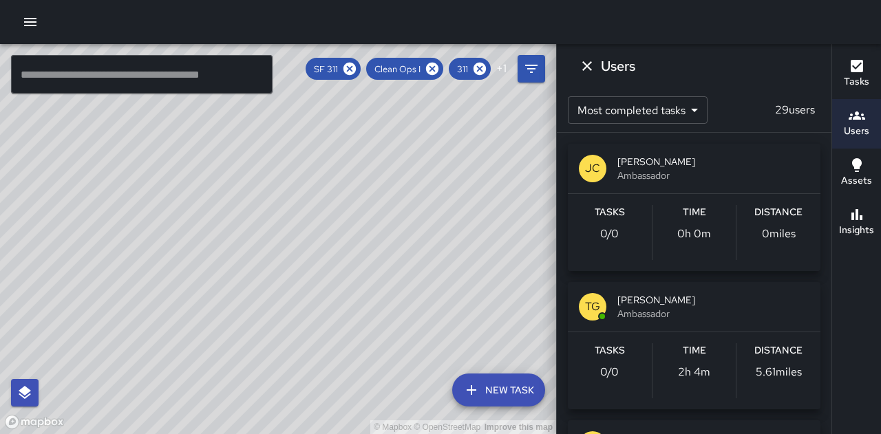
click at [494, 173] on div "© Mapbox © OpenStreetMap Improve this map" at bounding box center [278, 239] width 556 height 390
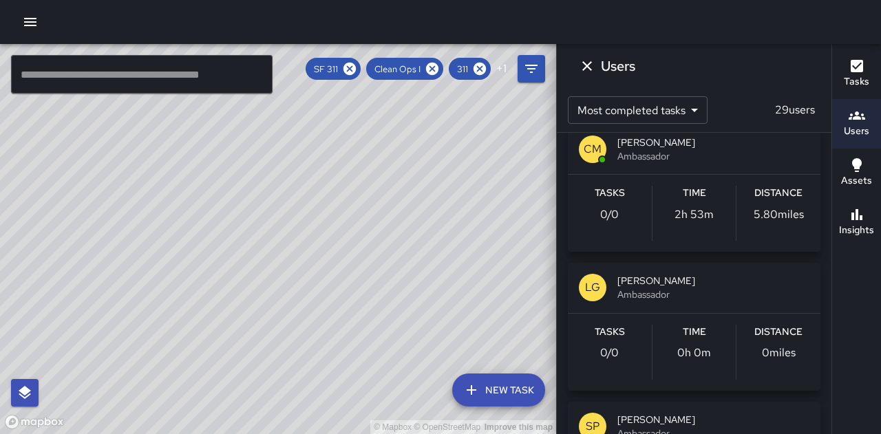
scroll to position [1958, 0]
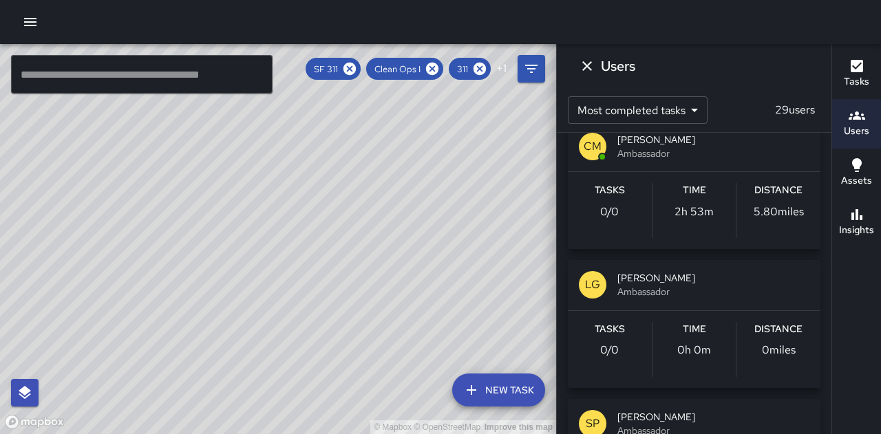
click at [700, 285] on span "Ambassador" at bounding box center [713, 292] width 192 height 14
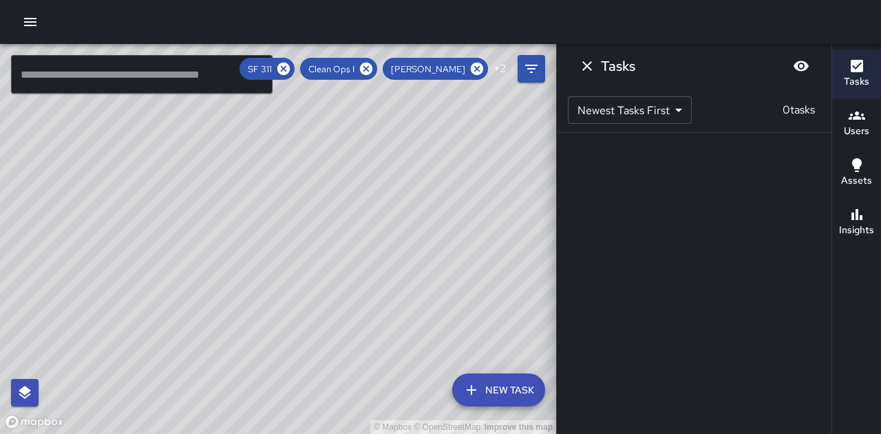
click at [479, 187] on div "© Mapbox © OpenStreetMap Improve this map" at bounding box center [278, 239] width 556 height 390
click at [592, 70] on icon "Dismiss" at bounding box center [587, 66] width 17 height 17
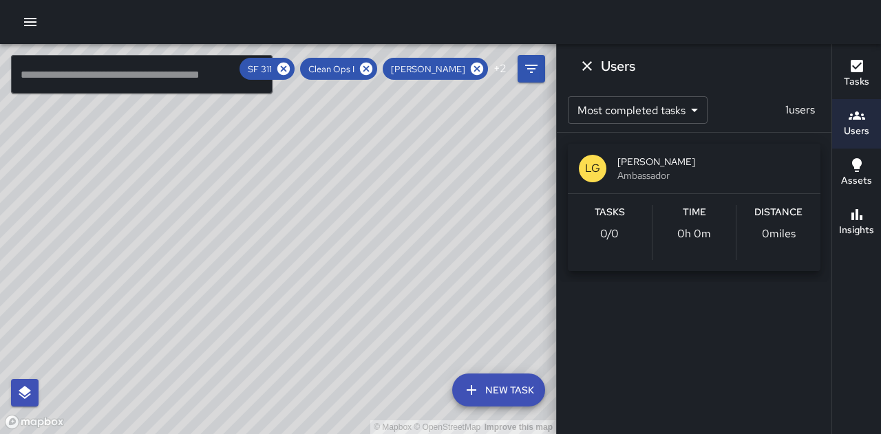
click at [590, 69] on icon "Dismiss" at bounding box center [587, 66] width 10 height 10
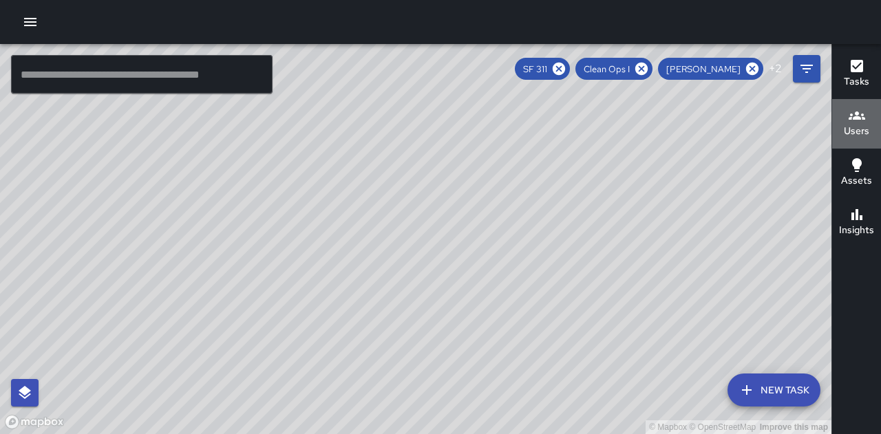
click at [852, 116] on icon "button" at bounding box center [856, 115] width 17 height 17
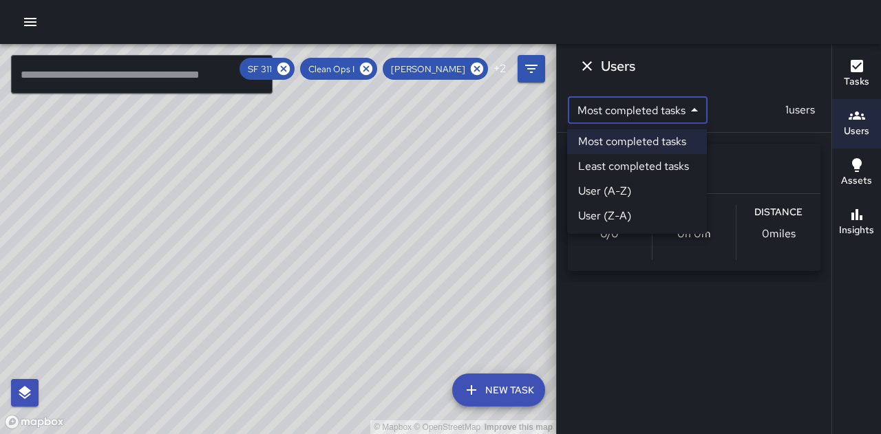
click at [691, 108] on body "© Mapbox © OpenStreetMap Improve this map ​ New Task SF 311 Clean Ops I Lazaro …" at bounding box center [440, 217] width 881 height 434
click at [691, 108] on div at bounding box center [440, 217] width 881 height 434
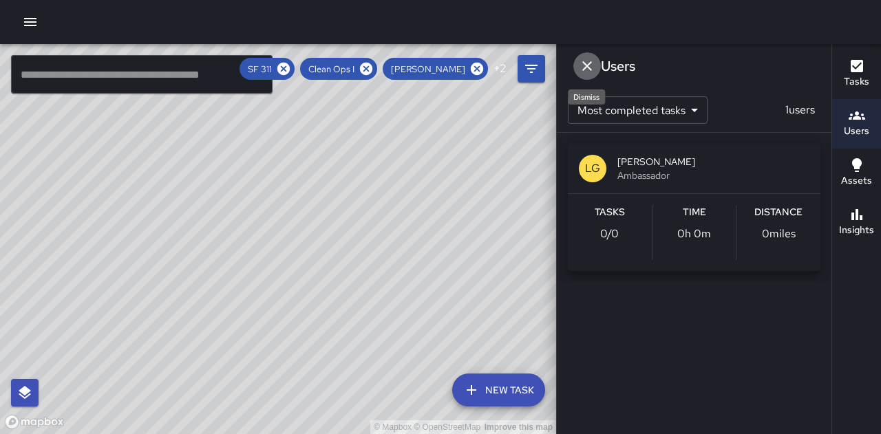
click at [587, 71] on icon "Dismiss" at bounding box center [587, 66] width 17 height 17
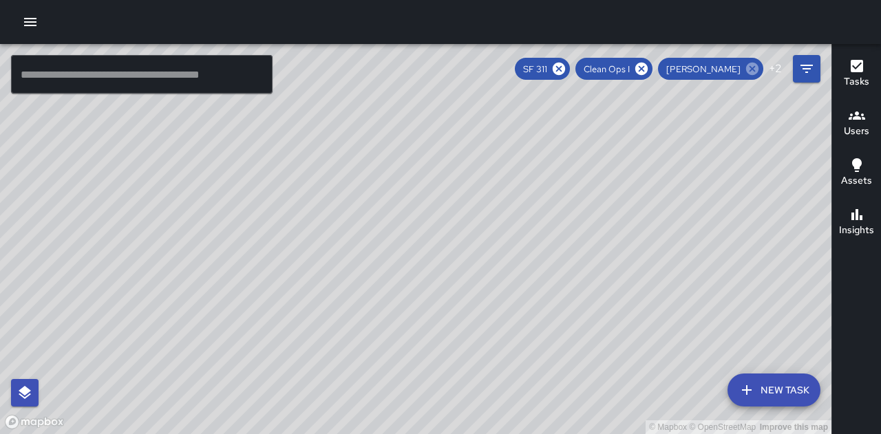
click at [746, 70] on icon at bounding box center [752, 69] width 12 height 12
click at [707, 71] on icon at bounding box center [707, 69] width 12 height 12
click at [688, 69] on icon at bounding box center [684, 69] width 12 height 12
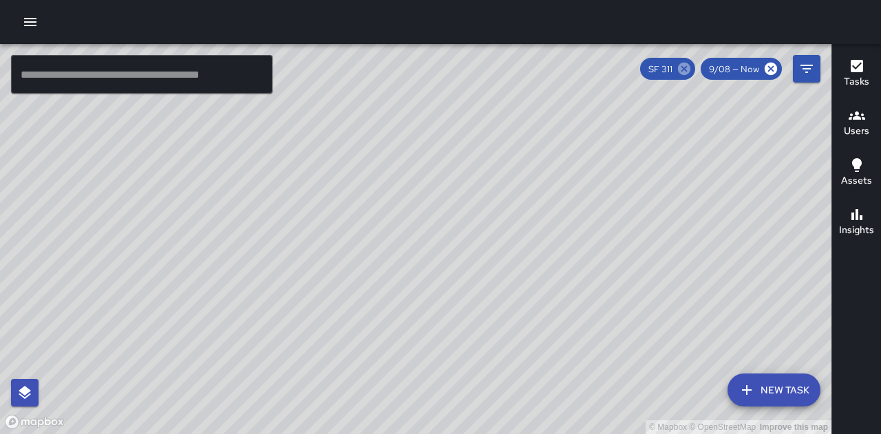
click at [681, 69] on icon at bounding box center [684, 69] width 12 height 12
click at [853, 124] on h6 "Users" at bounding box center [855, 131] width 25 height 15
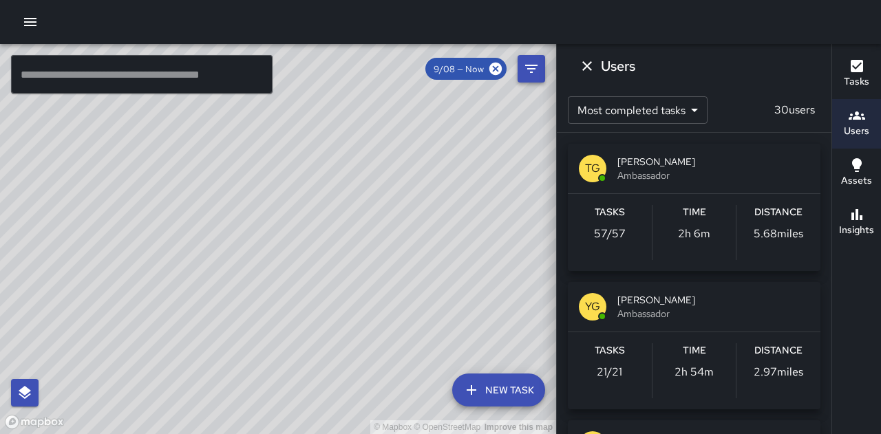
click at [528, 61] on icon "Filters" at bounding box center [531, 69] width 17 height 17
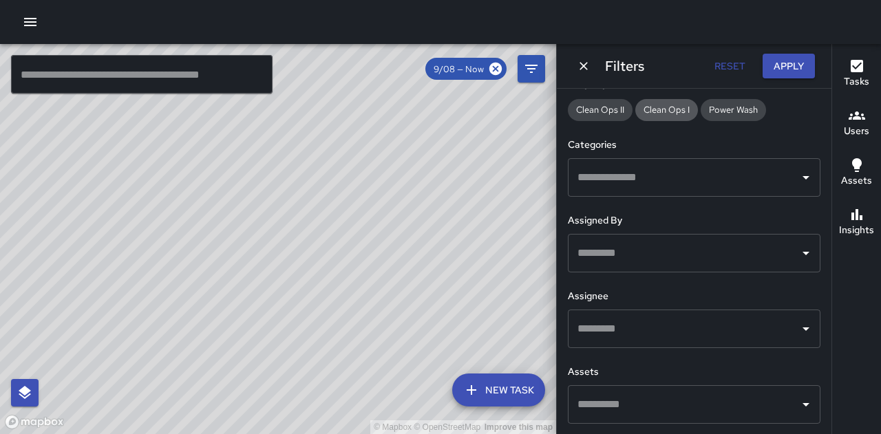
click at [684, 109] on span "Clean Ops I" at bounding box center [666, 110] width 63 height 12
click at [802, 176] on icon "Open" at bounding box center [805, 177] width 7 height 3
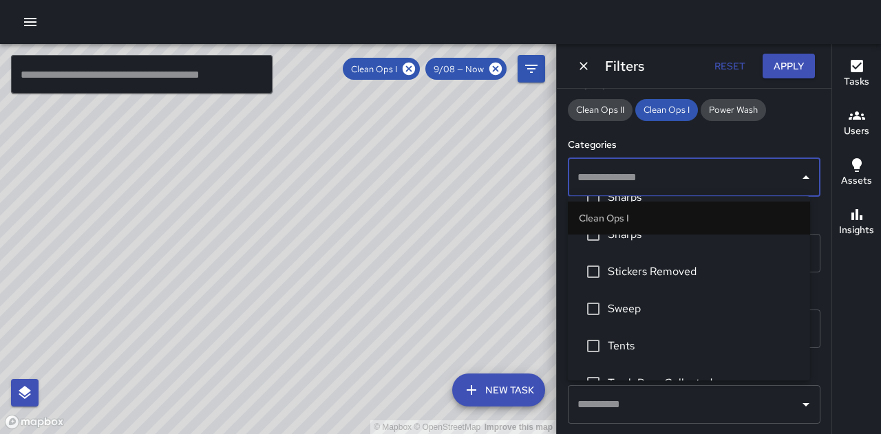
scroll to position [505, 0]
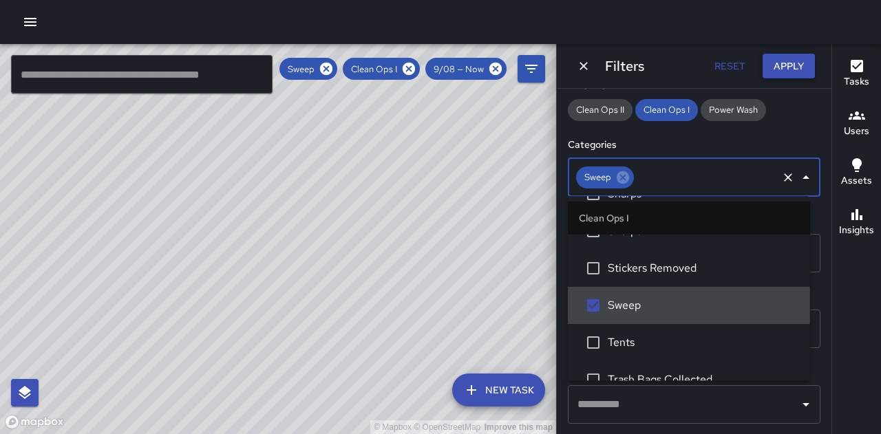
click at [793, 62] on button "Apply" at bounding box center [788, 66] width 52 height 25
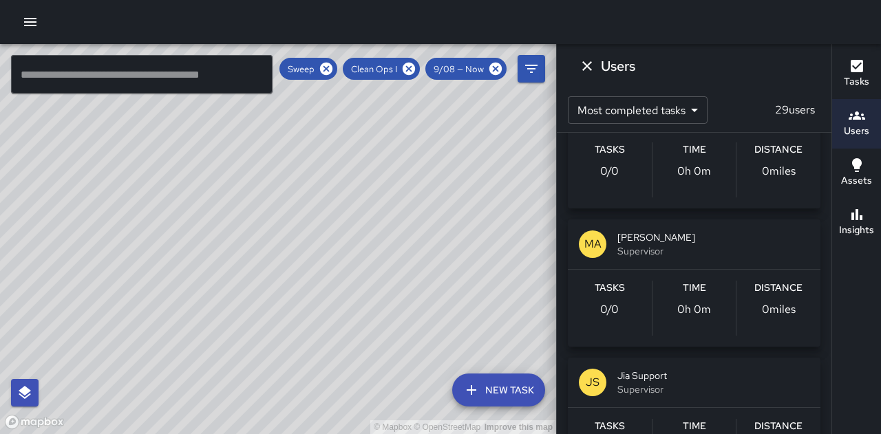
scroll to position [2559, 0]
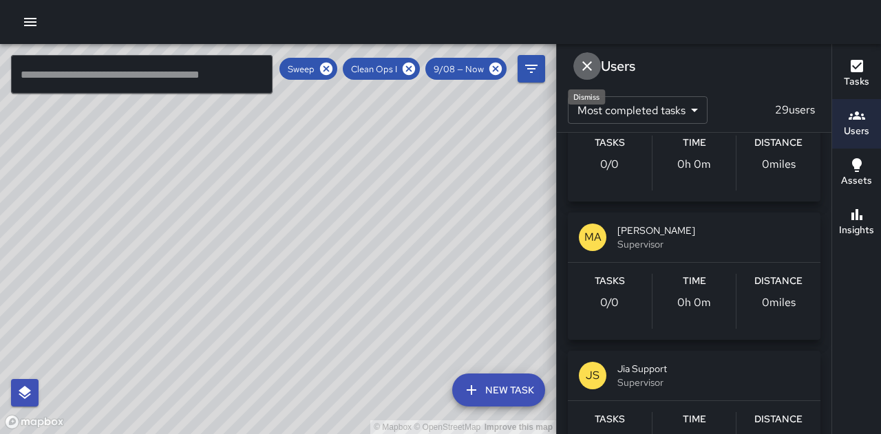
click at [585, 61] on icon "Dismiss" at bounding box center [587, 66] width 17 height 17
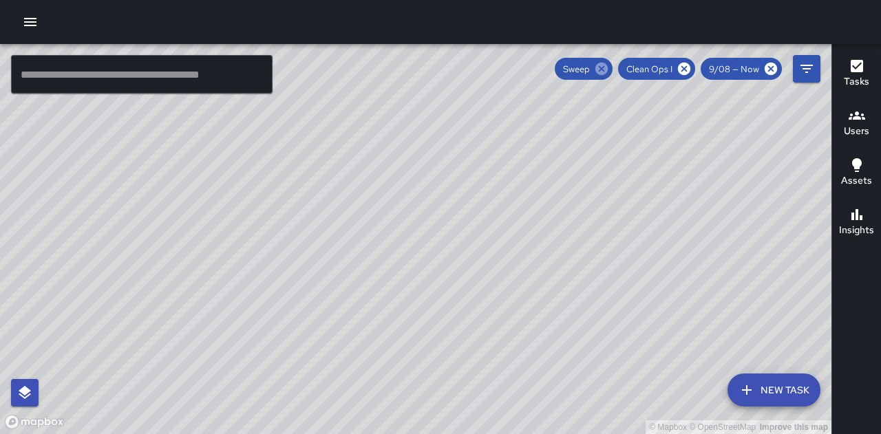
click at [605, 64] on icon at bounding box center [601, 69] width 12 height 12
click at [681, 65] on icon at bounding box center [684, 69] width 12 height 12
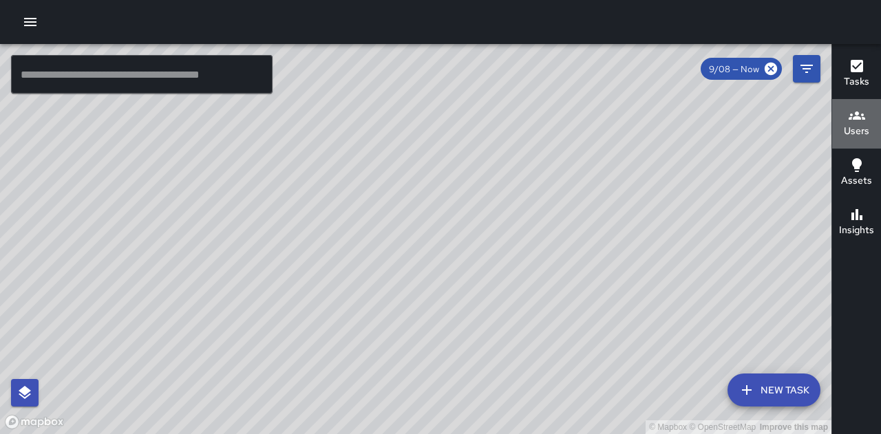
click at [848, 124] on h6 "Users" at bounding box center [855, 131] width 25 height 15
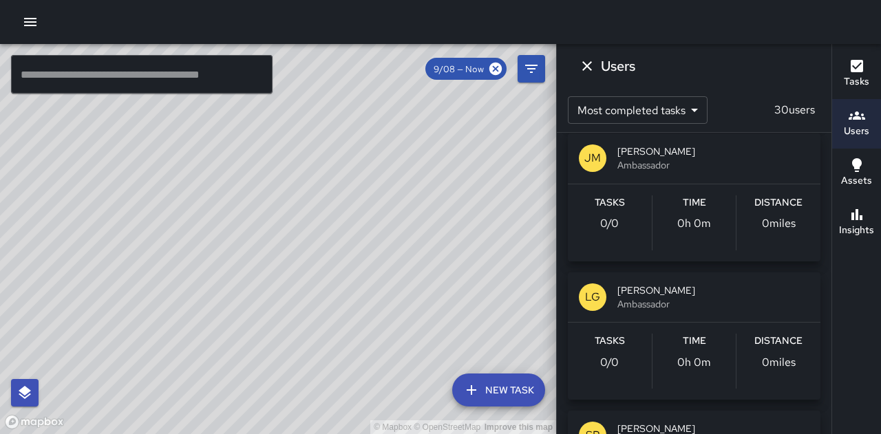
scroll to position [2082, 0]
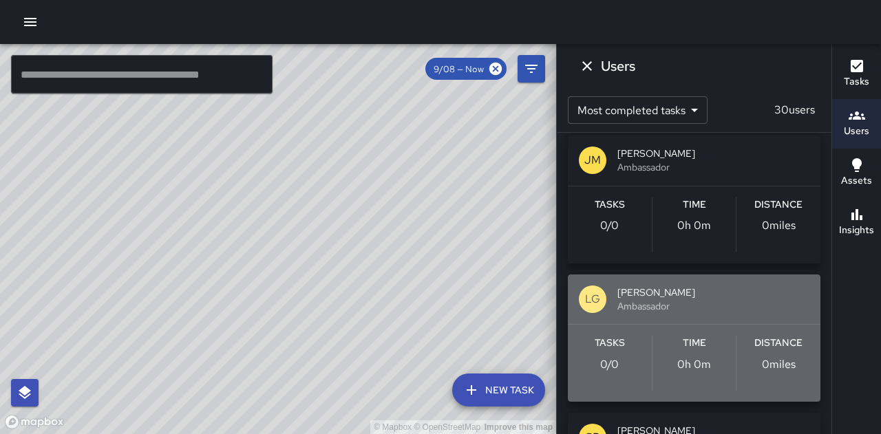
click at [710, 330] on div "Tasks 0 / 0 Time 0h 0m Distance 0 miles" at bounding box center [694, 363] width 252 height 77
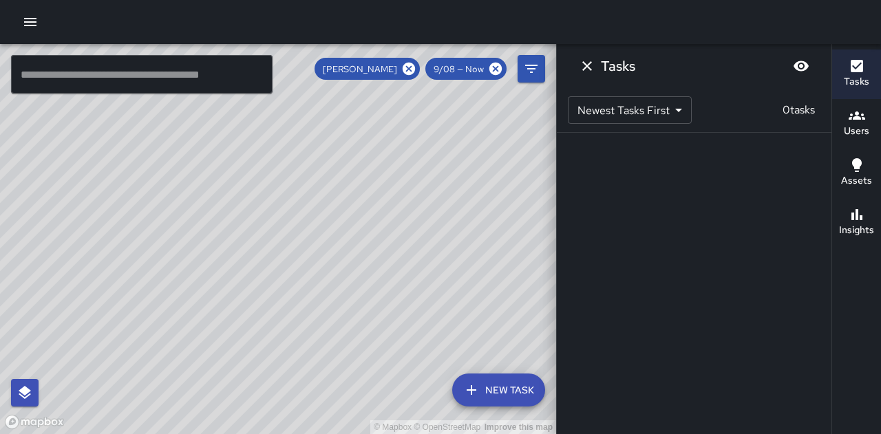
click at [588, 69] on icon "Dismiss" at bounding box center [587, 66] width 17 height 17
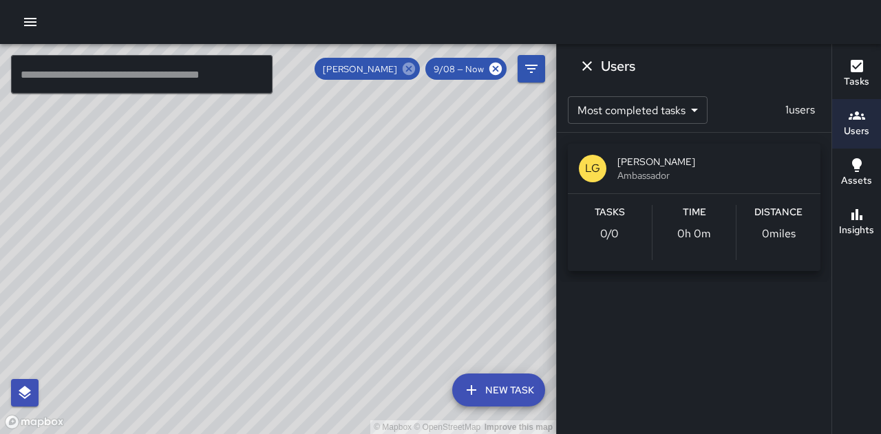
click at [414, 69] on icon at bounding box center [408, 69] width 12 height 12
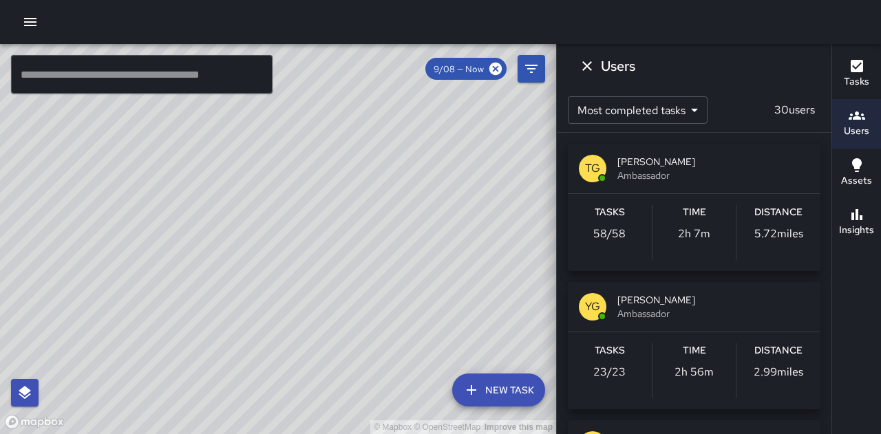
click at [592, 72] on icon "Dismiss" at bounding box center [587, 66] width 17 height 17
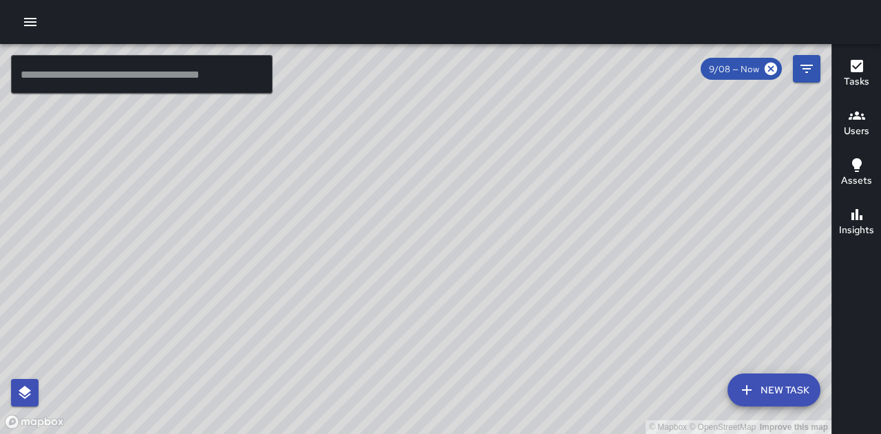
click at [684, 215] on div "© Mapbox © OpenStreetMap Improve this map" at bounding box center [415, 239] width 831 height 390
click at [478, 217] on div "© Mapbox © OpenStreetMap Improve this map" at bounding box center [415, 239] width 831 height 390
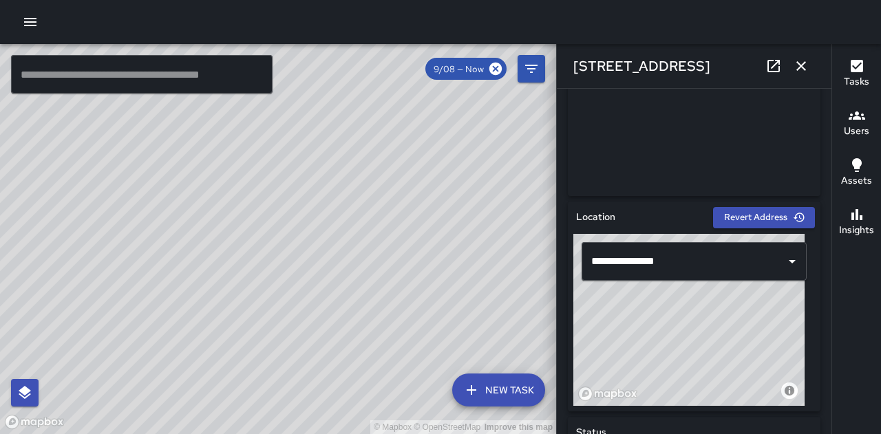
scroll to position [323, 0]
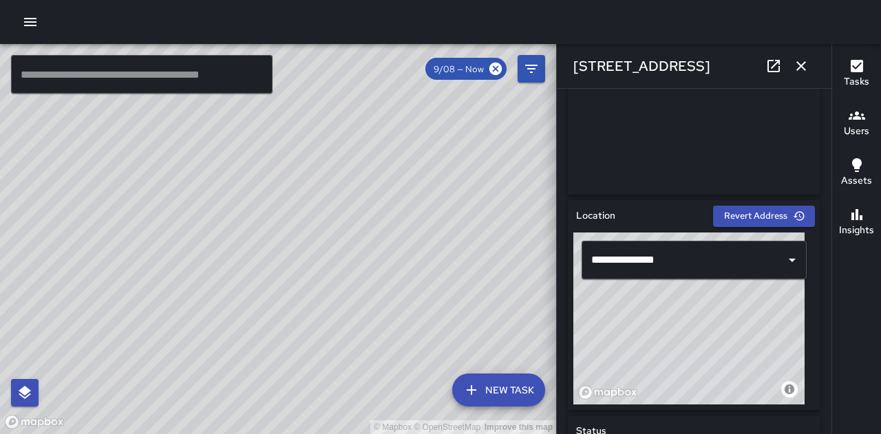
type input "**********"
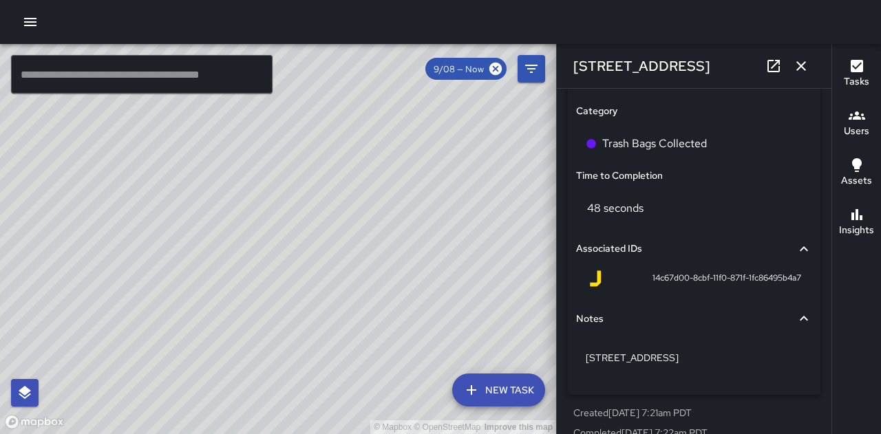
scroll to position [988, 0]
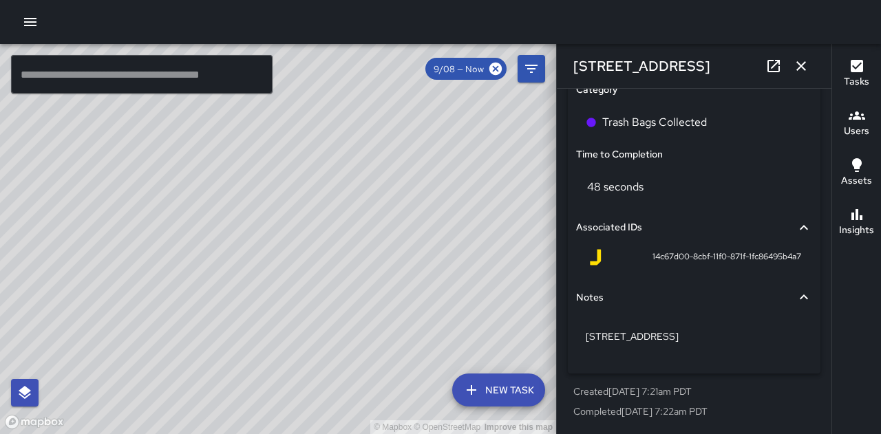
click at [801, 61] on icon "button" at bounding box center [801, 66] width 17 height 17
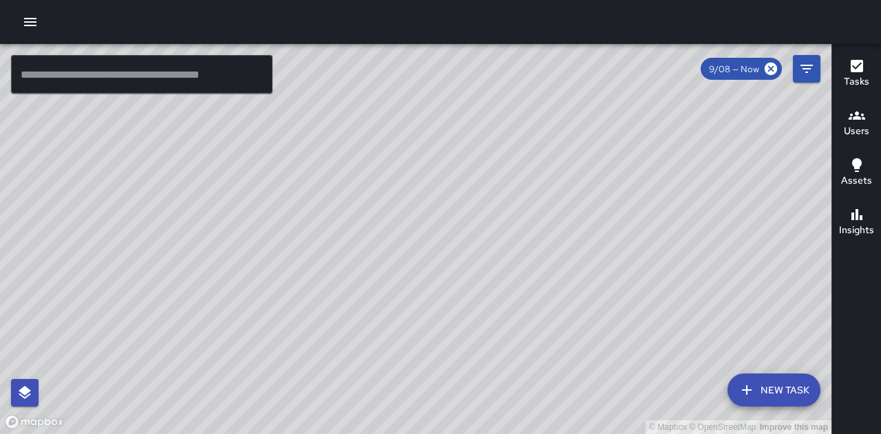
click at [399, 204] on div "© Mapbox © OpenStreetMap Improve this map" at bounding box center [415, 239] width 831 height 390
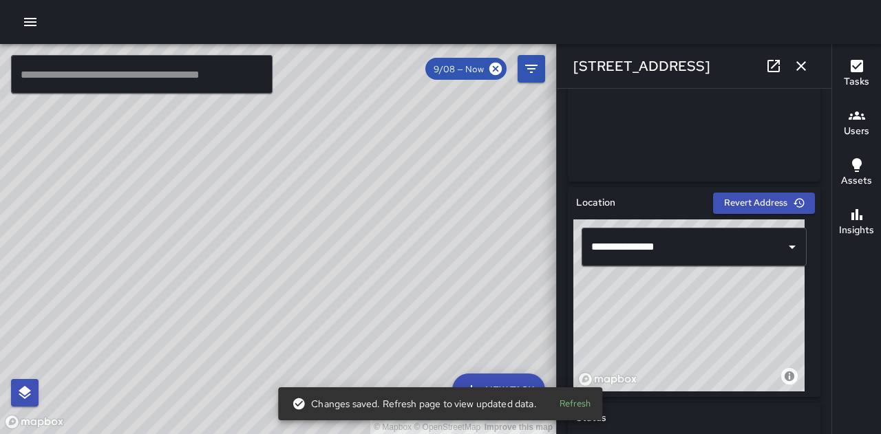
scroll to position [338, 0]
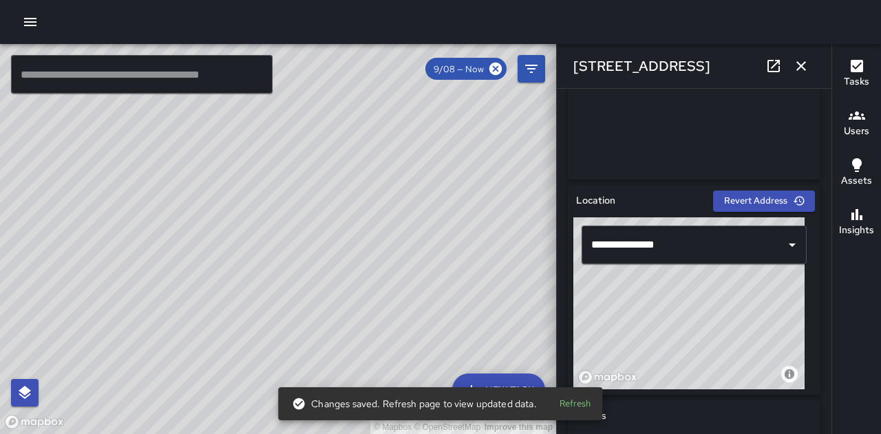
type input "**********"
click at [579, 412] on button "Refresh" at bounding box center [575, 403] width 44 height 21
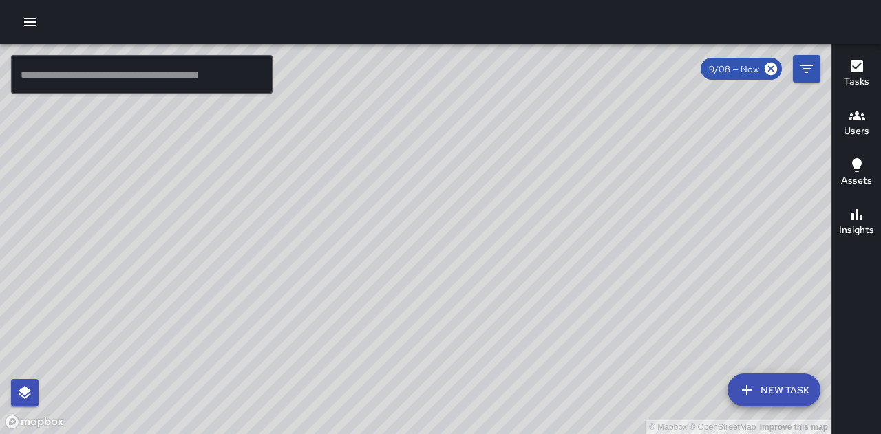
click at [857, 178] on h6 "Assets" at bounding box center [856, 180] width 31 height 15
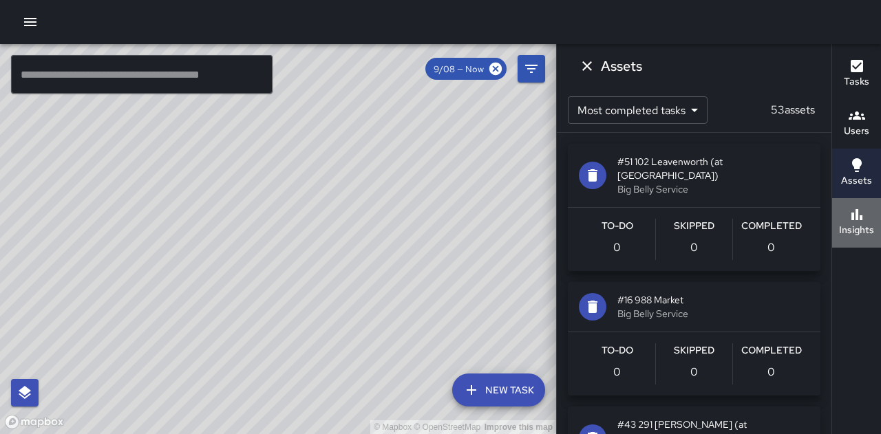
click at [856, 231] on h6 "Insights" at bounding box center [856, 230] width 35 height 15
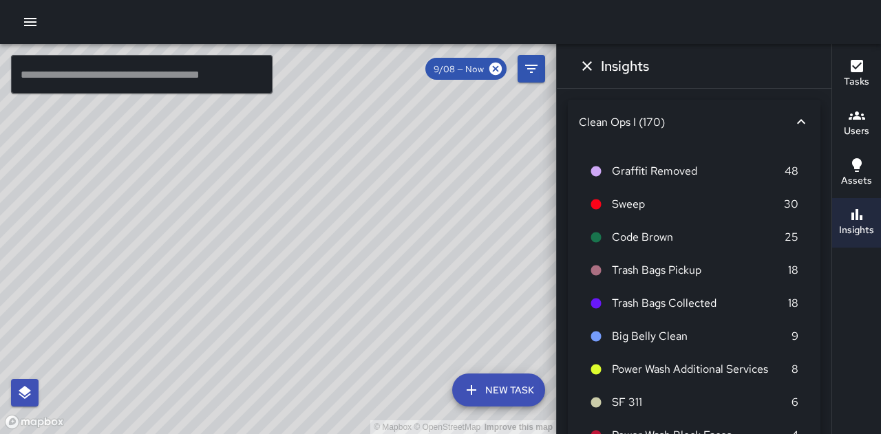
click at [857, 65] on icon "button" at bounding box center [856, 66] width 17 height 17
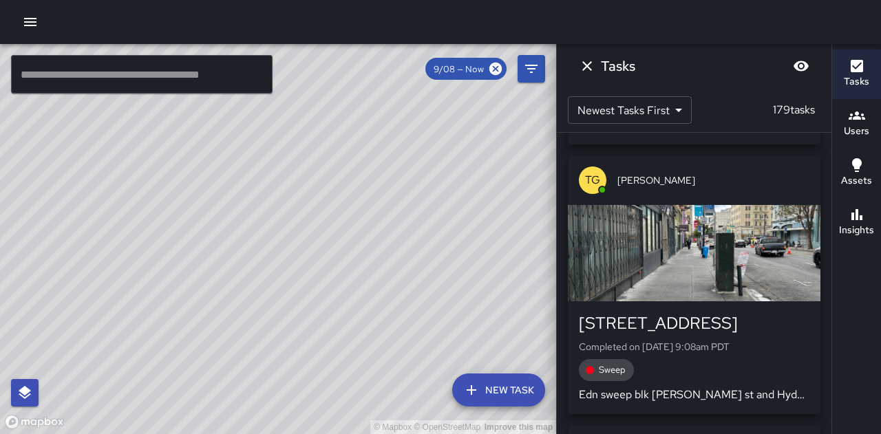
scroll to position [11284, 0]
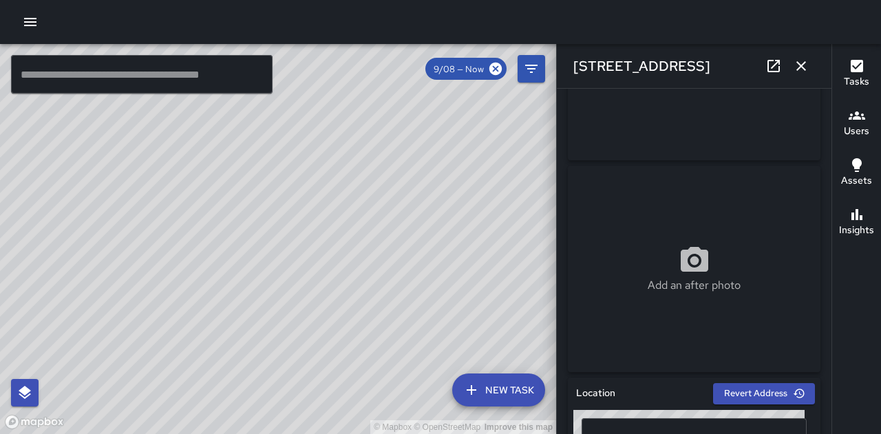
scroll to position [0, 0]
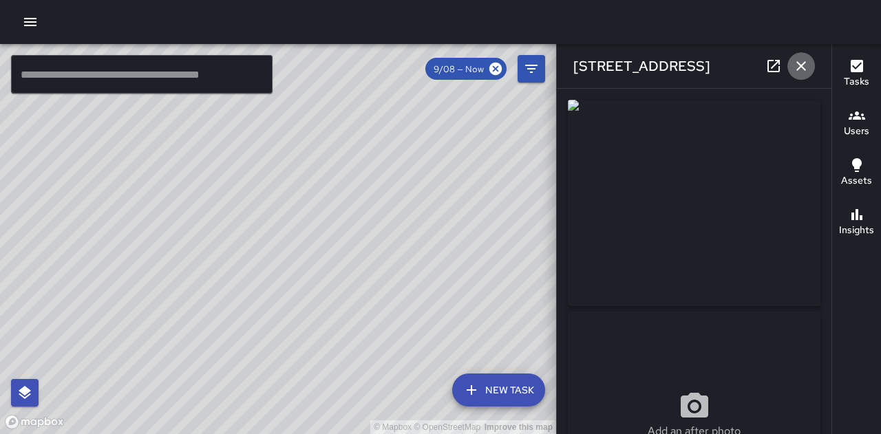
click at [804, 61] on icon "button" at bounding box center [801, 66] width 17 height 17
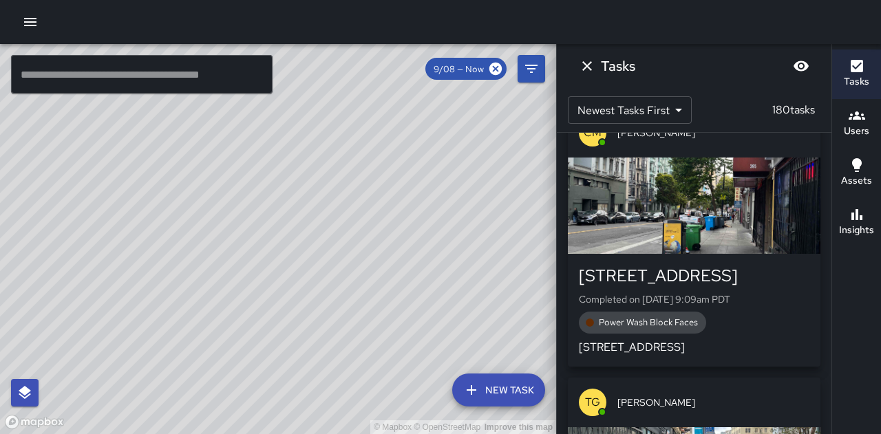
scroll to position [11344, 0]
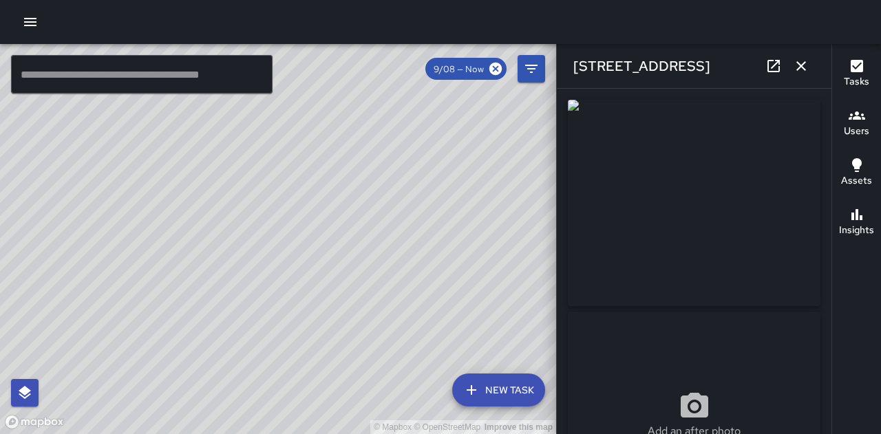
type input "**********"
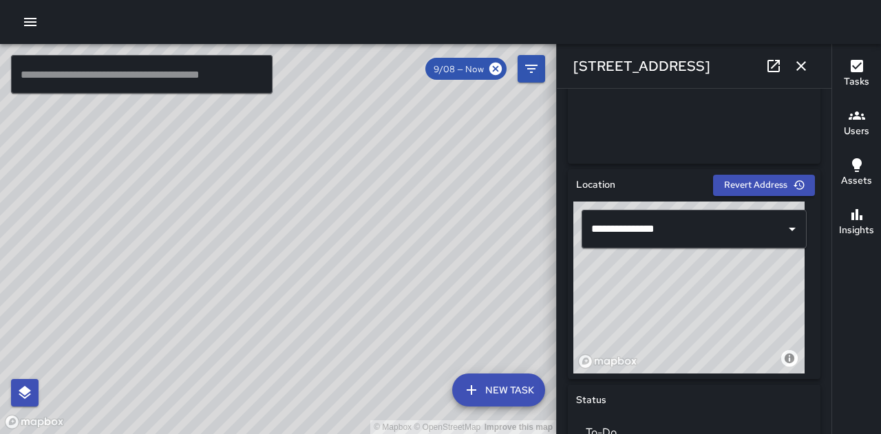
scroll to position [354, 0]
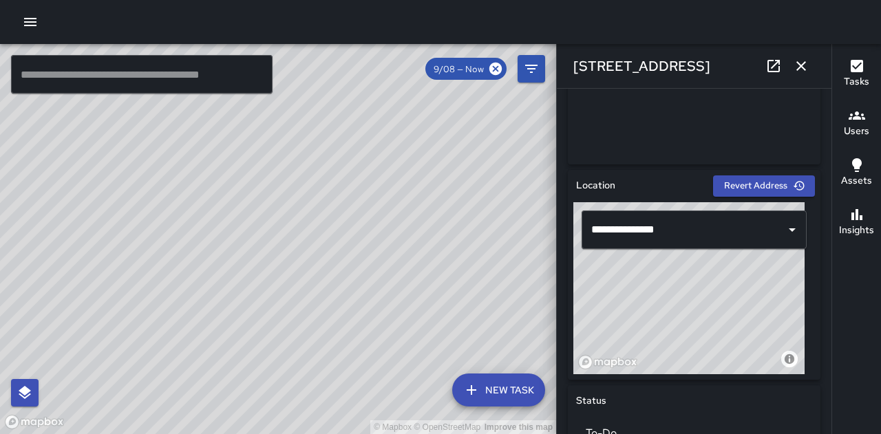
click at [801, 66] on icon "button" at bounding box center [801, 66] width 10 height 10
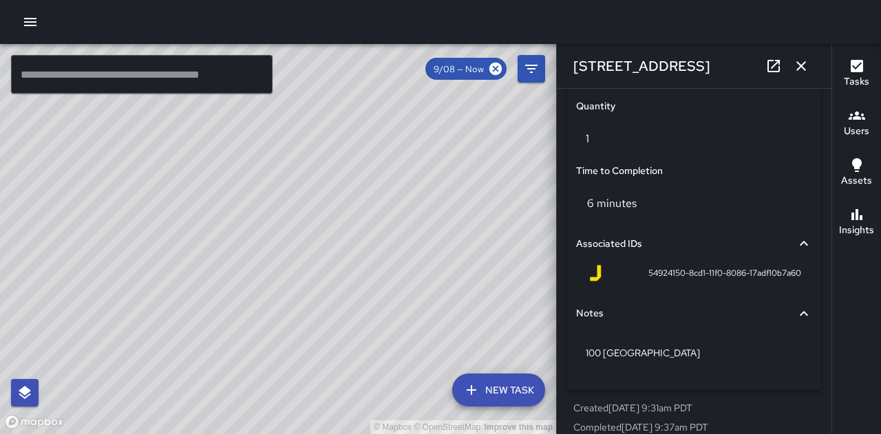
scroll to position [1053, 0]
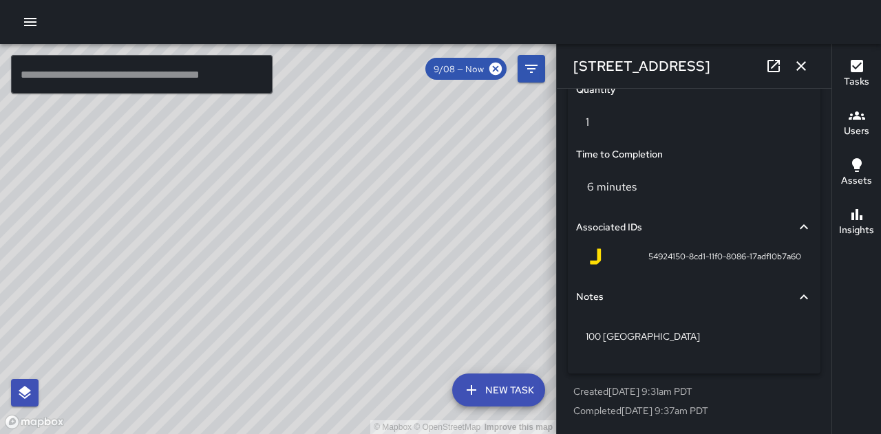
click at [795, 295] on icon at bounding box center [803, 297] width 17 height 17
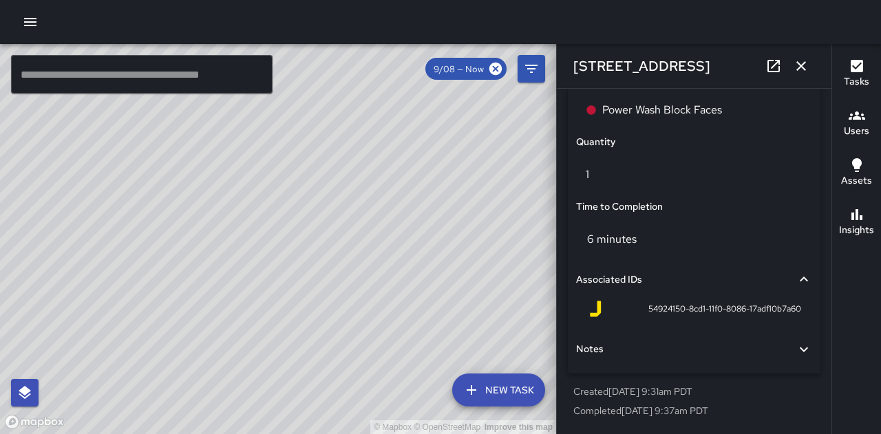
scroll to position [1000, 0]
click at [795, 354] on icon at bounding box center [803, 349] width 17 height 17
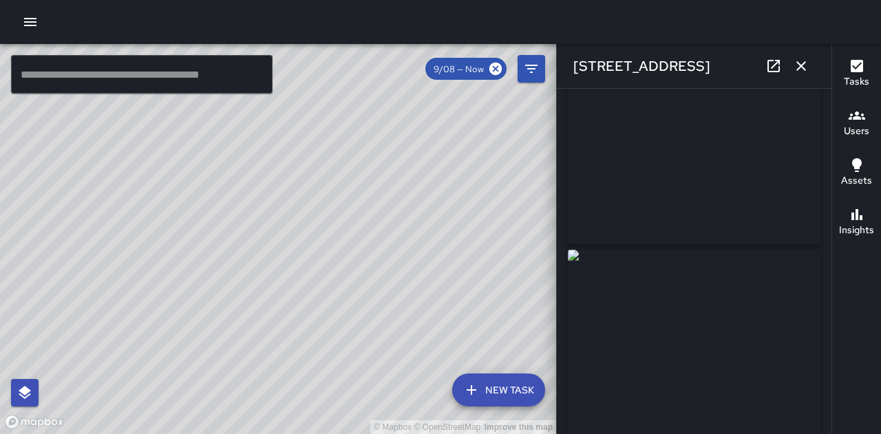
scroll to position [0, 0]
click at [804, 66] on icon "button" at bounding box center [801, 66] width 17 height 17
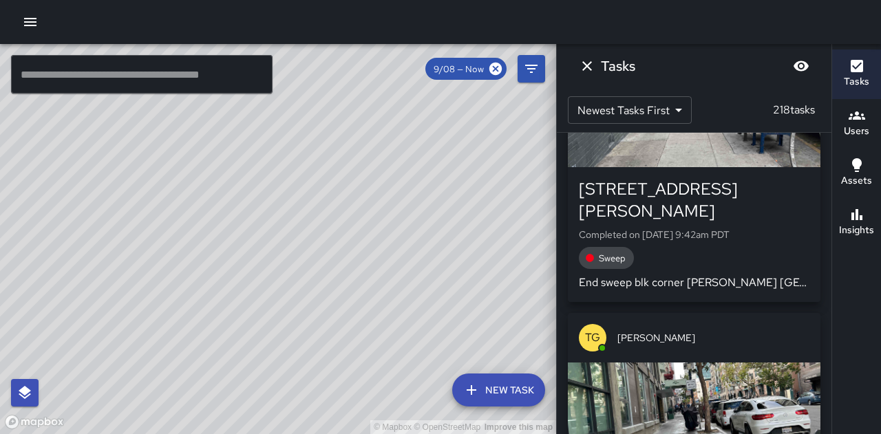
scroll to position [19315, 0]
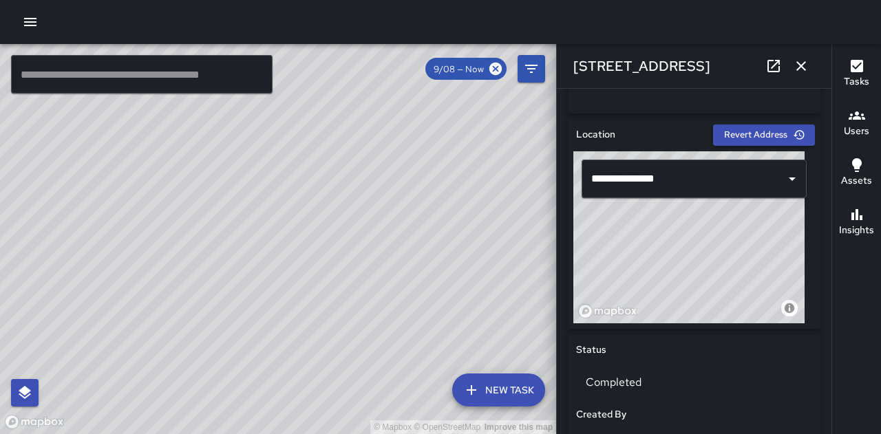
scroll to position [402, 0]
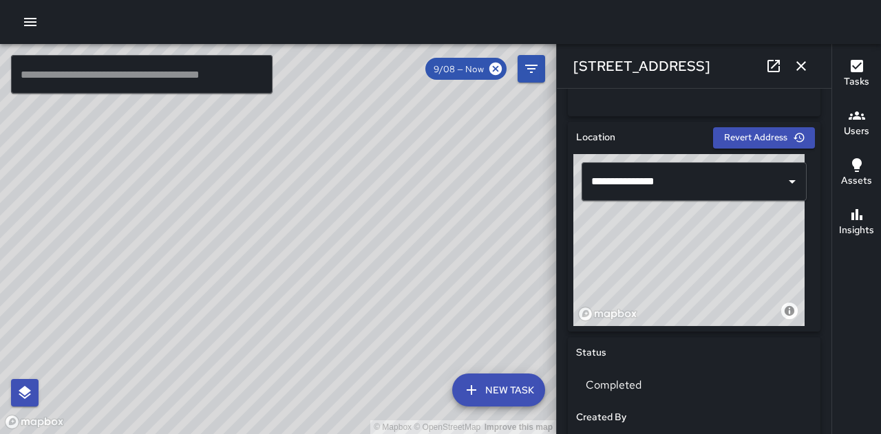
type input "**********"
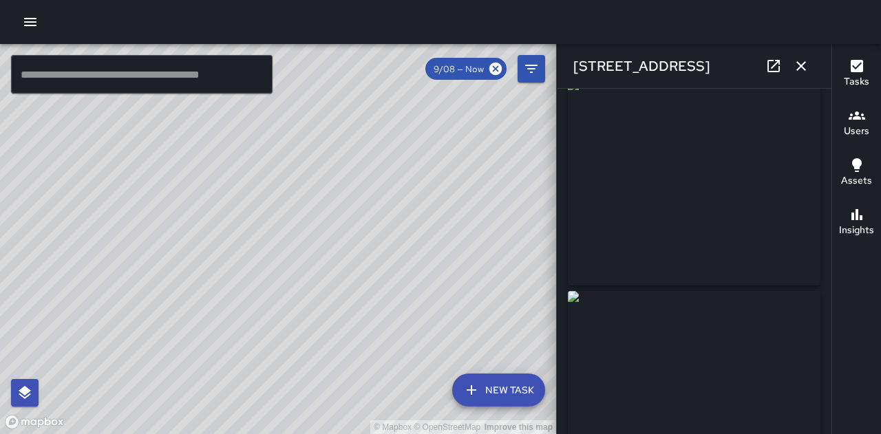
scroll to position [0, 0]
click at [799, 68] on icon "button" at bounding box center [801, 66] width 10 height 10
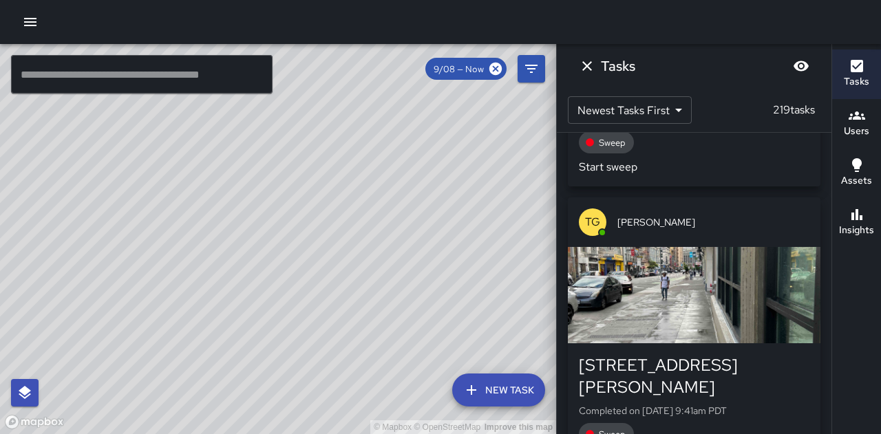
scroll to position [19971, 0]
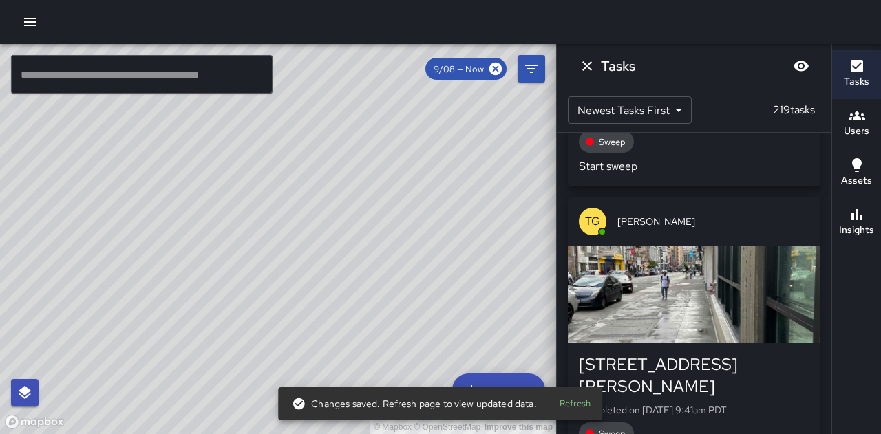
click at [585, 402] on button "Refresh" at bounding box center [575, 403] width 44 height 21
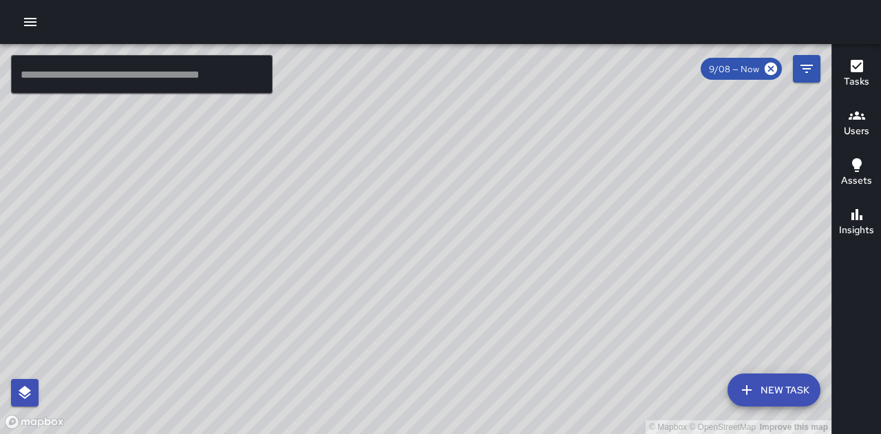
click at [864, 225] on h6 "Insights" at bounding box center [856, 230] width 35 height 15
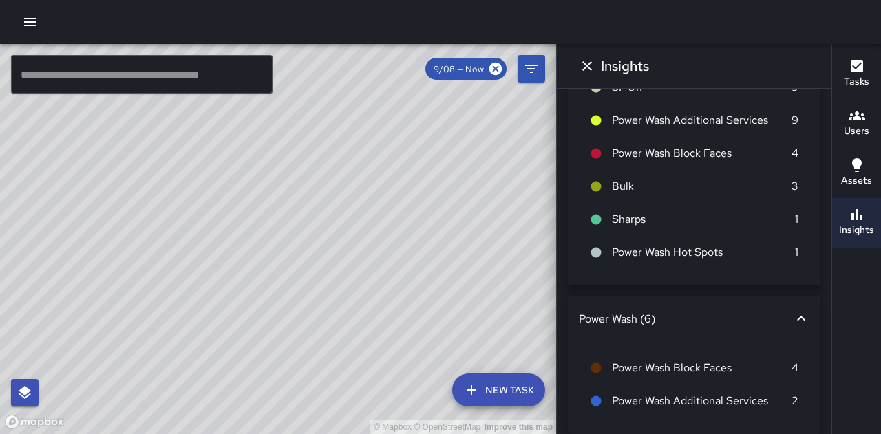
scroll to position [292, 0]
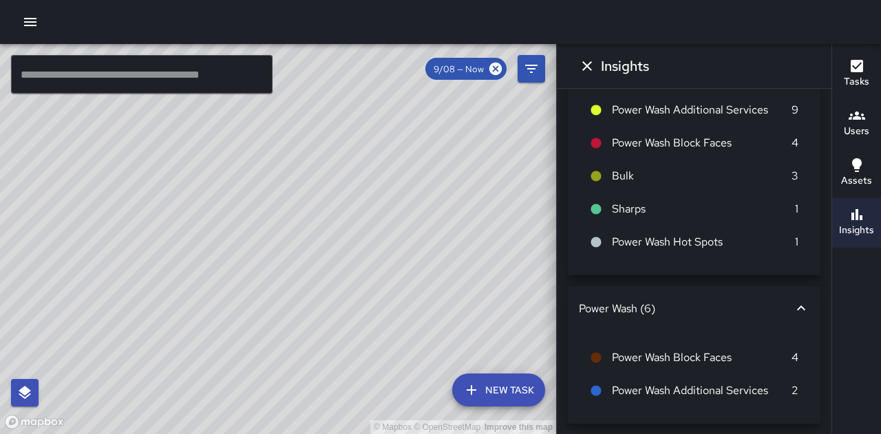
click at [594, 66] on button "Dismiss" at bounding box center [587, 66] width 28 height 28
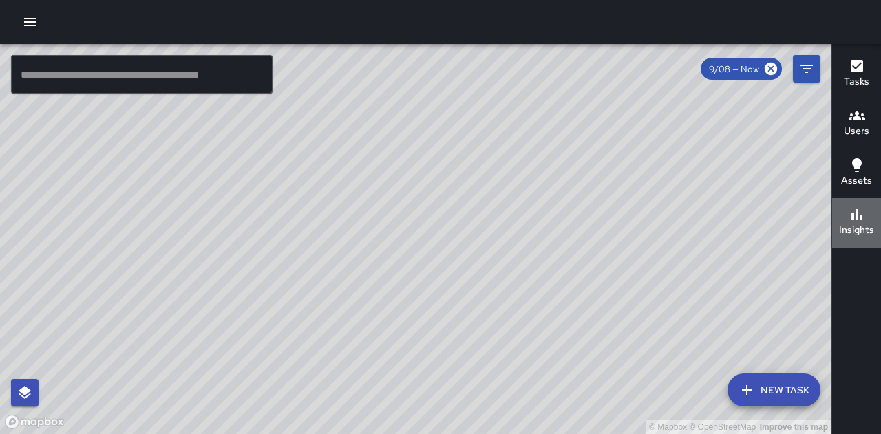
click at [857, 214] on icon "button" at bounding box center [856, 214] width 17 height 17
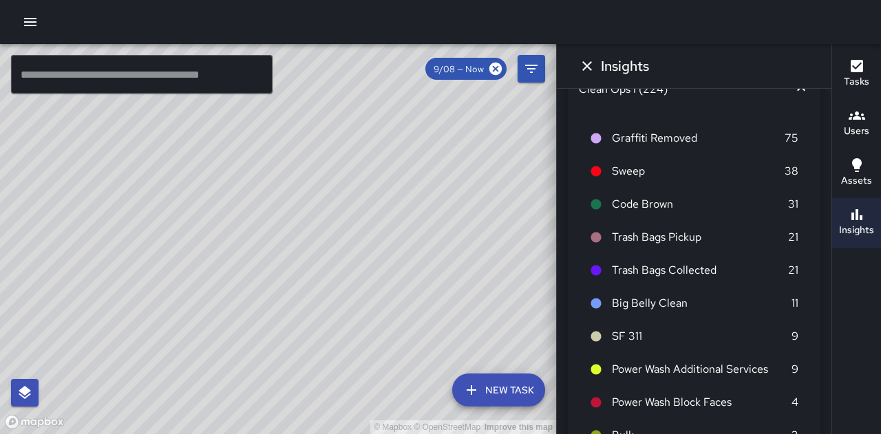
scroll to position [0, 0]
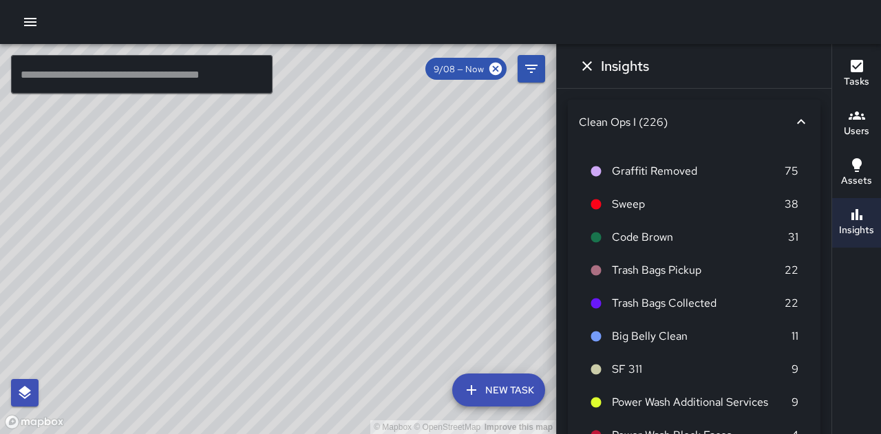
click at [632, 367] on span "SF 311" at bounding box center [702, 369] width 180 height 17
click at [600, 367] on icon at bounding box center [596, 370] width 10 height 10
click at [597, 59] on button "Dismiss" at bounding box center [587, 66] width 28 height 28
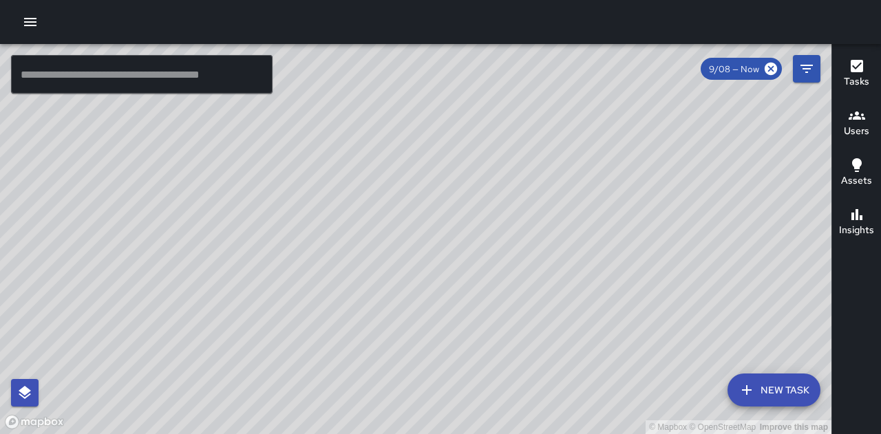
click at [196, 241] on div "© Mapbox © OpenStreetMap Improve this map" at bounding box center [415, 239] width 831 height 390
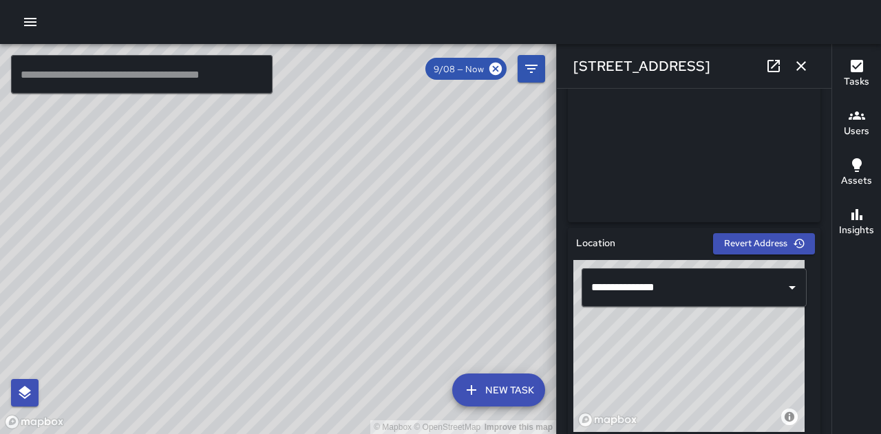
scroll to position [312, 0]
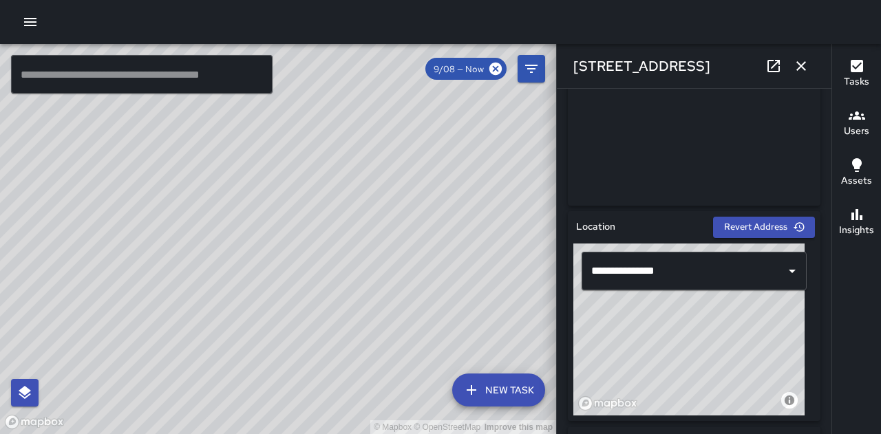
type input "**********"
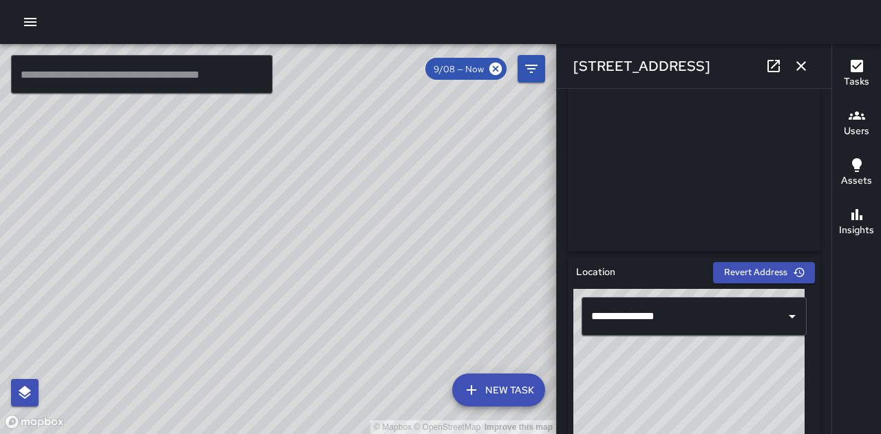
scroll to position [263, 0]
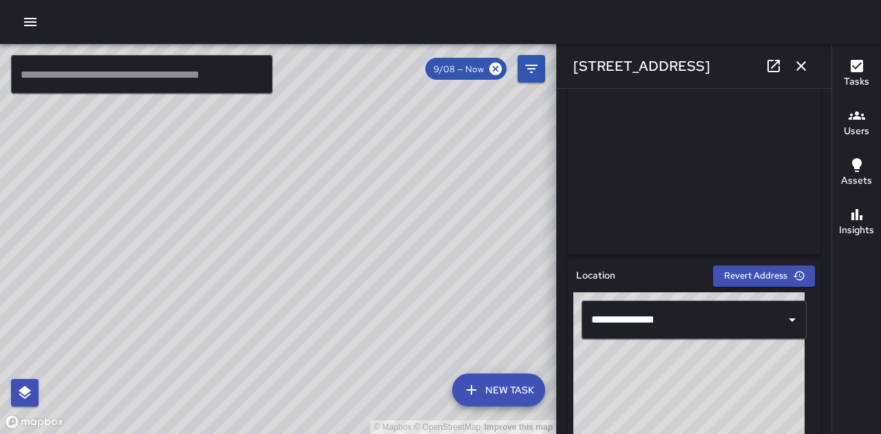
click at [804, 62] on icon "button" at bounding box center [801, 66] width 10 height 10
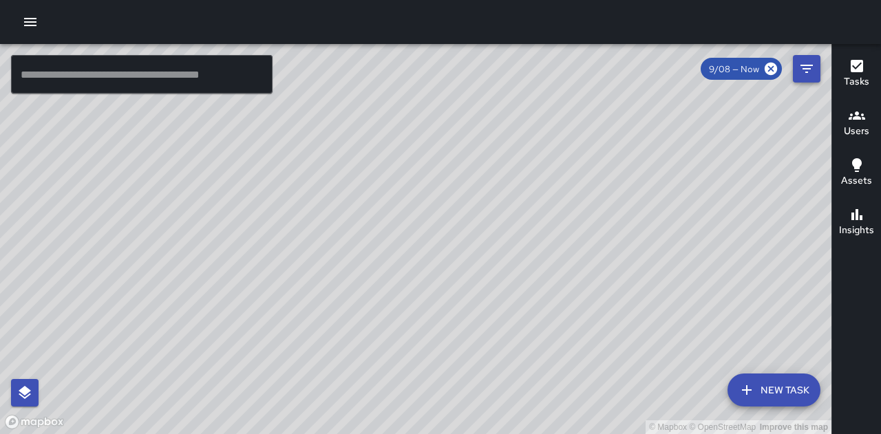
click at [811, 73] on icon "Filters" at bounding box center [806, 69] width 17 height 17
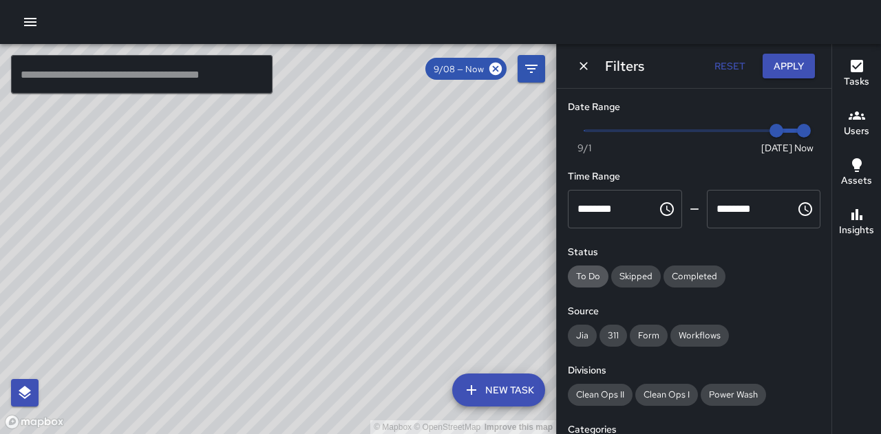
click at [582, 283] on div "To Do" at bounding box center [588, 277] width 41 height 22
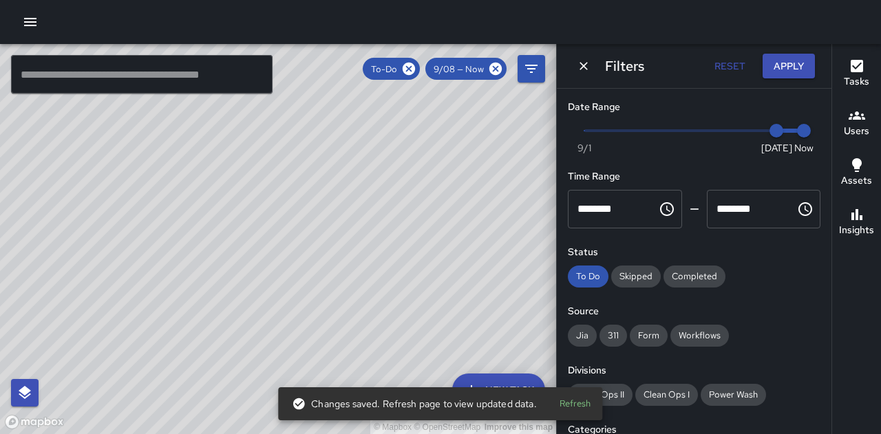
click at [583, 405] on button "Refresh" at bounding box center [575, 403] width 44 height 21
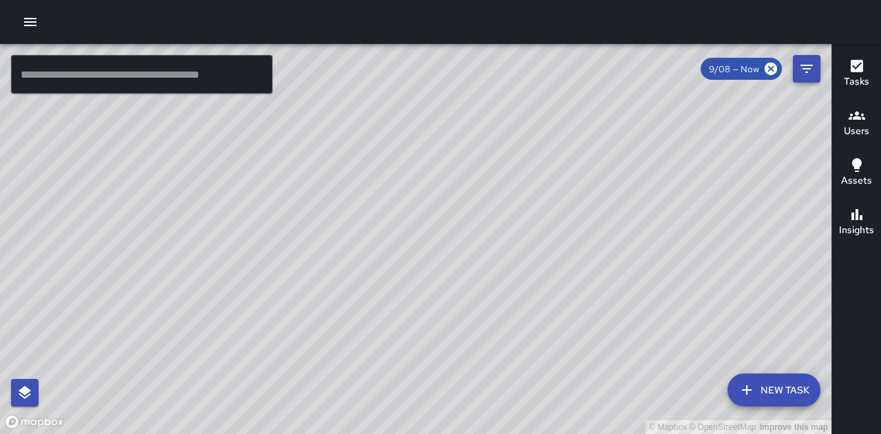
click at [801, 67] on icon "Filters" at bounding box center [806, 69] width 17 height 17
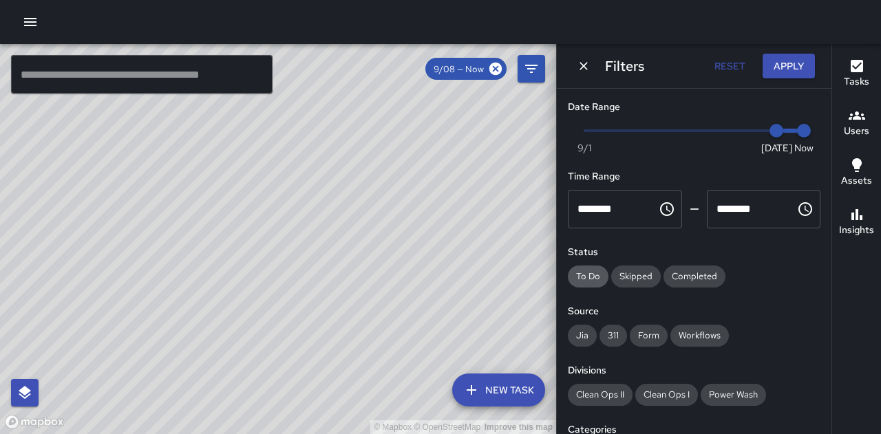
click at [582, 281] on span "To Do" at bounding box center [588, 276] width 41 height 12
click at [611, 337] on span "311" at bounding box center [613, 336] width 28 height 12
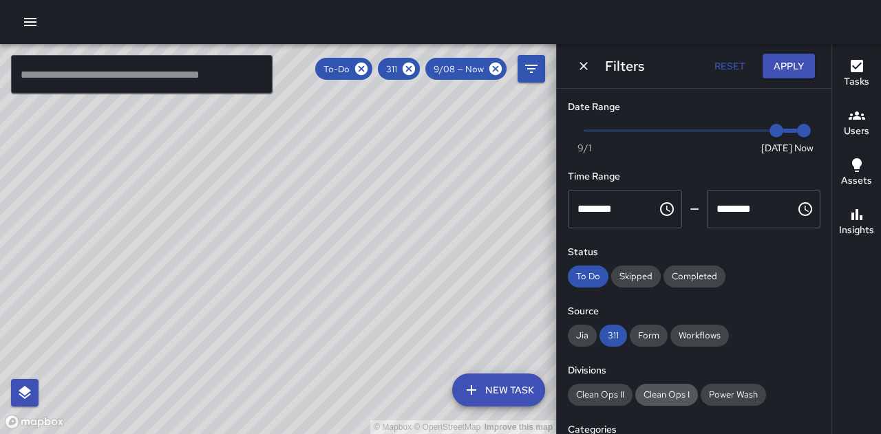
click at [669, 400] on div "Clean Ops I" at bounding box center [666, 395] width 63 height 22
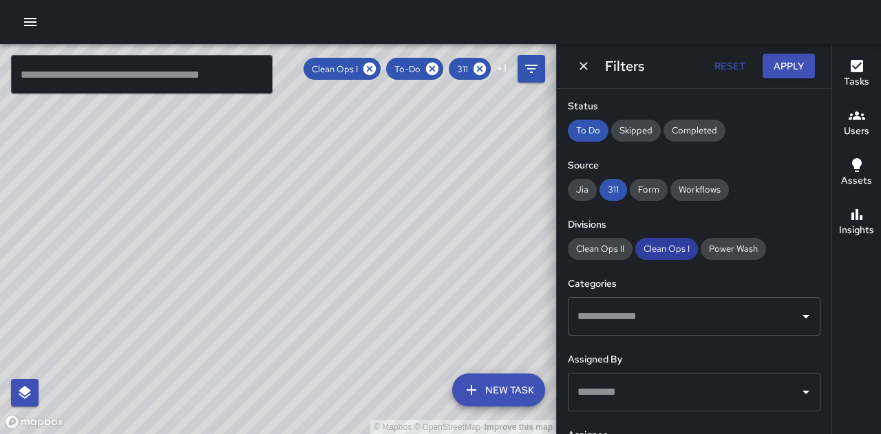
scroll to position [148, 0]
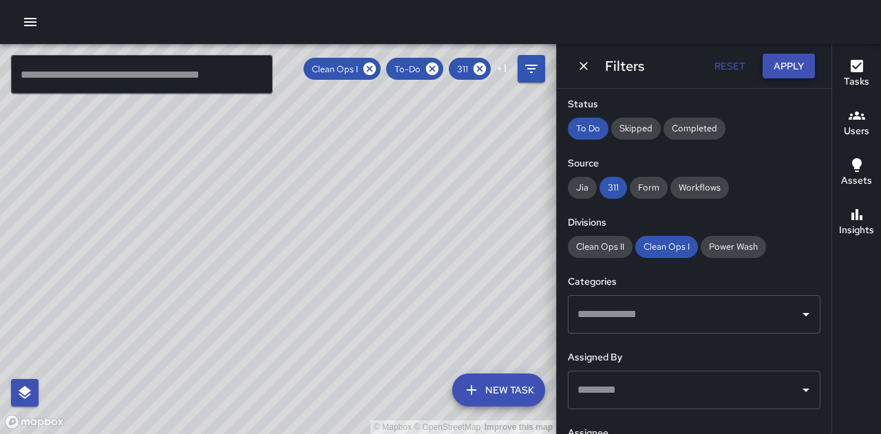
click at [798, 70] on button "Apply" at bounding box center [788, 66] width 52 height 25
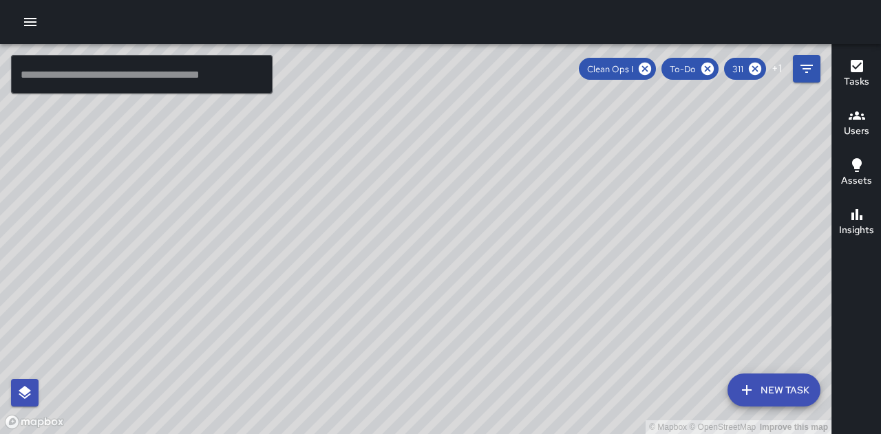
click at [864, 228] on h6 "Insights" at bounding box center [856, 230] width 35 height 15
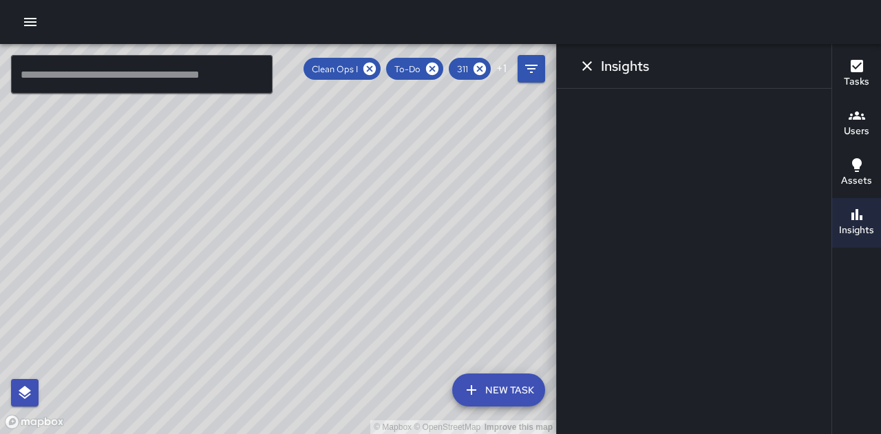
click at [857, 124] on h6 "Users" at bounding box center [855, 131] width 25 height 15
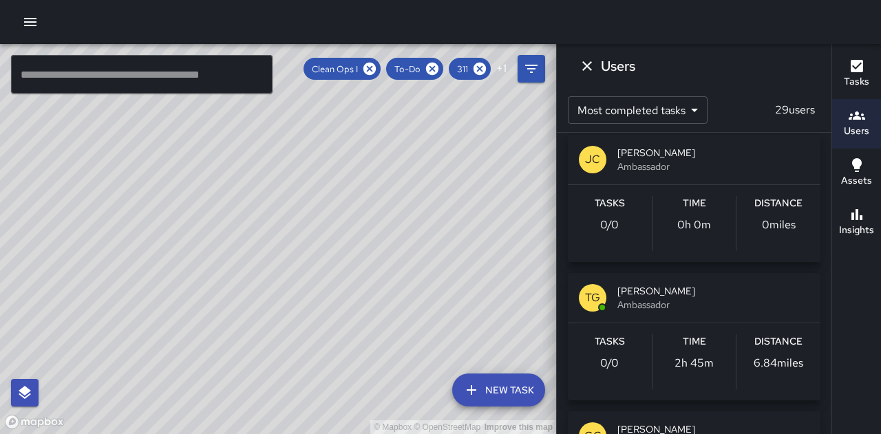
scroll to position [0, 0]
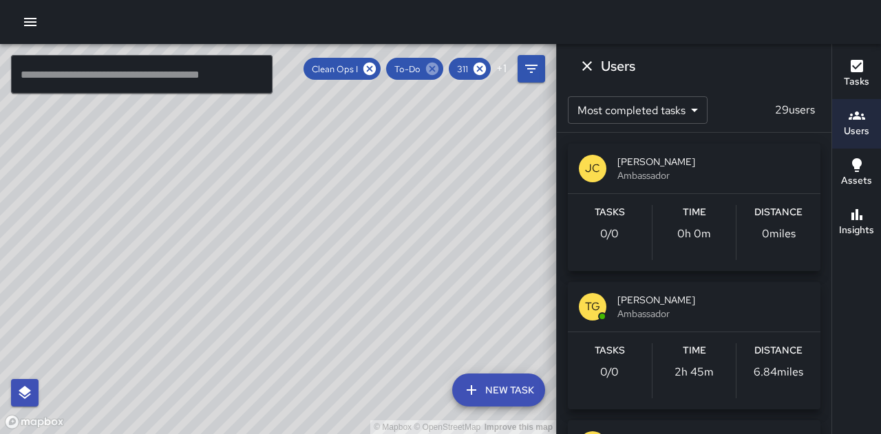
click at [428, 69] on icon at bounding box center [432, 69] width 12 height 12
click at [365, 63] on icon at bounding box center [361, 69] width 12 height 12
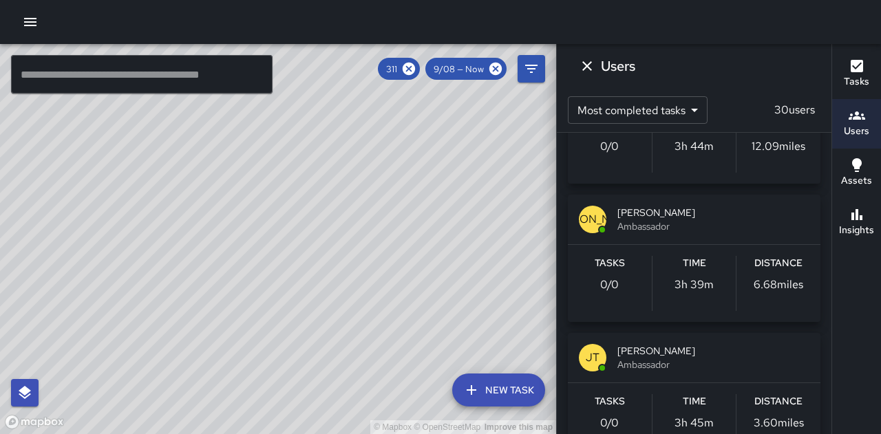
scroll to position [1056, 0]
click at [585, 65] on icon "Dismiss" at bounding box center [587, 66] width 17 height 17
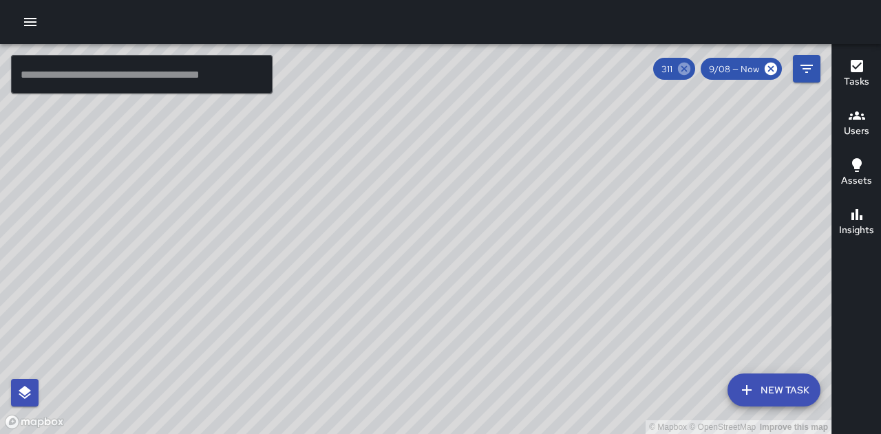
click at [684, 74] on icon at bounding box center [684, 69] width 12 height 12
click at [861, 76] on h6 "Tasks" at bounding box center [855, 81] width 25 height 15
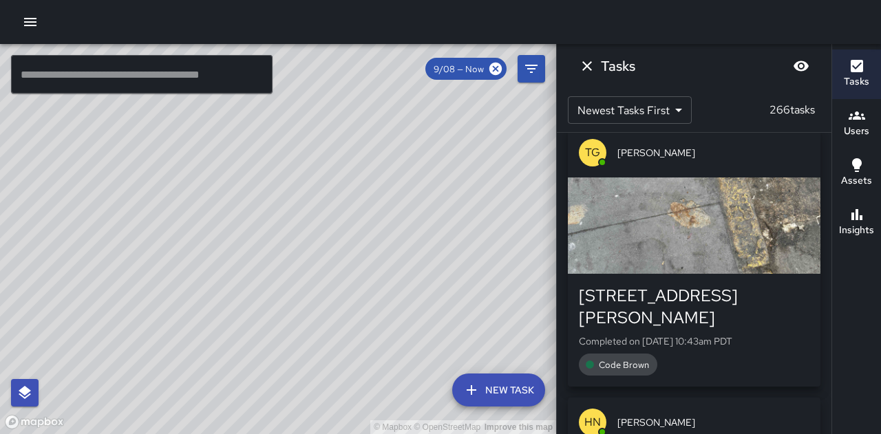
scroll to position [0, 0]
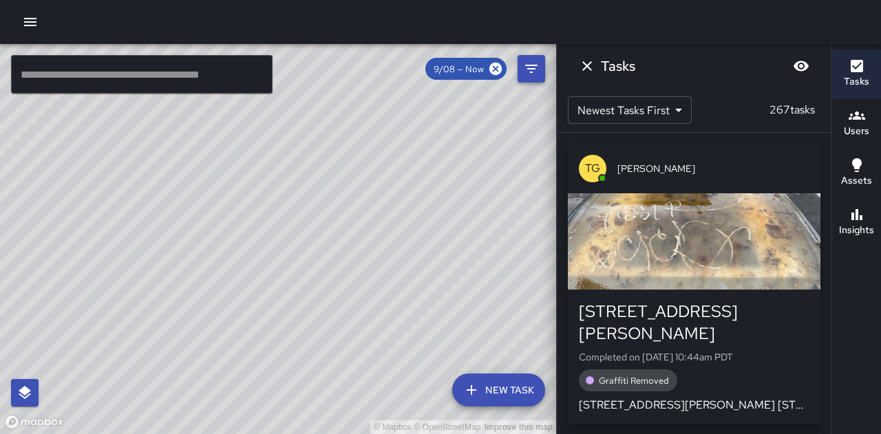
click at [534, 74] on icon "Filters" at bounding box center [531, 69] width 17 height 17
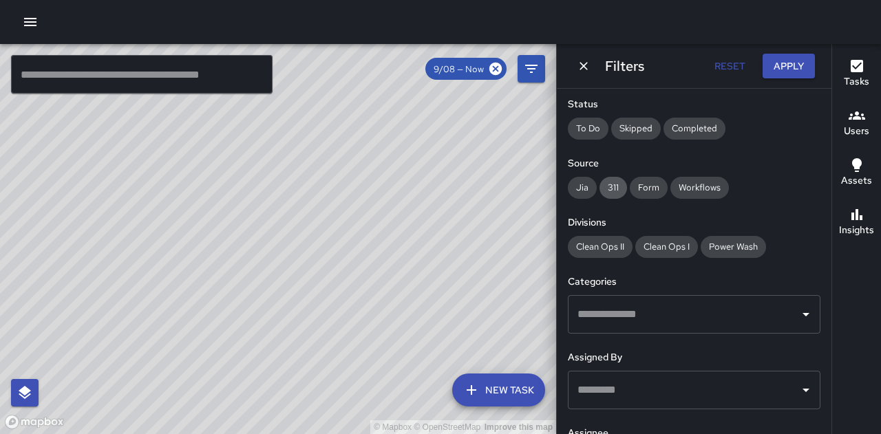
click at [619, 188] on span "311" at bounding box center [613, 188] width 28 height 12
click at [791, 71] on button "Apply" at bounding box center [788, 66] width 52 height 25
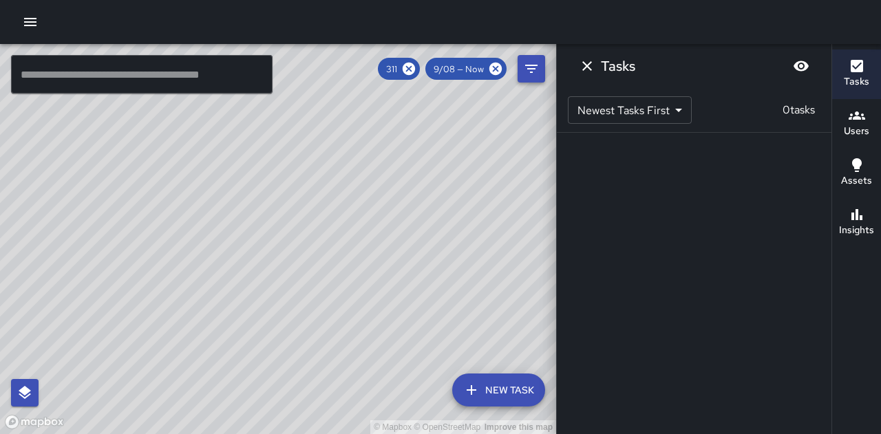
click at [527, 74] on icon "Filters" at bounding box center [531, 69] width 17 height 17
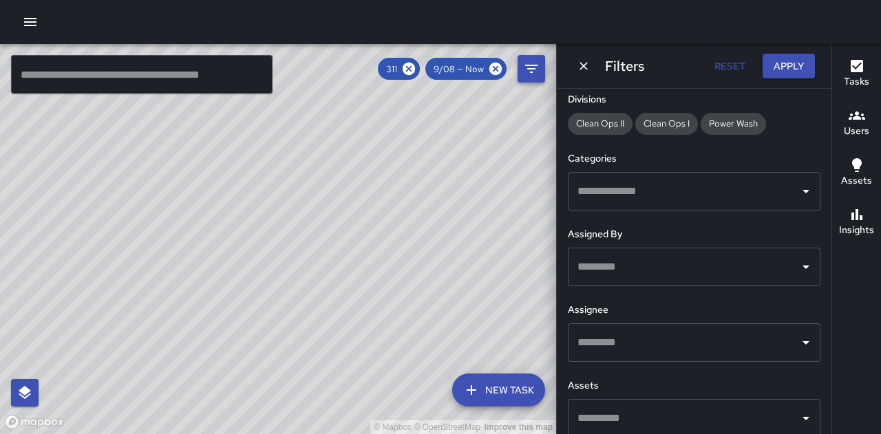
scroll to position [276, 0]
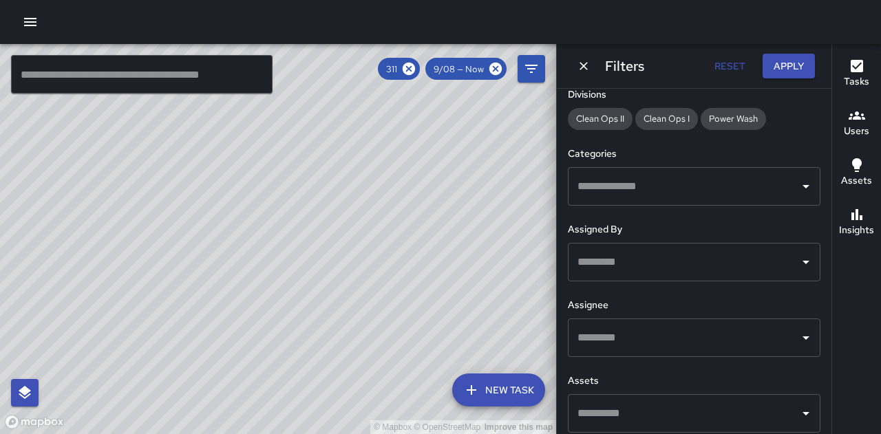
click at [802, 185] on icon "Open" at bounding box center [805, 186] width 17 height 17
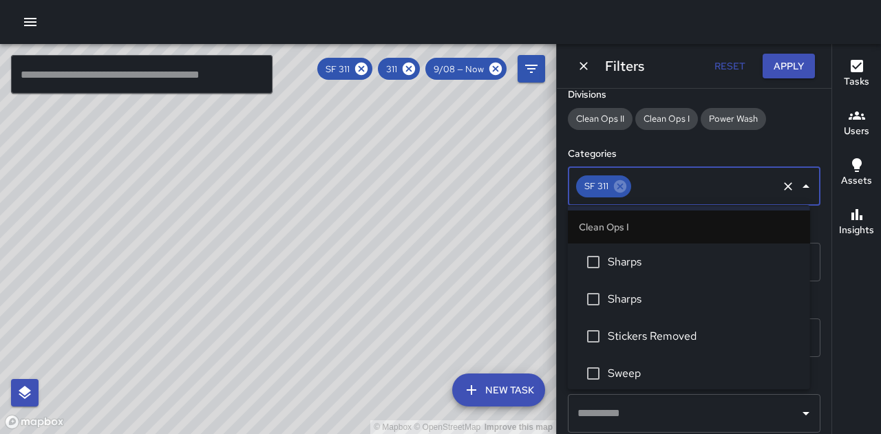
scroll to position [446, 0]
click at [801, 183] on icon "Close" at bounding box center [805, 186] width 17 height 17
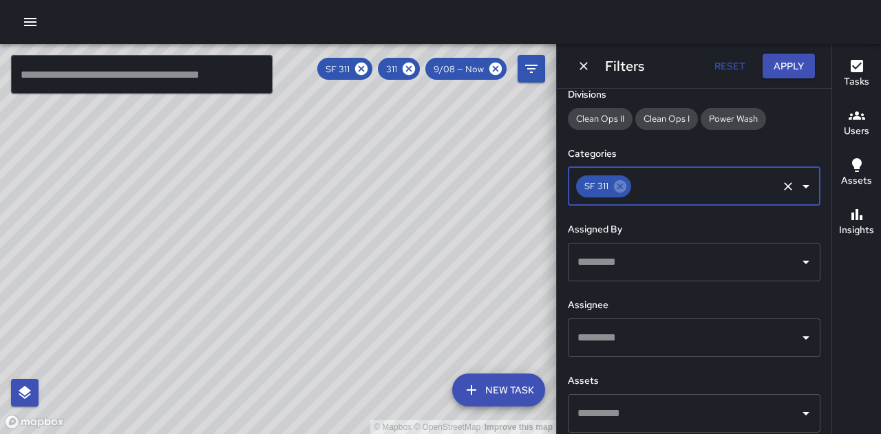
click at [797, 259] on icon "Open" at bounding box center [805, 262] width 17 height 17
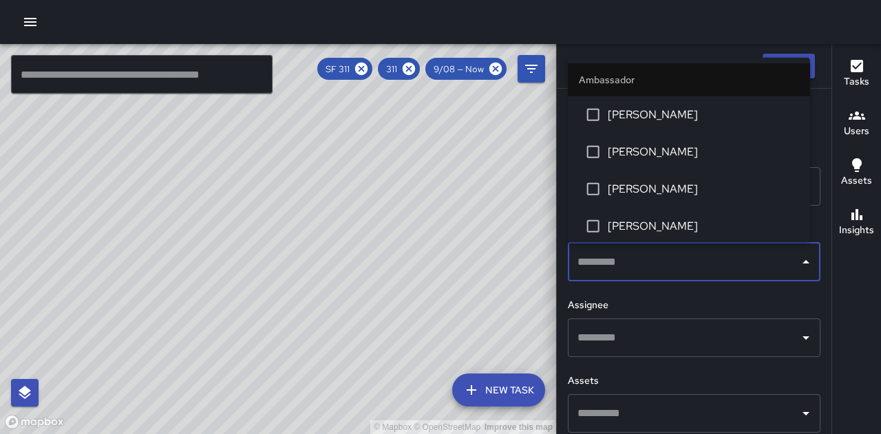
click at [799, 261] on icon "Close" at bounding box center [805, 262] width 17 height 17
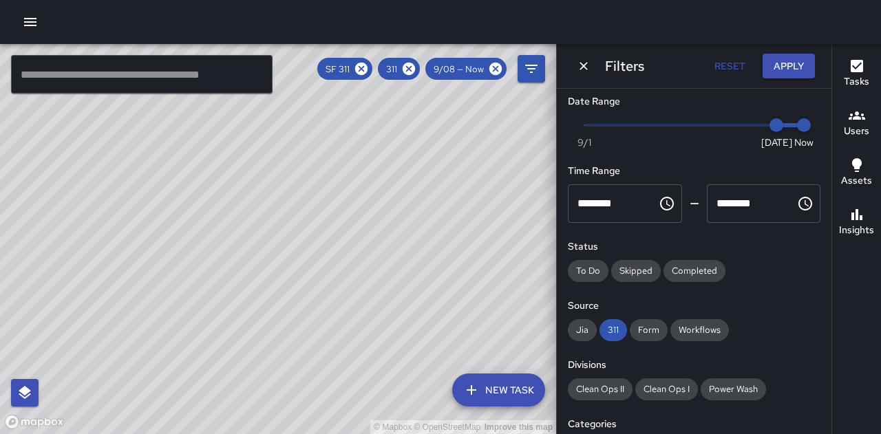
scroll to position [0, 0]
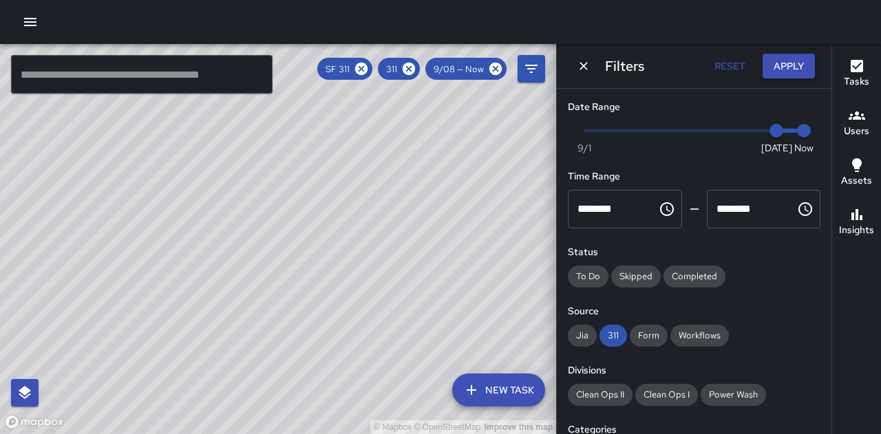
click at [791, 65] on button "Apply" at bounding box center [788, 66] width 52 height 25
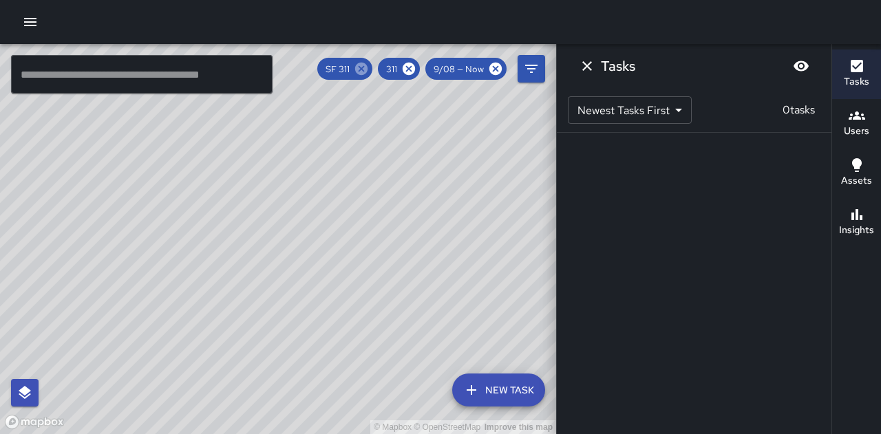
click at [360, 63] on icon at bounding box center [361, 69] width 12 height 12
click at [413, 72] on icon at bounding box center [408, 68] width 15 height 15
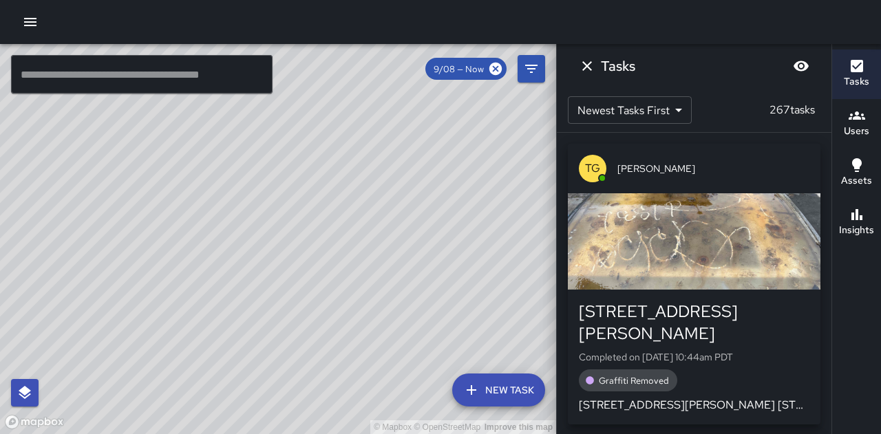
click at [860, 227] on h6 "Insights" at bounding box center [856, 230] width 35 height 15
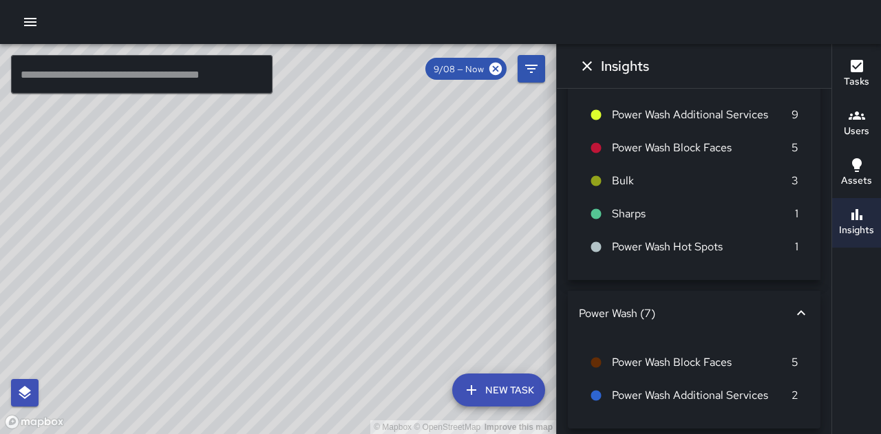
scroll to position [292, 0]
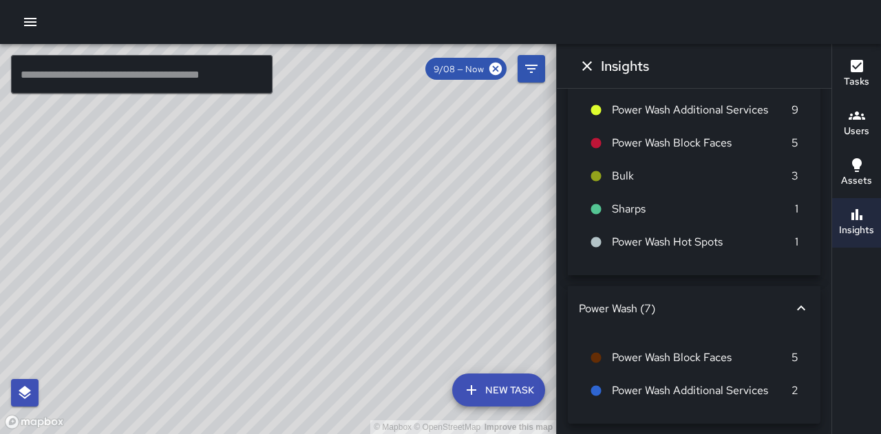
click at [791, 358] on p "5" at bounding box center [794, 357] width 7 height 17
click at [648, 363] on span "Power Wash Block Faces" at bounding box center [702, 357] width 180 height 17
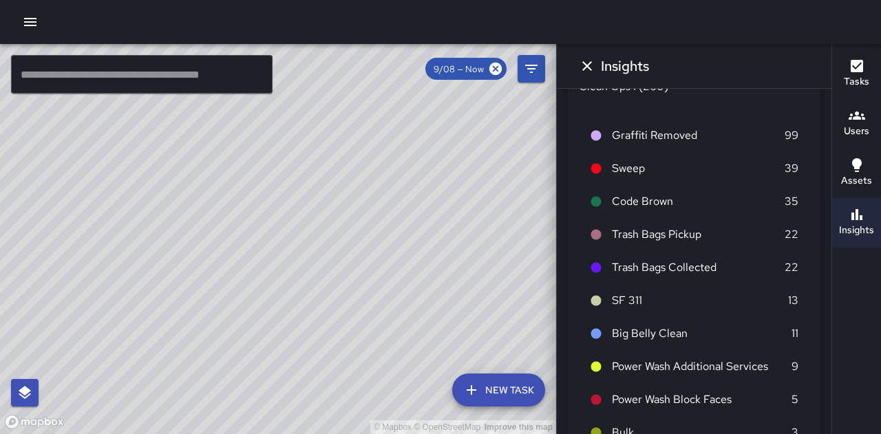
scroll to position [0, 0]
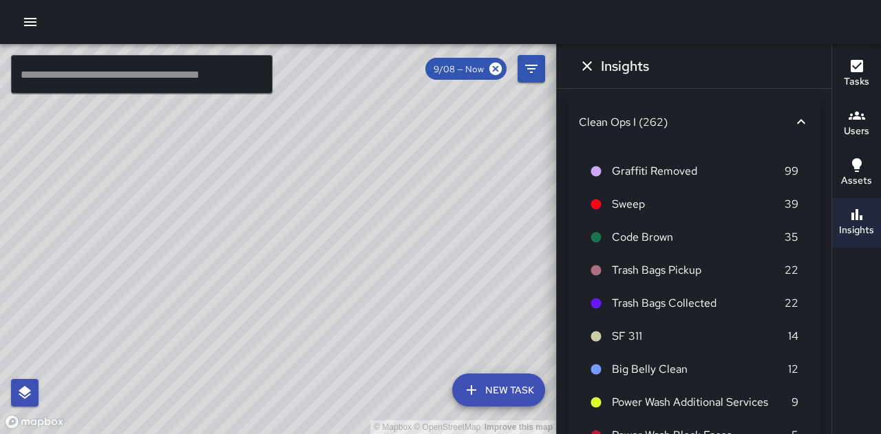
click at [865, 123] on div "Users" at bounding box center [855, 123] width 25 height 32
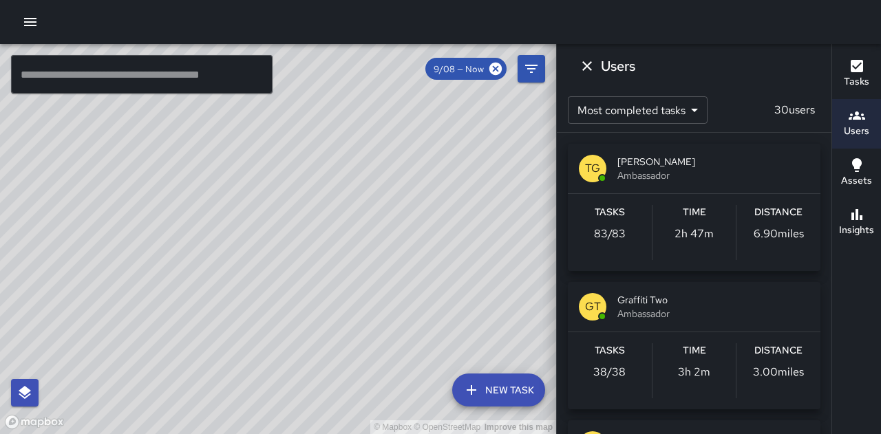
click at [621, 231] on p "83 / 83" at bounding box center [610, 234] width 32 height 17
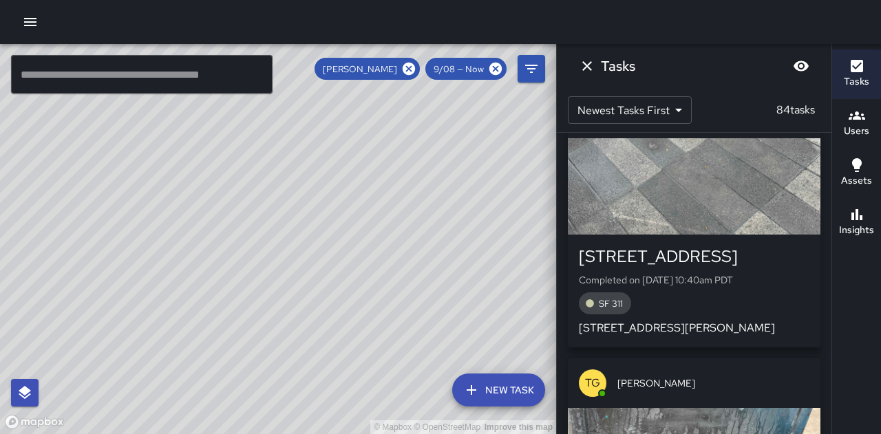
scroll to position [1156, 0]
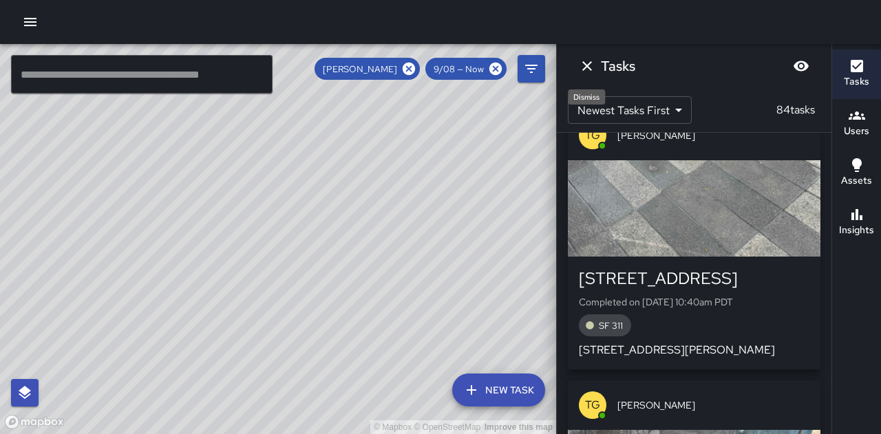
click at [581, 66] on icon "Dismiss" at bounding box center [587, 66] width 17 height 17
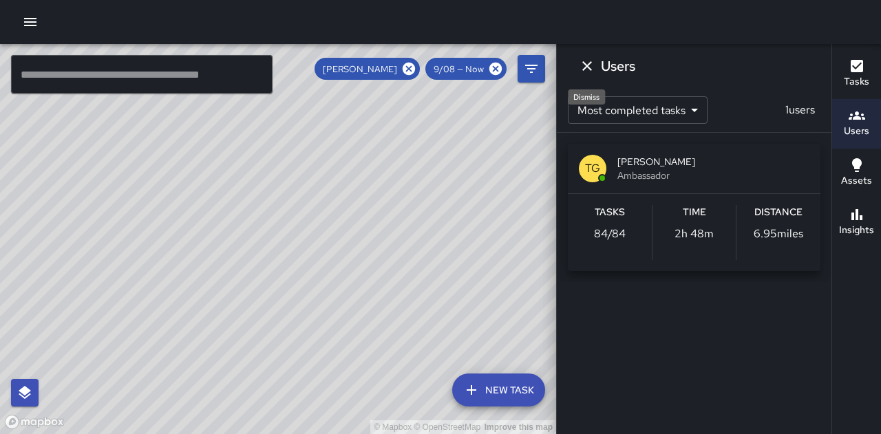
click at [586, 65] on icon "Dismiss" at bounding box center [587, 66] width 10 height 10
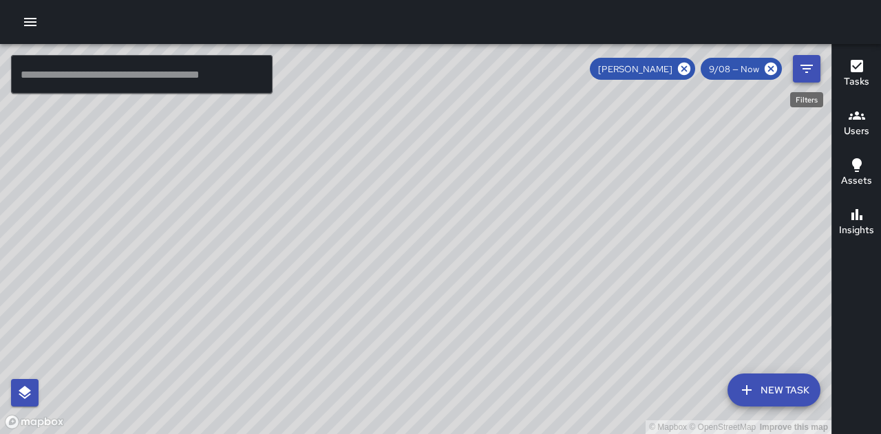
click at [801, 65] on icon "Filters" at bounding box center [806, 69] width 12 height 8
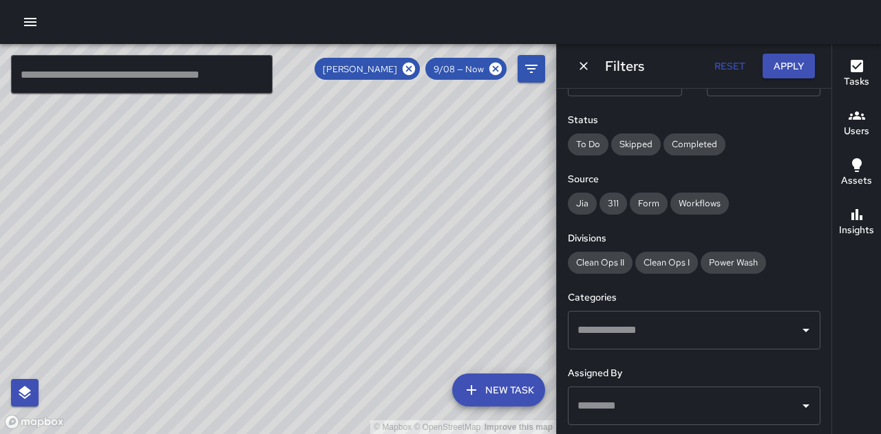
scroll to position [138, 0]
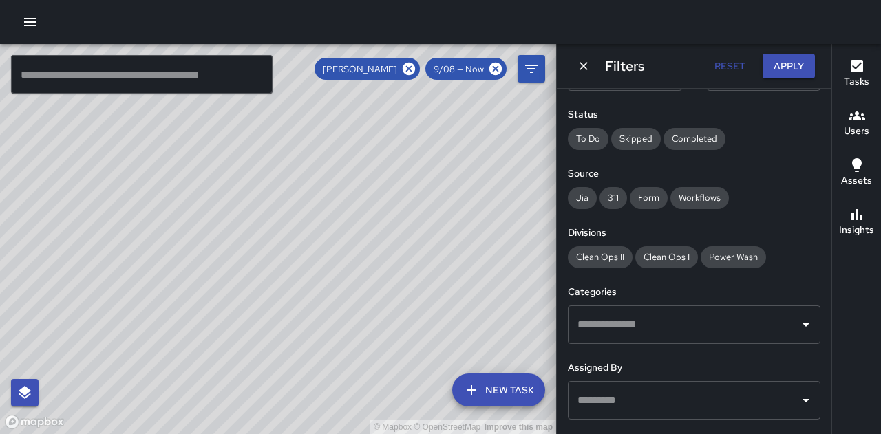
click at [675, 336] on input "text" at bounding box center [683, 325] width 219 height 26
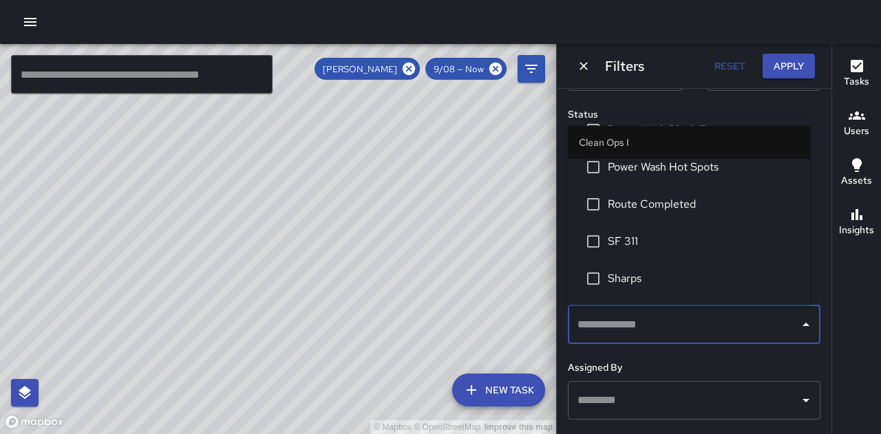
scroll to position [413, 0]
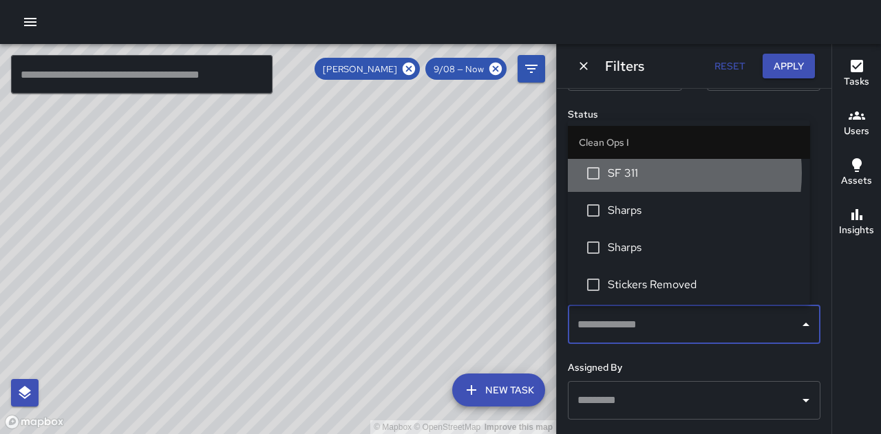
click at [635, 173] on span "SF 311" at bounding box center [702, 173] width 191 height 17
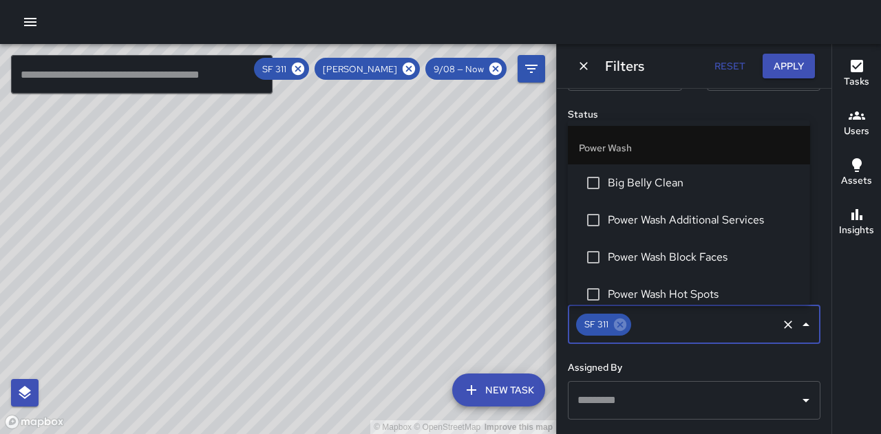
scroll to position [1225, 0]
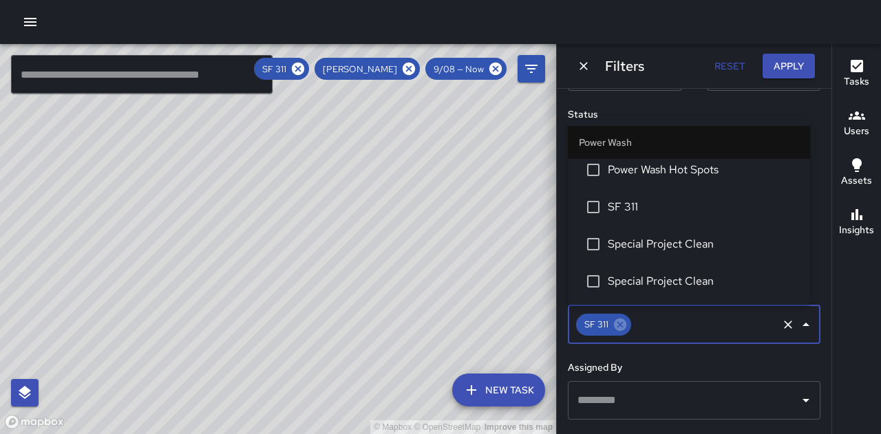
click at [630, 203] on span "SF 311" at bounding box center [702, 207] width 191 height 17
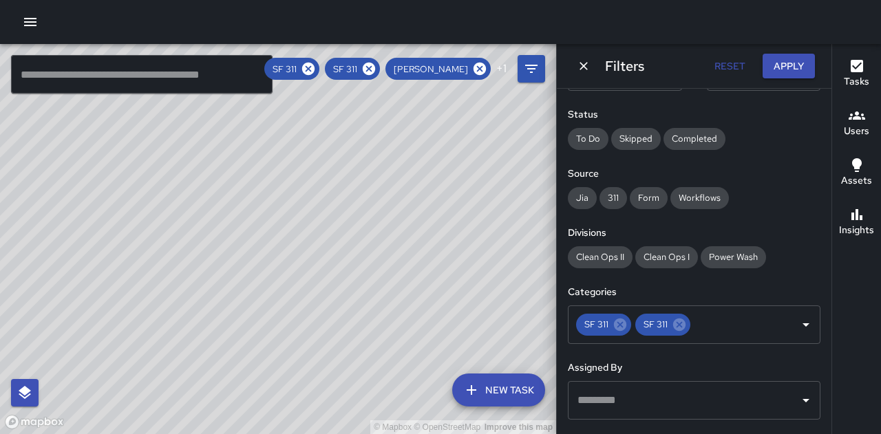
click at [472, 223] on div "© Mapbox © OpenStreetMap Improve this map" at bounding box center [278, 239] width 556 height 390
click at [582, 69] on icon "Dismiss" at bounding box center [583, 66] width 14 height 14
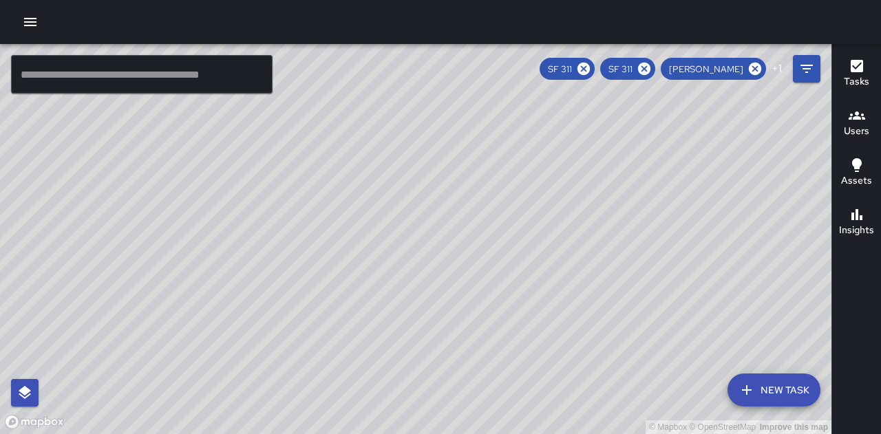
click at [859, 60] on icon "button" at bounding box center [856, 66] width 17 height 17
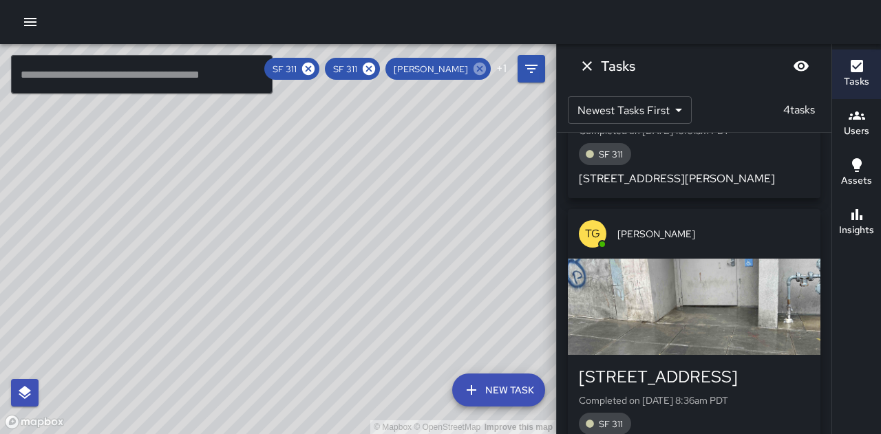
click at [480, 69] on icon at bounding box center [479, 68] width 15 height 15
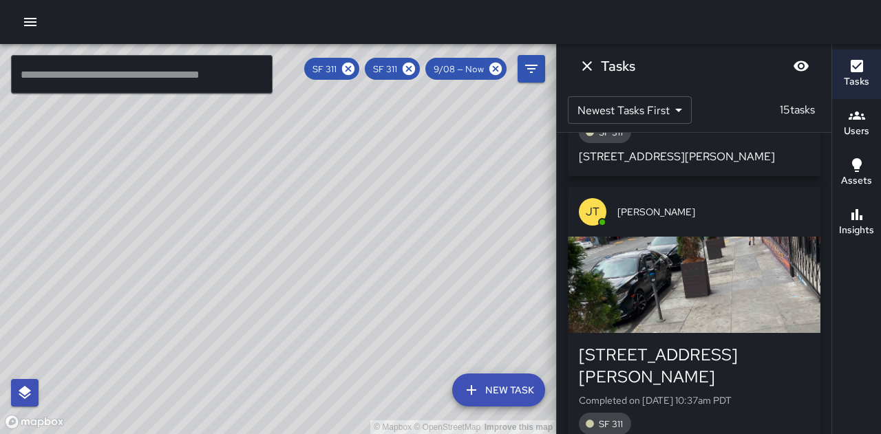
scroll to position [2136, 0]
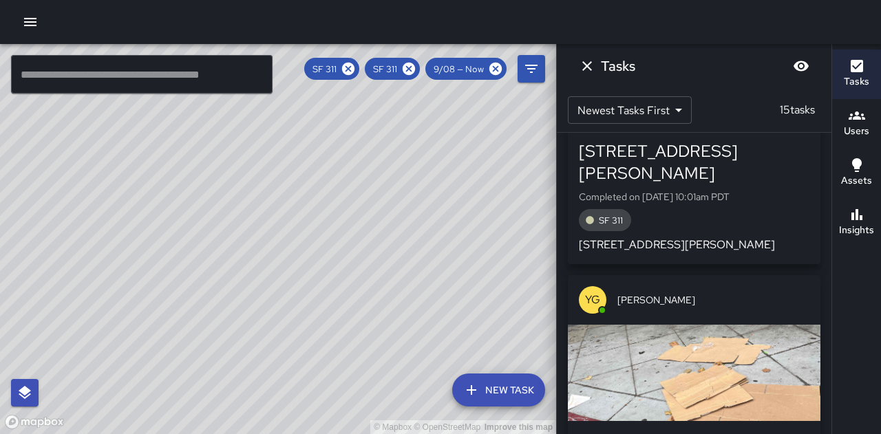
click at [863, 219] on icon "button" at bounding box center [856, 214] width 17 height 17
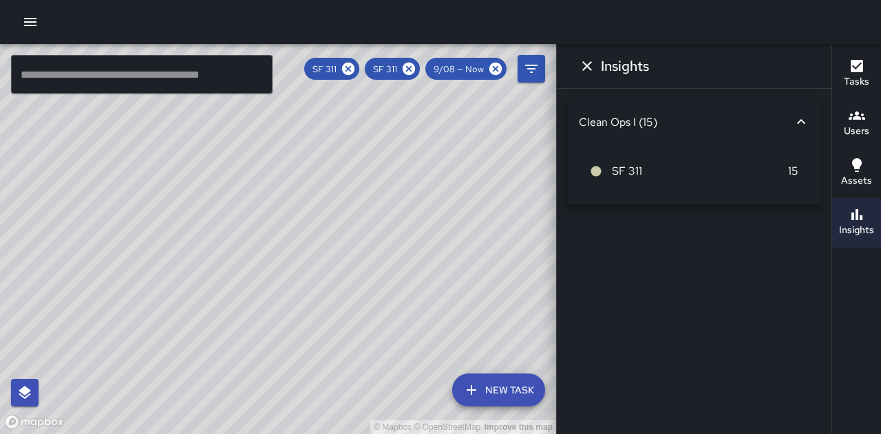
click at [851, 218] on icon "button" at bounding box center [856, 214] width 11 height 11
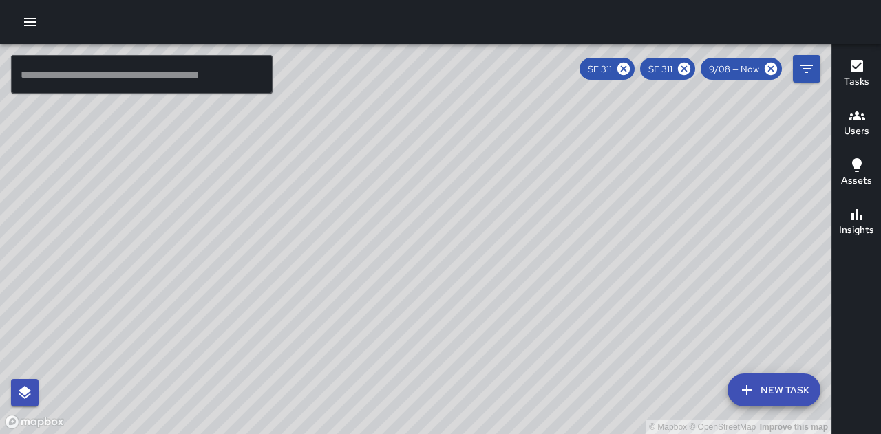
click at [855, 232] on h6 "Insights" at bounding box center [856, 230] width 35 height 15
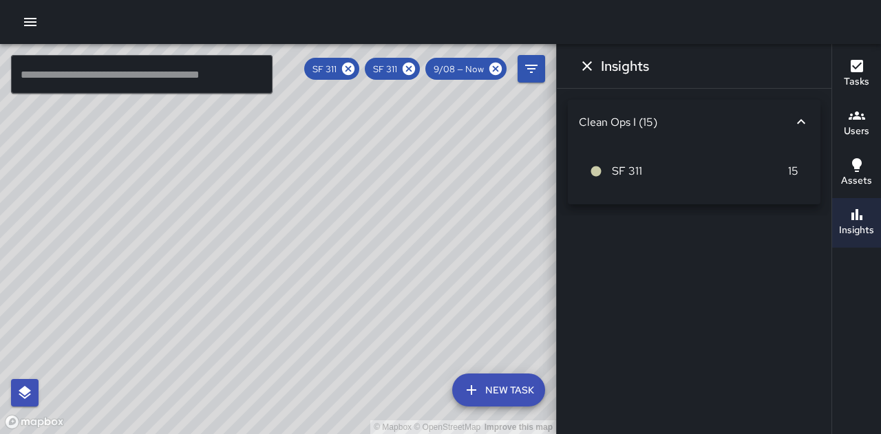
click at [861, 66] on icon "button" at bounding box center [856, 66] width 12 height 12
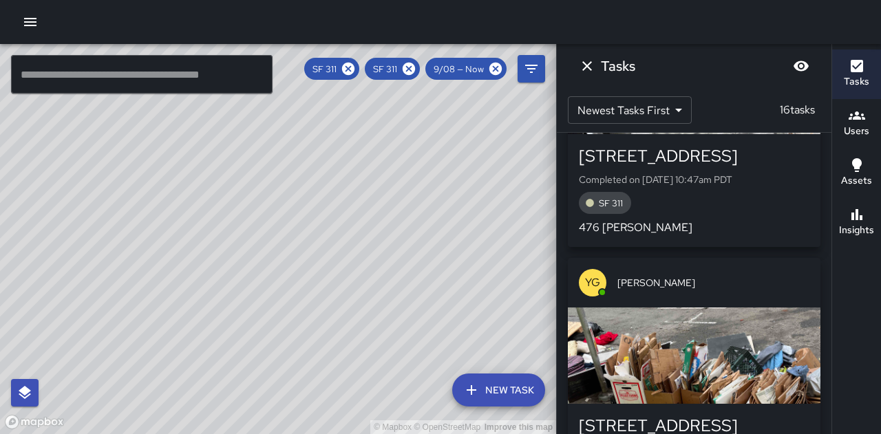
scroll to position [0, 0]
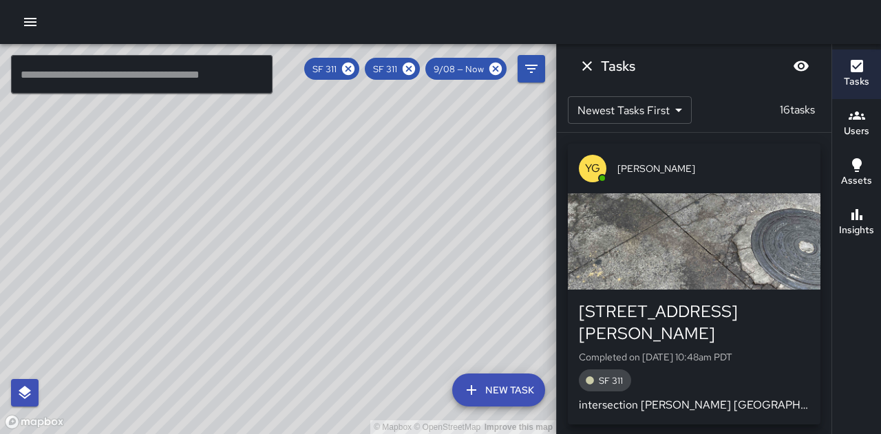
click at [735, 228] on div "button" at bounding box center [694, 241] width 252 height 96
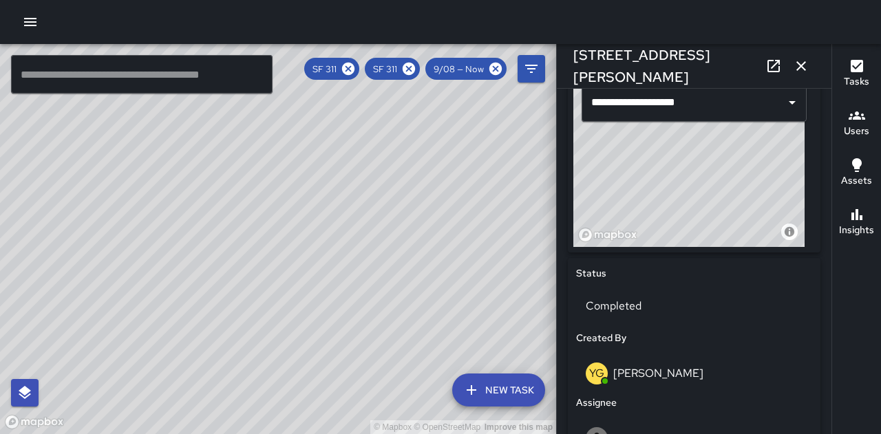
scroll to position [482, 0]
click at [806, 57] on button "button" at bounding box center [801, 66] width 28 height 28
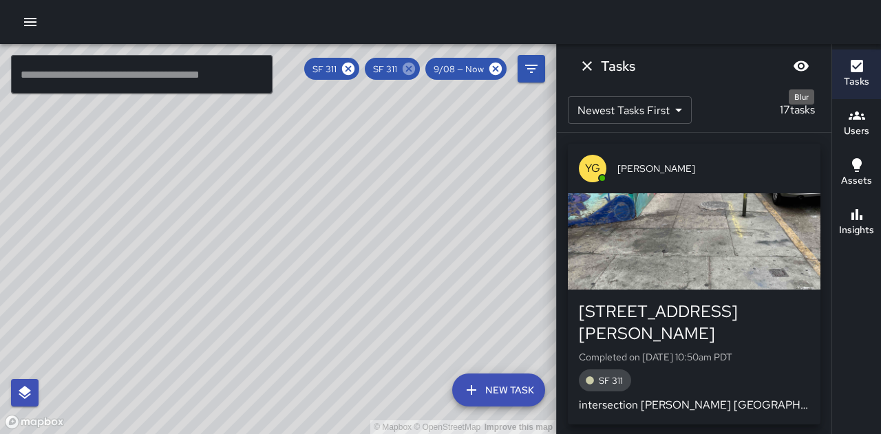
click at [409, 71] on icon at bounding box center [408, 69] width 12 height 12
click at [413, 64] on icon at bounding box center [408, 69] width 12 height 12
click at [587, 76] on button "Dismiss" at bounding box center [587, 66] width 28 height 28
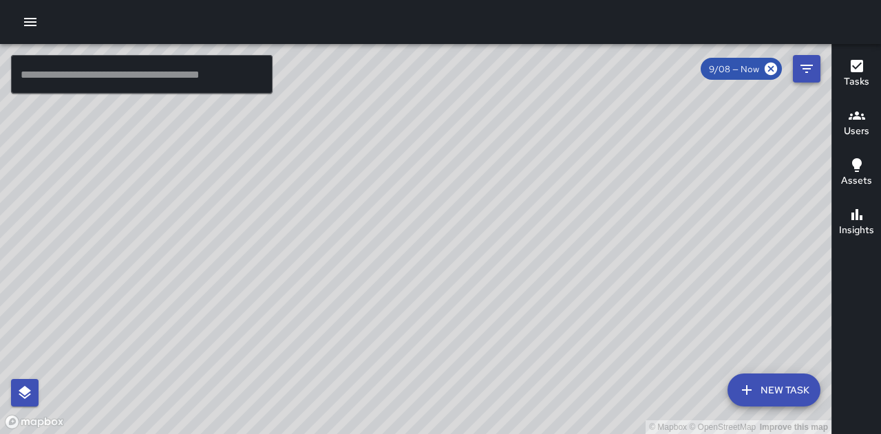
click at [808, 65] on icon "Filters" at bounding box center [806, 69] width 12 height 8
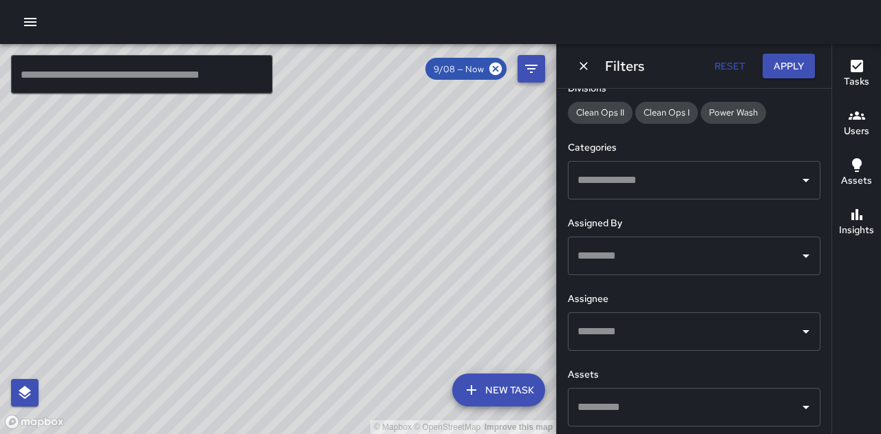
scroll to position [283, 0]
click at [797, 179] on icon "Open" at bounding box center [805, 179] width 17 height 17
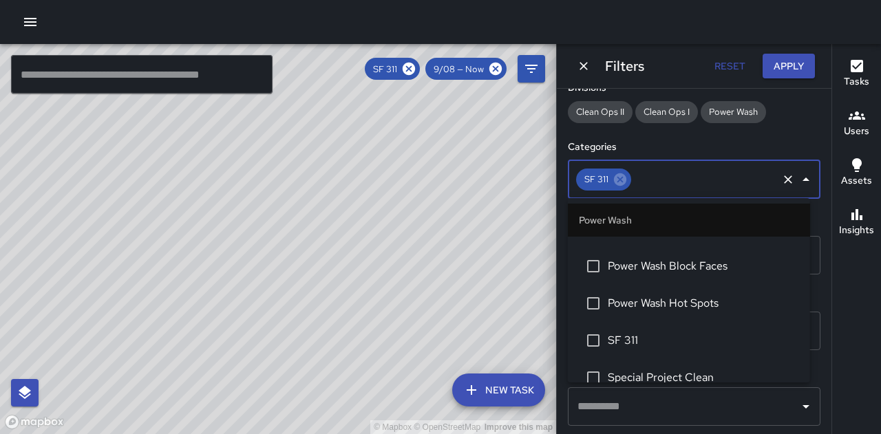
scroll to position [1187, 0]
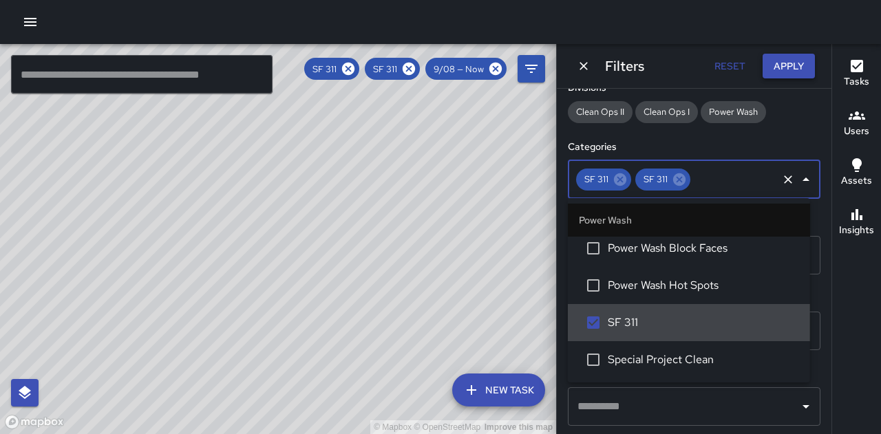
click at [784, 63] on button "Apply" at bounding box center [788, 66] width 52 height 25
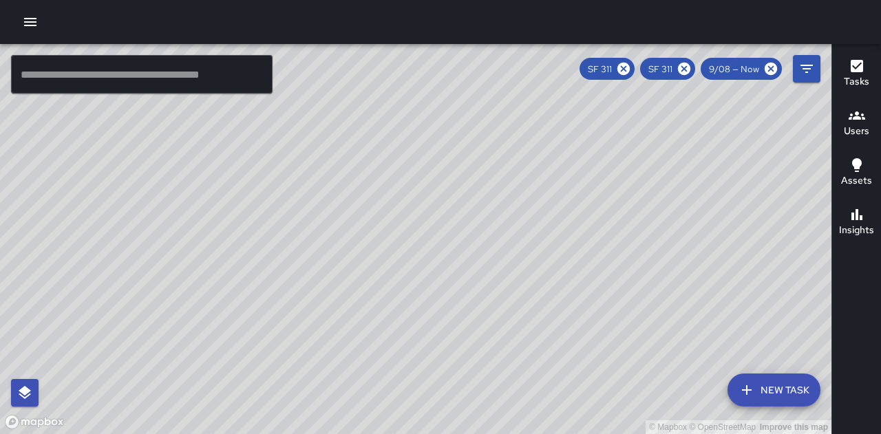
drag, startPoint x: 742, startPoint y: 215, endPoint x: 543, endPoint y: -6, distance: 297.7
drag, startPoint x: 543, startPoint y: -6, endPoint x: 235, endPoint y: 120, distance: 333.2
drag, startPoint x: 235, startPoint y: 120, endPoint x: 519, endPoint y: 232, distance: 304.6
click at [519, 237] on div "© Mapbox © OpenStreetMap Improve this map" at bounding box center [415, 239] width 831 height 390
drag, startPoint x: 554, startPoint y: 203, endPoint x: 424, endPoint y: 427, distance: 259.6
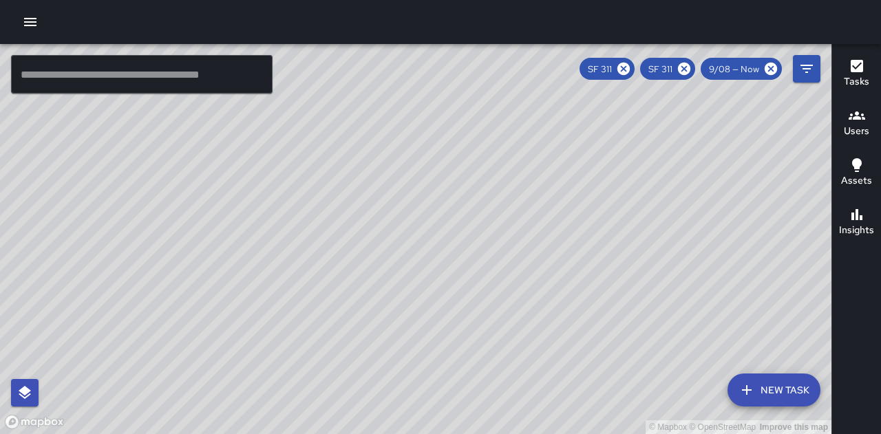
click at [424, 433] on html "© Mapbox © OpenStreetMap Improve this map ​ New Task SF 311 SF 311 9/08 — Now M…" at bounding box center [440, 217] width 881 height 434
drag, startPoint x: 562, startPoint y: 226, endPoint x: 494, endPoint y: 350, distance: 141.3
click at [493, 354] on div "© Mapbox © OpenStreetMap Improve this map" at bounding box center [415, 239] width 831 height 390
drag, startPoint x: 559, startPoint y: 228, endPoint x: 290, endPoint y: 233, distance: 269.0
drag, startPoint x: 290, startPoint y: 233, endPoint x: 589, endPoint y: 257, distance: 299.5
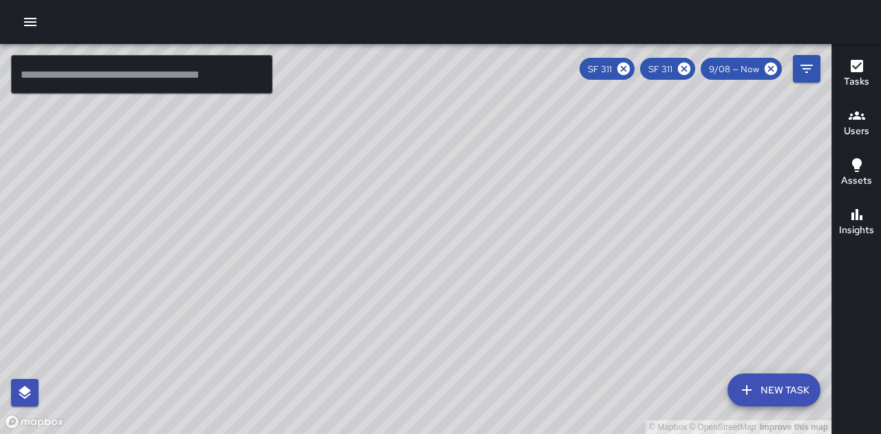
click at [589, 257] on div "© Mapbox © OpenStreetMap Improve this map" at bounding box center [415, 239] width 831 height 390
drag, startPoint x: 541, startPoint y: 274, endPoint x: 420, endPoint y: 285, distance: 122.3
drag, startPoint x: 420, startPoint y: 285, endPoint x: 431, endPoint y: 339, distance: 54.8
click at [431, 339] on div "© Mapbox © OpenStreetMap Improve this map" at bounding box center [415, 239] width 831 height 390
